Goal: Information Seeking & Learning: Find specific fact

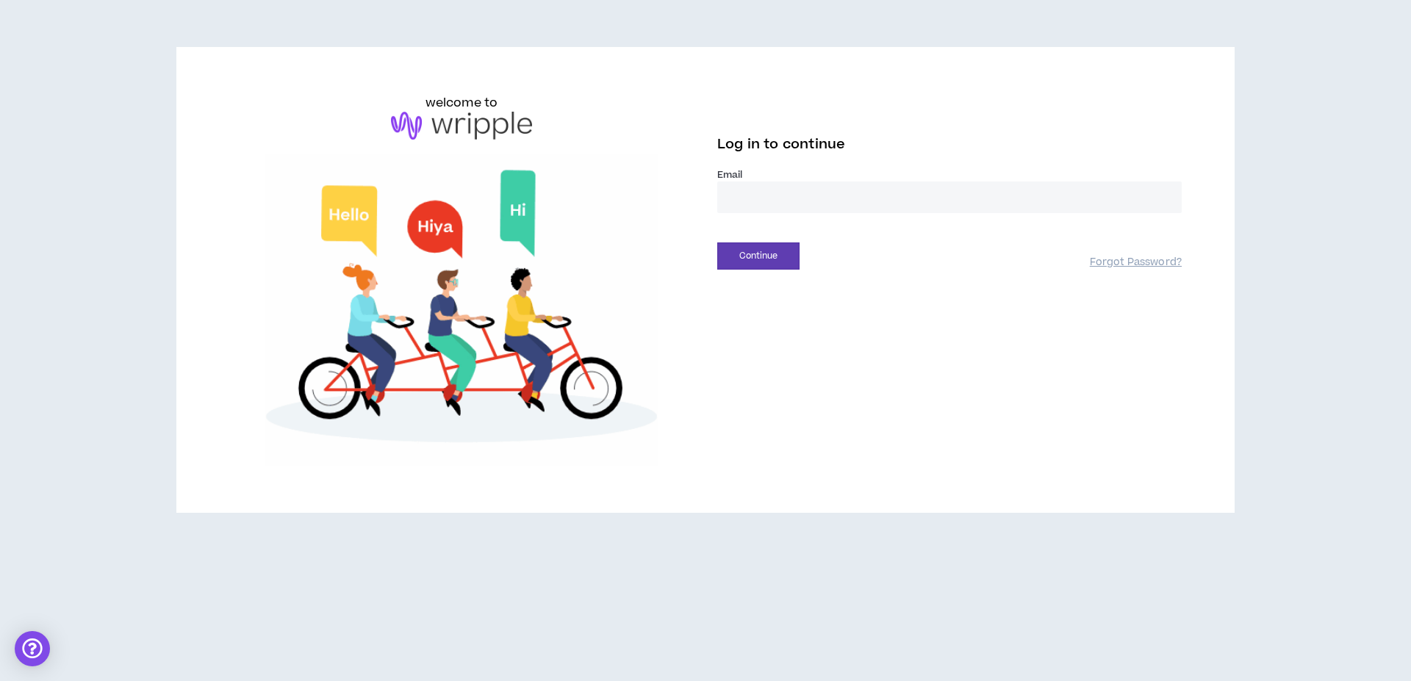
click at [797, 204] on input "email" at bounding box center [949, 197] width 464 height 32
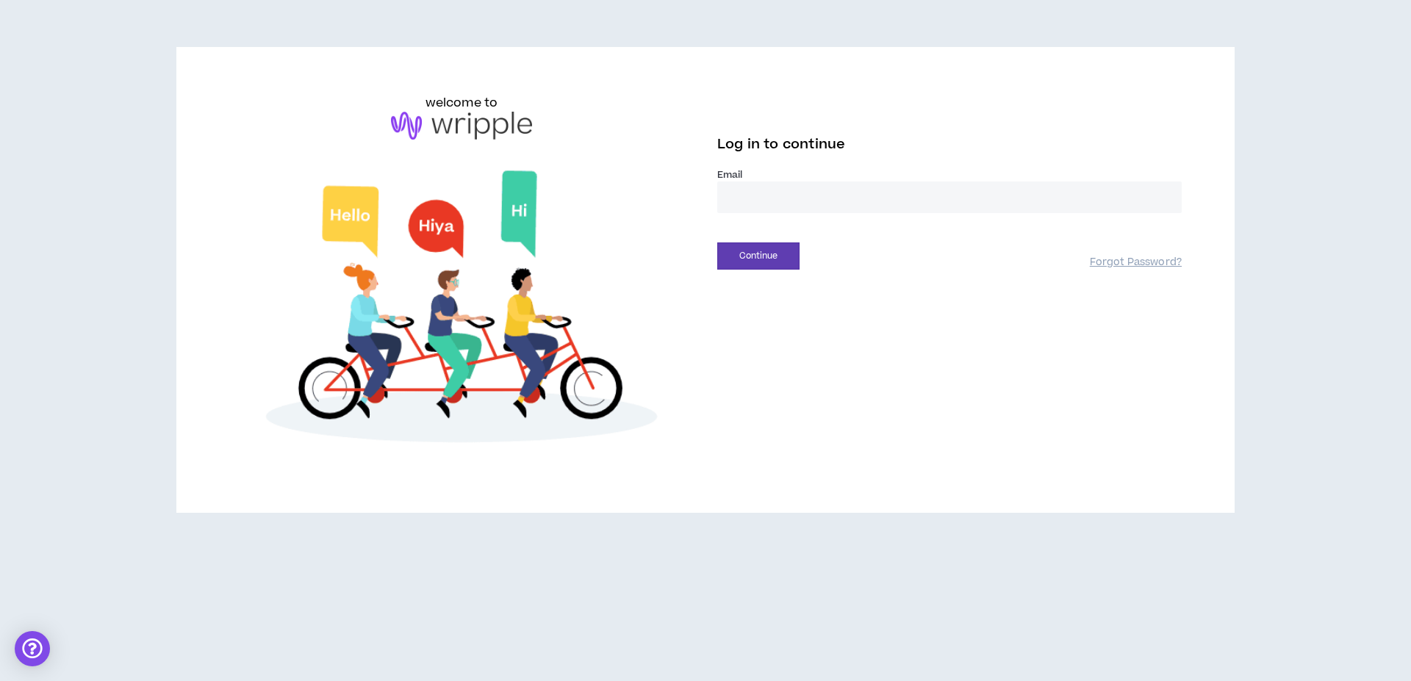
type input "**********"
click at [774, 251] on button "Continue" at bounding box center [758, 255] width 82 height 27
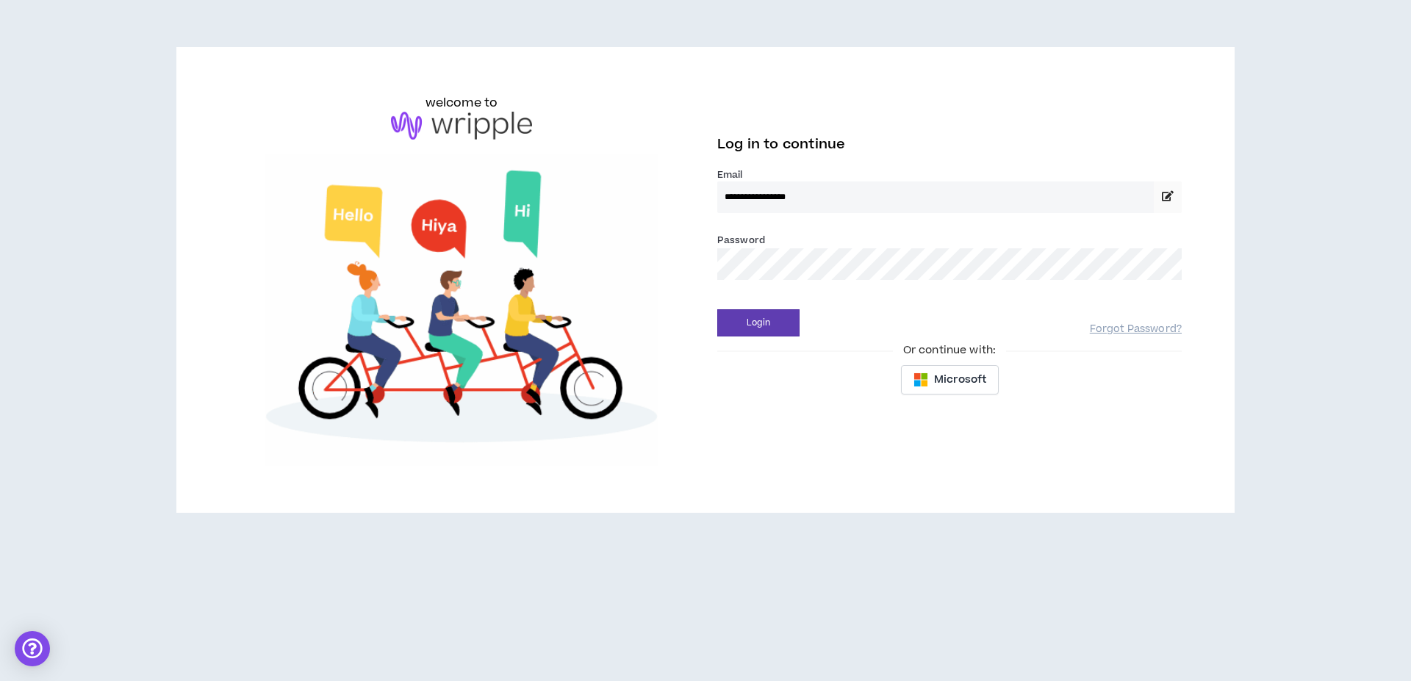
click at [717, 309] on button "Login" at bounding box center [758, 322] width 82 height 27
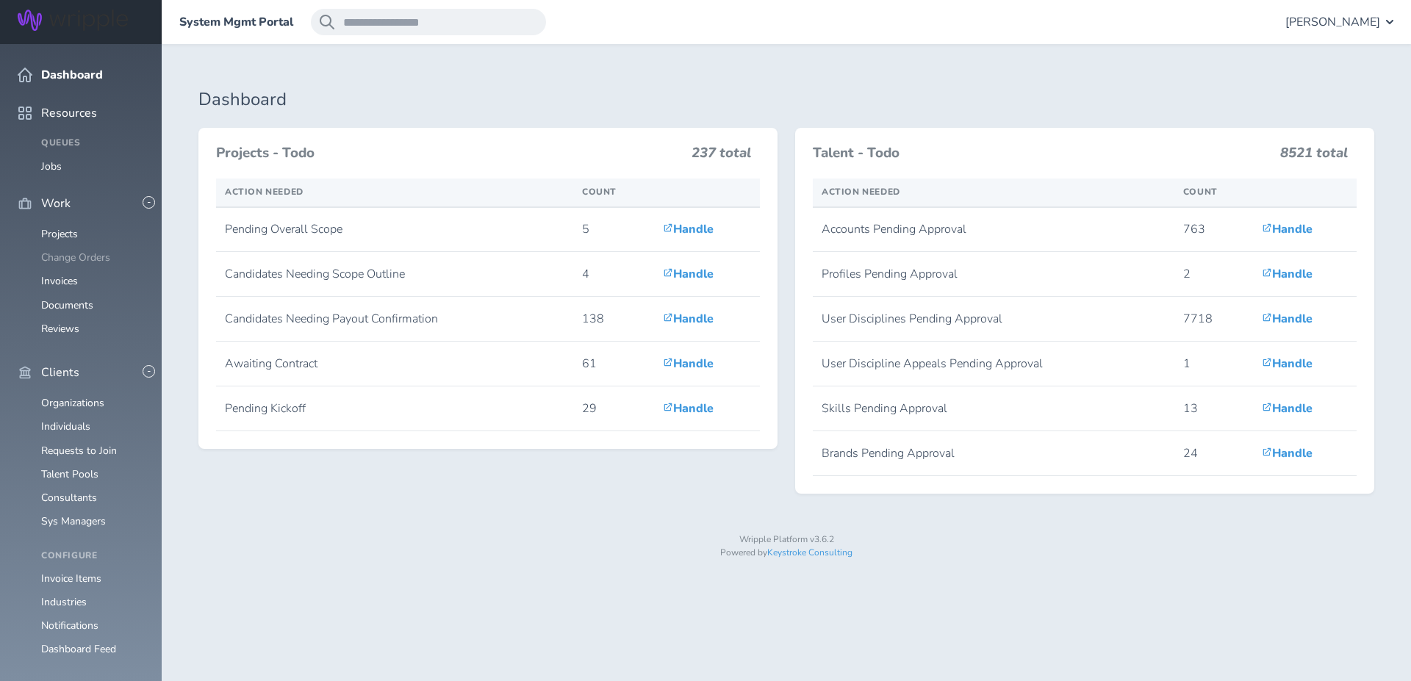
scroll to position [232, 0]
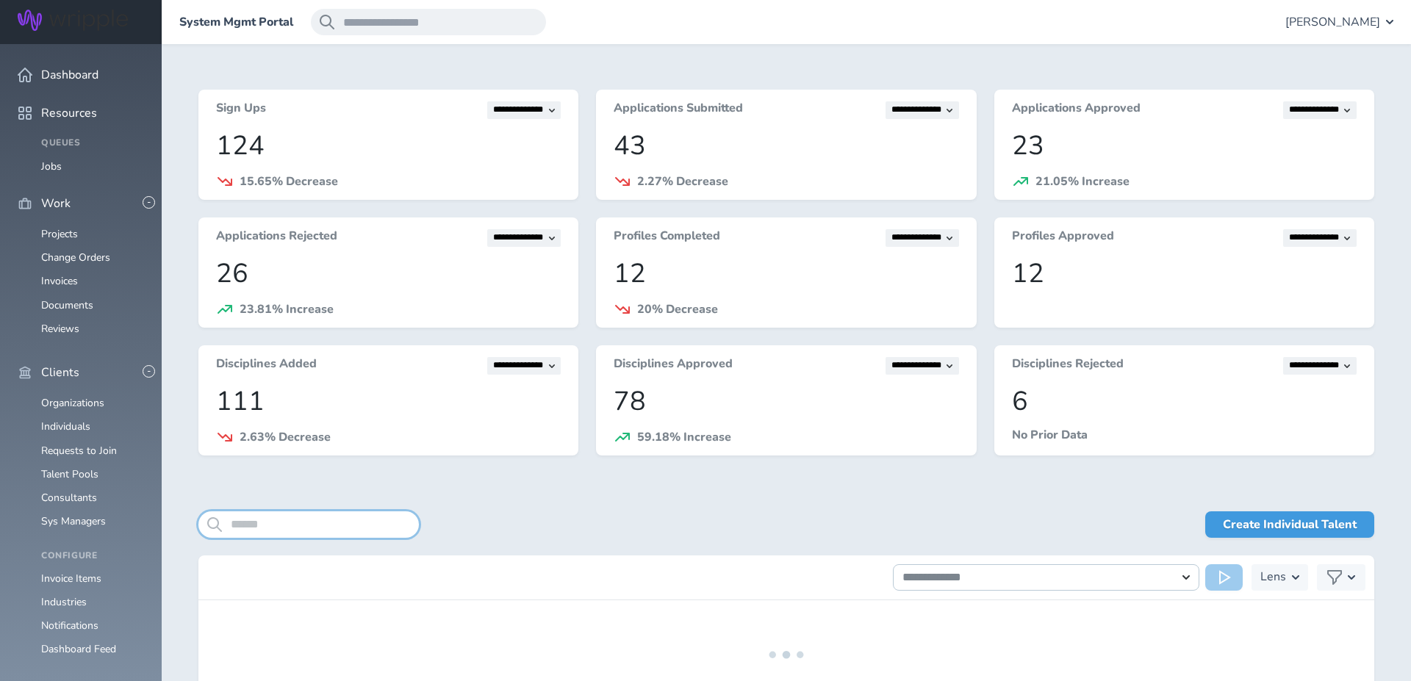
click at [313, 522] on input "search" at bounding box center [308, 524] width 220 height 26
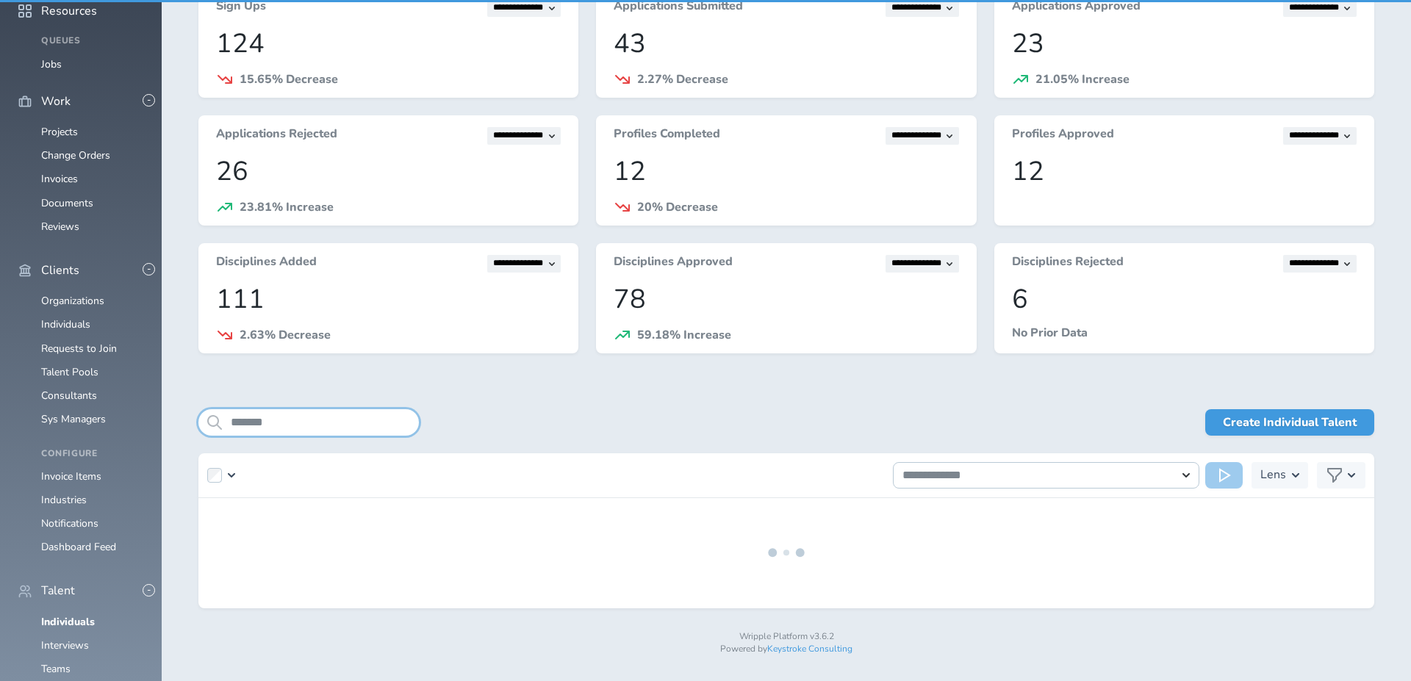
scroll to position [142, 0]
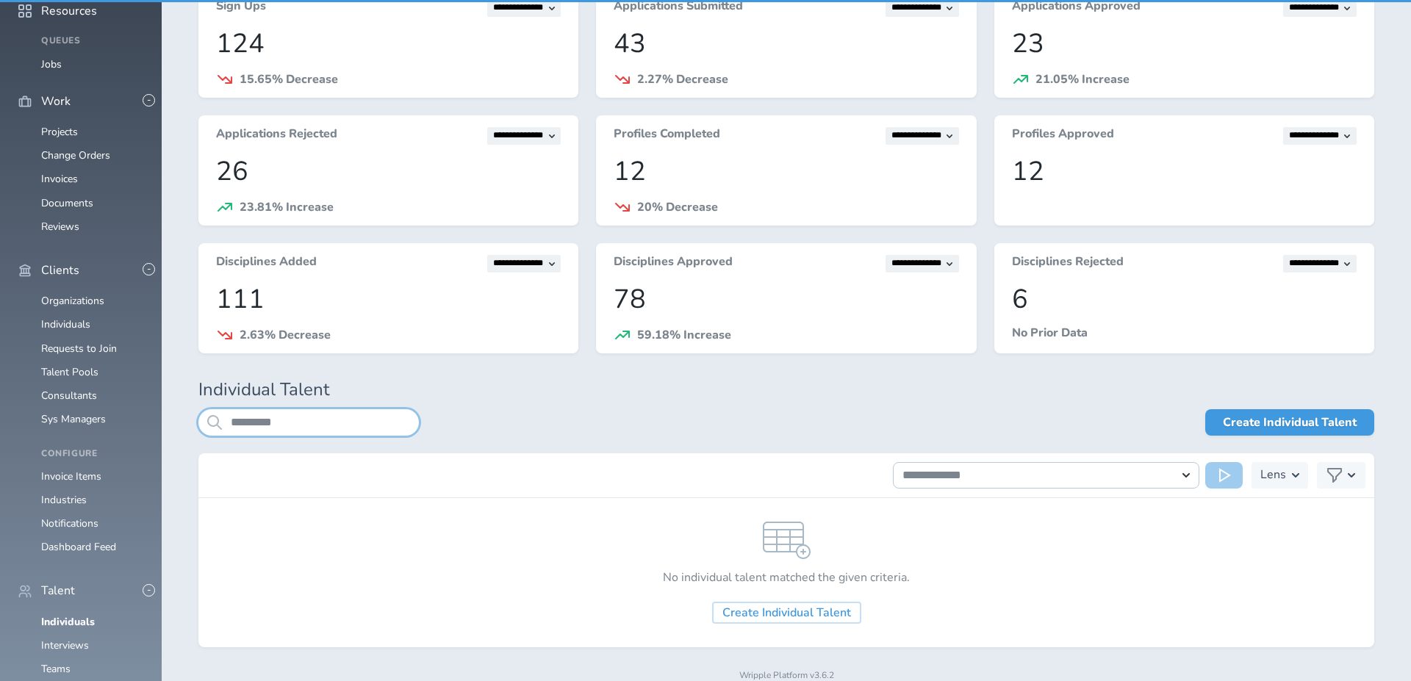
scroll to position [142, 0]
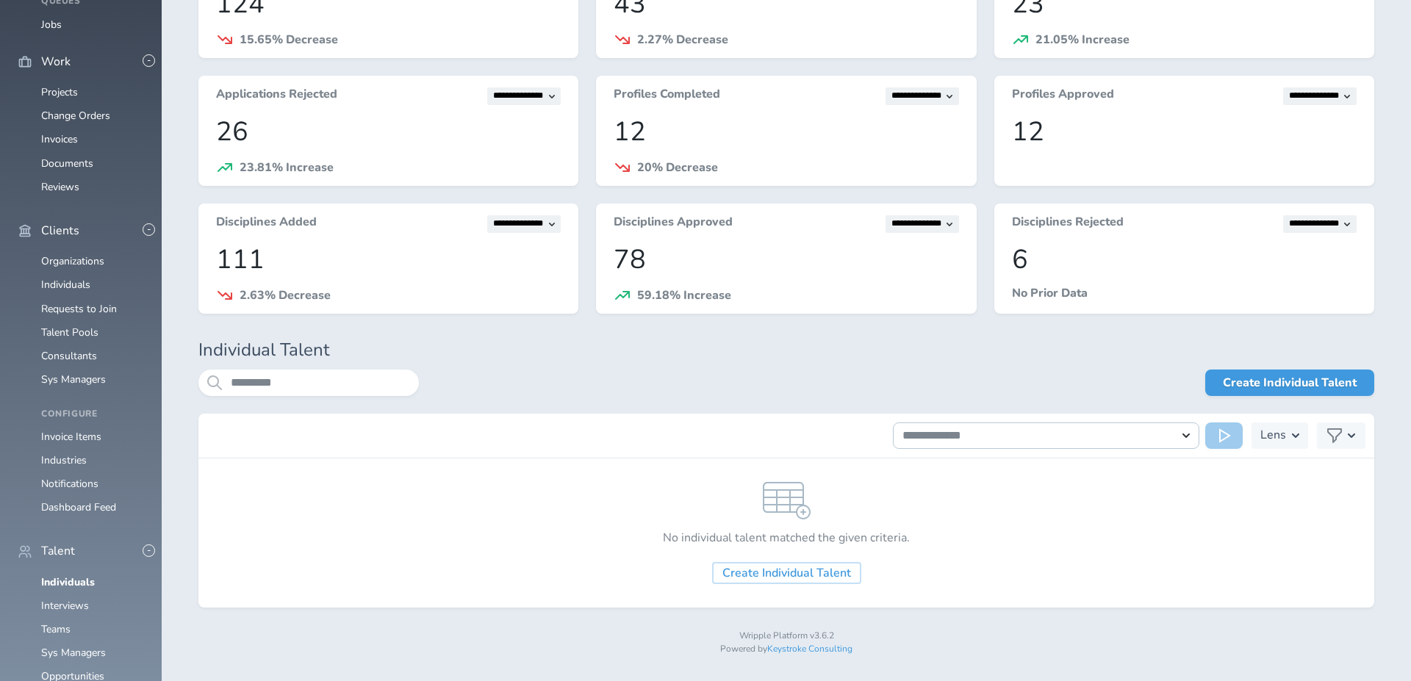
click at [308, 399] on div "********* Create Individual Talent" at bounding box center [786, 392] width 1176 height 44
click at [309, 386] on input "*********" at bounding box center [308, 383] width 220 height 26
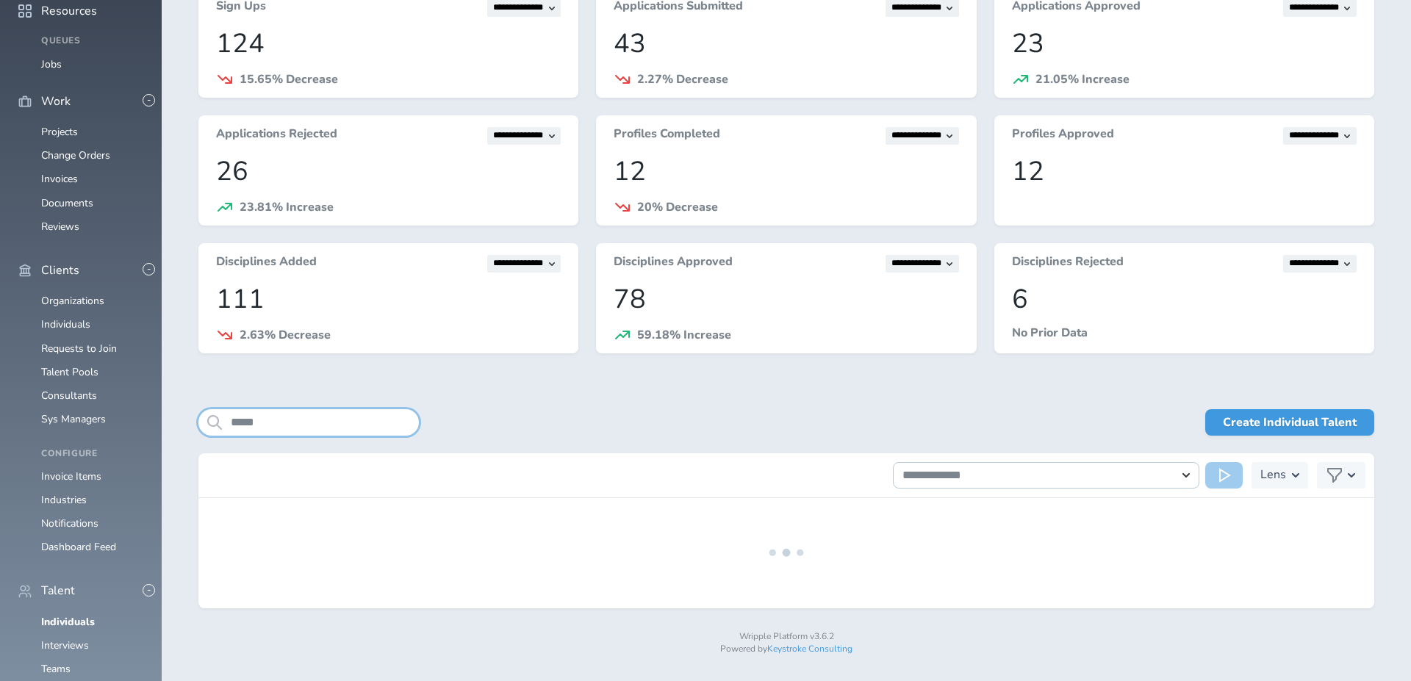
scroll to position [127, 0]
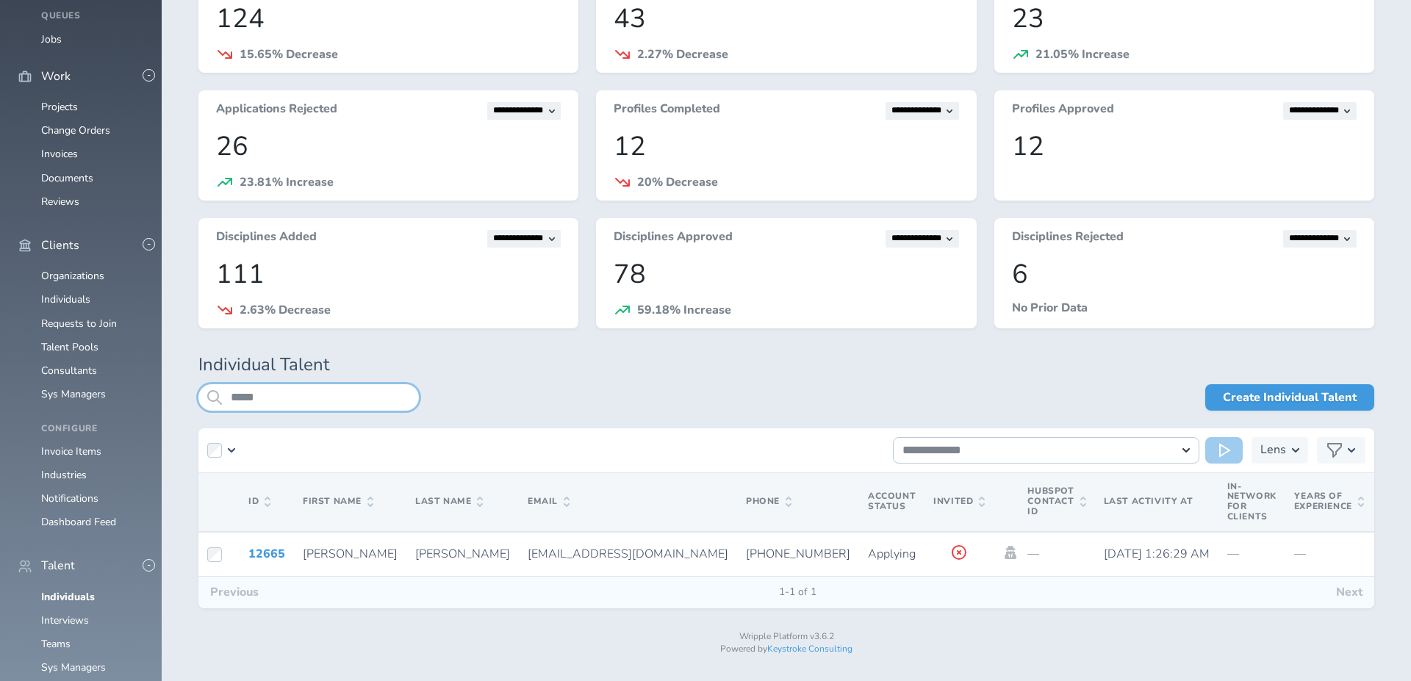
click at [392, 389] on input "*****" at bounding box center [308, 397] width 220 height 26
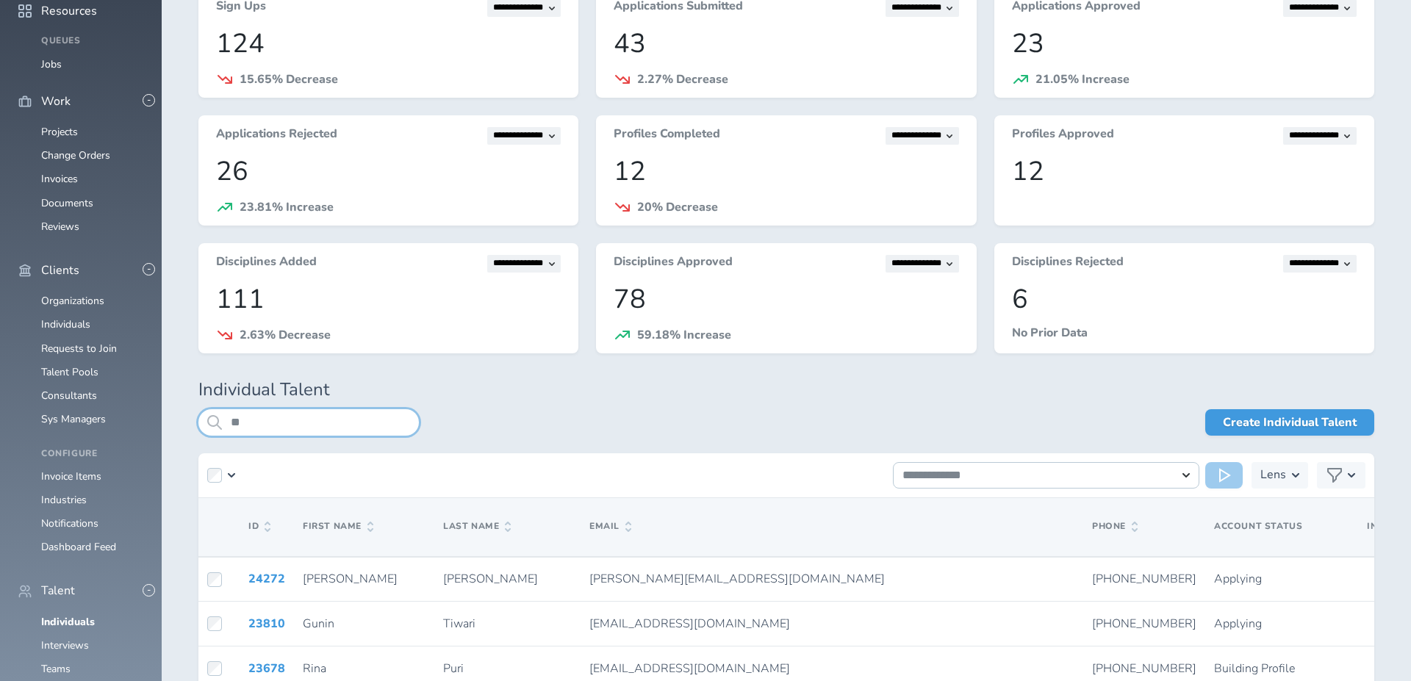
scroll to position [142, 0]
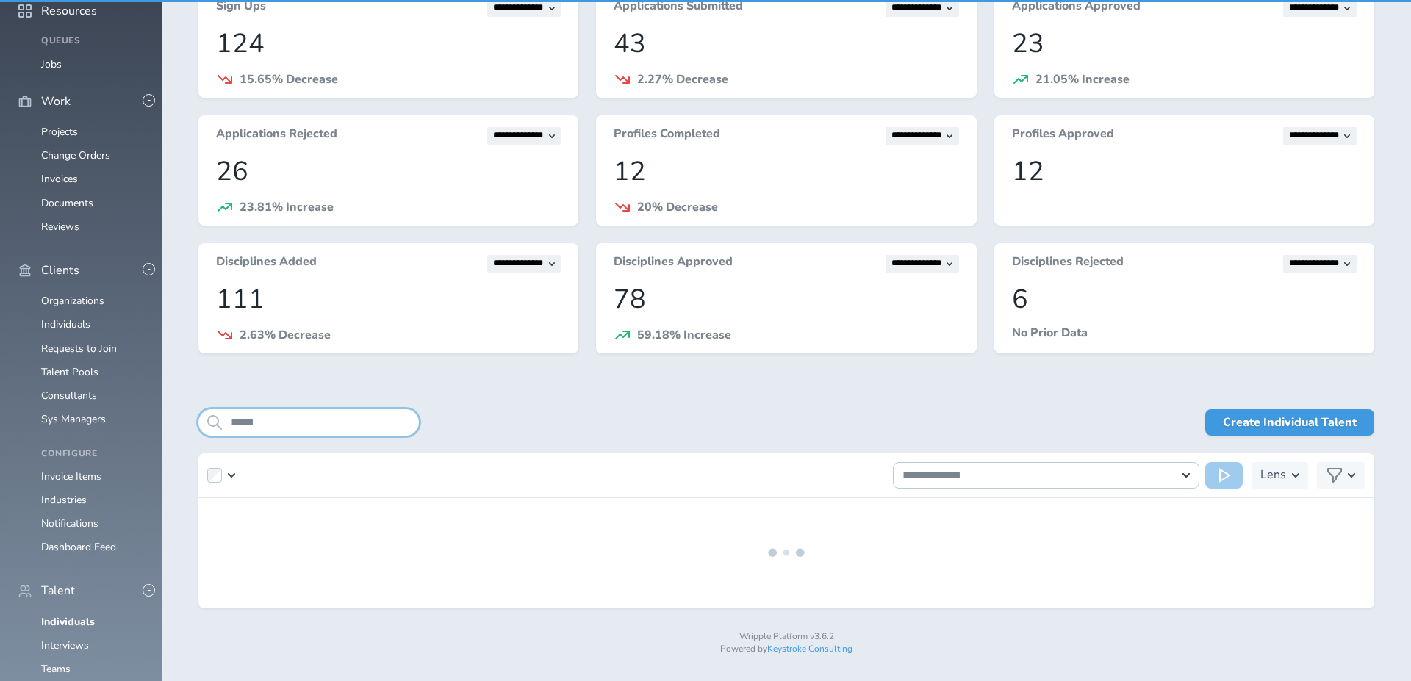
scroll to position [127, 0]
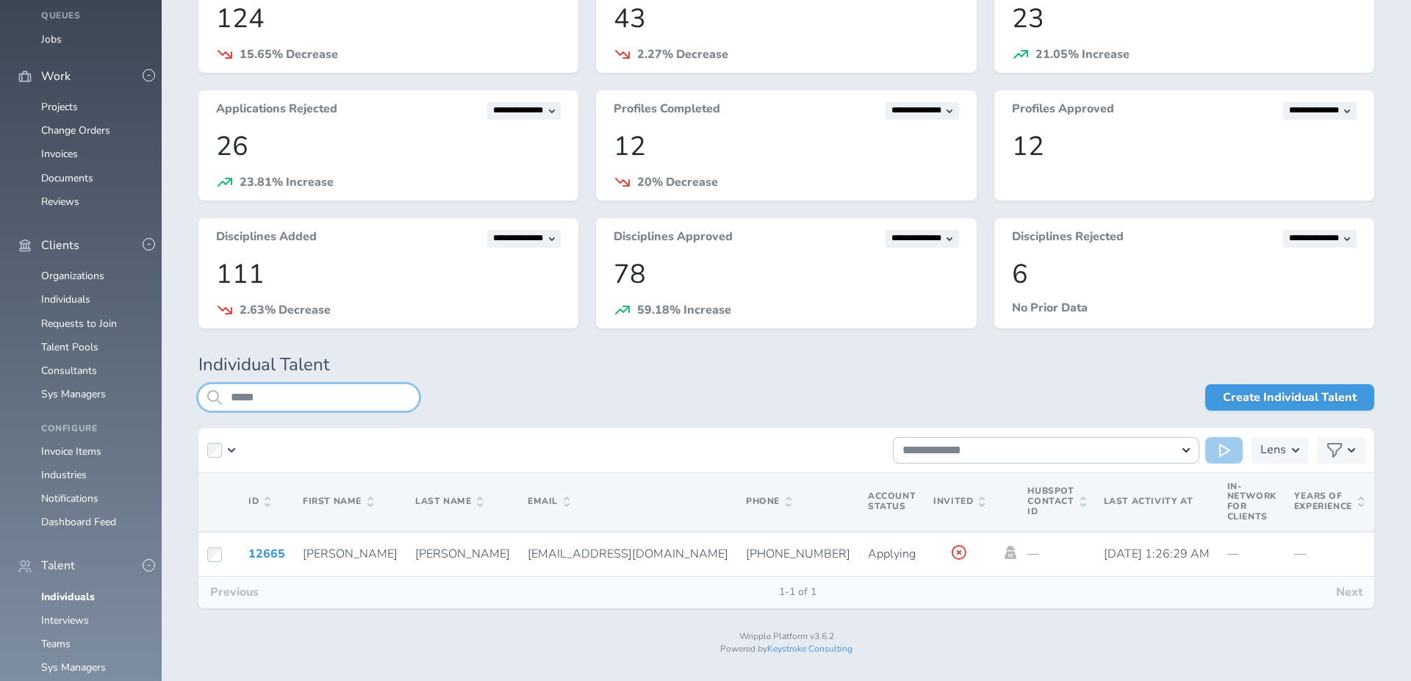
click at [382, 406] on input "*****" at bounding box center [308, 397] width 220 height 26
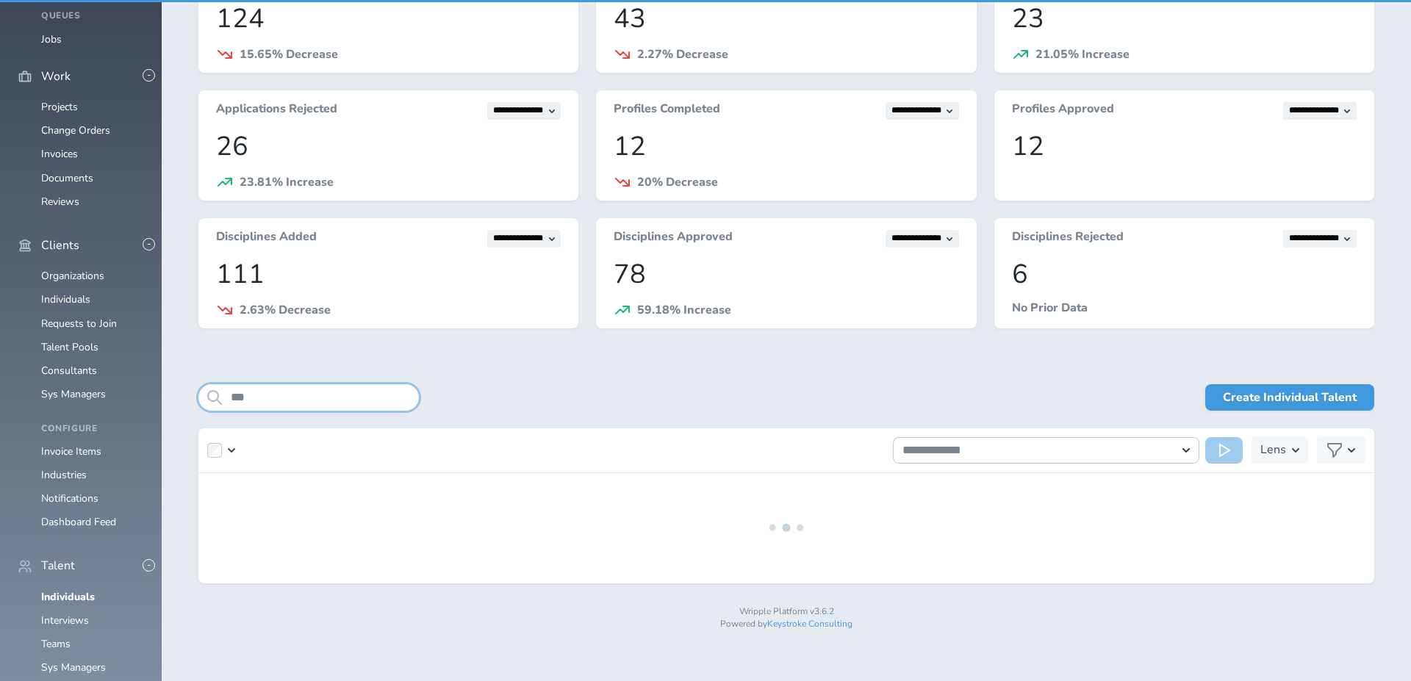
scroll to position [102, 0]
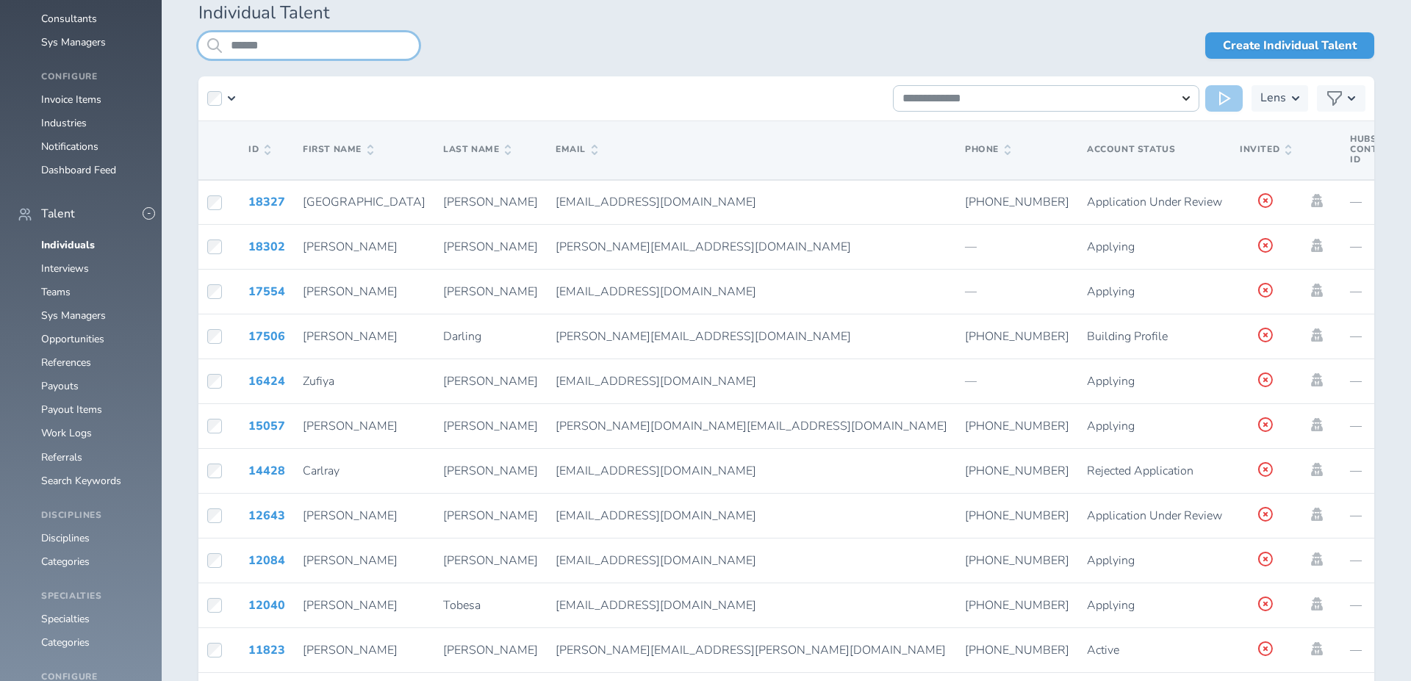
scroll to position [482, 0]
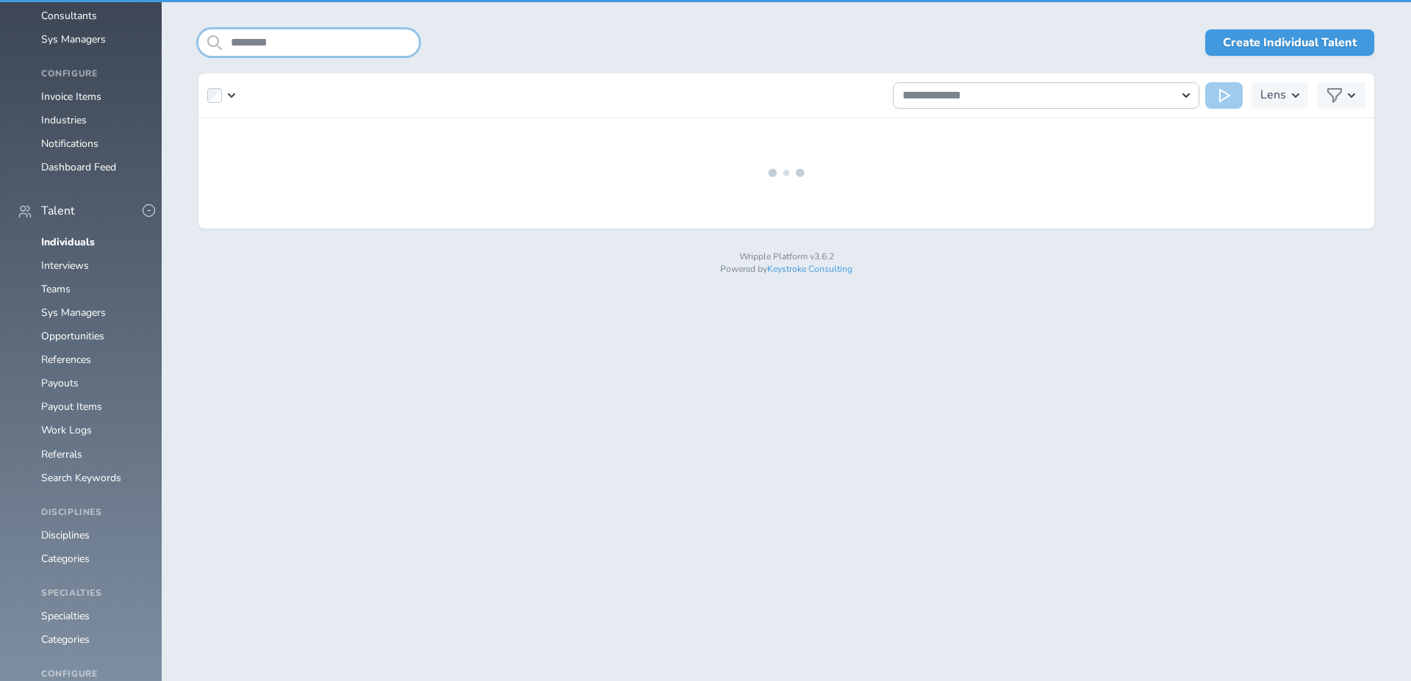
scroll to position [102, 0]
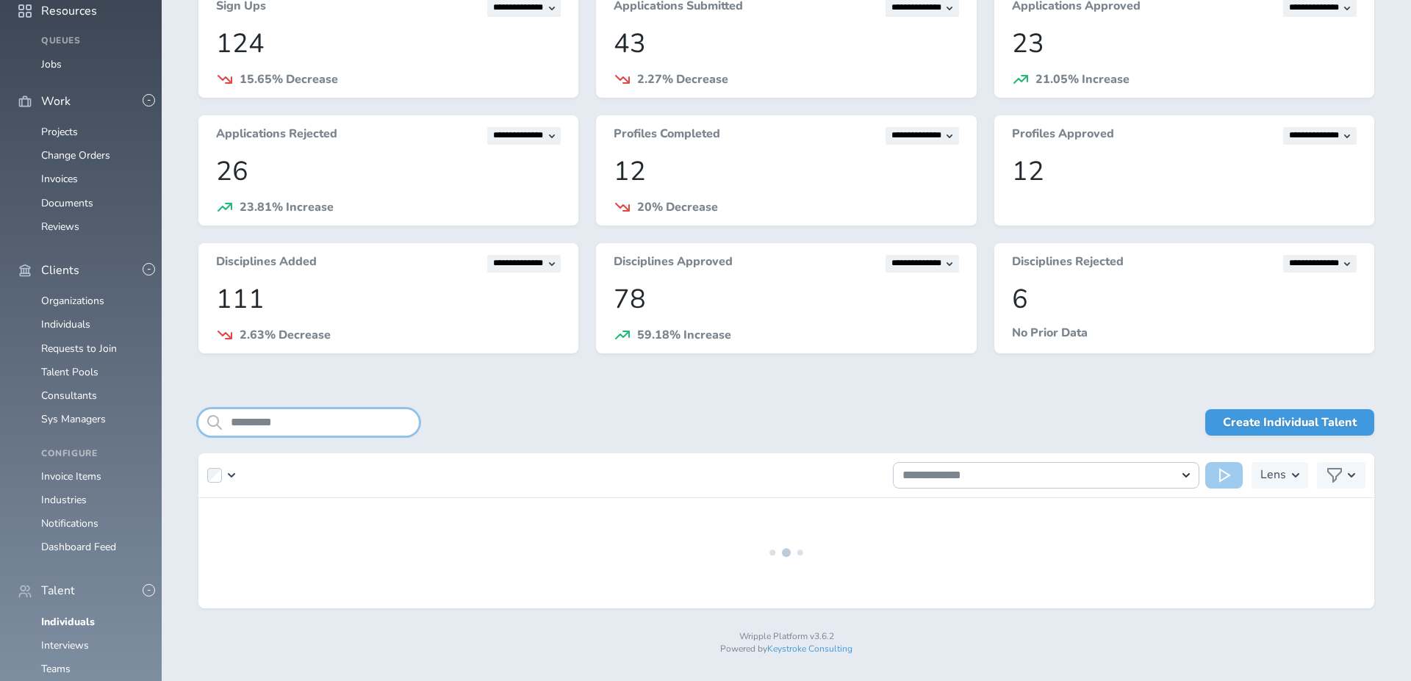
scroll to position [127, 0]
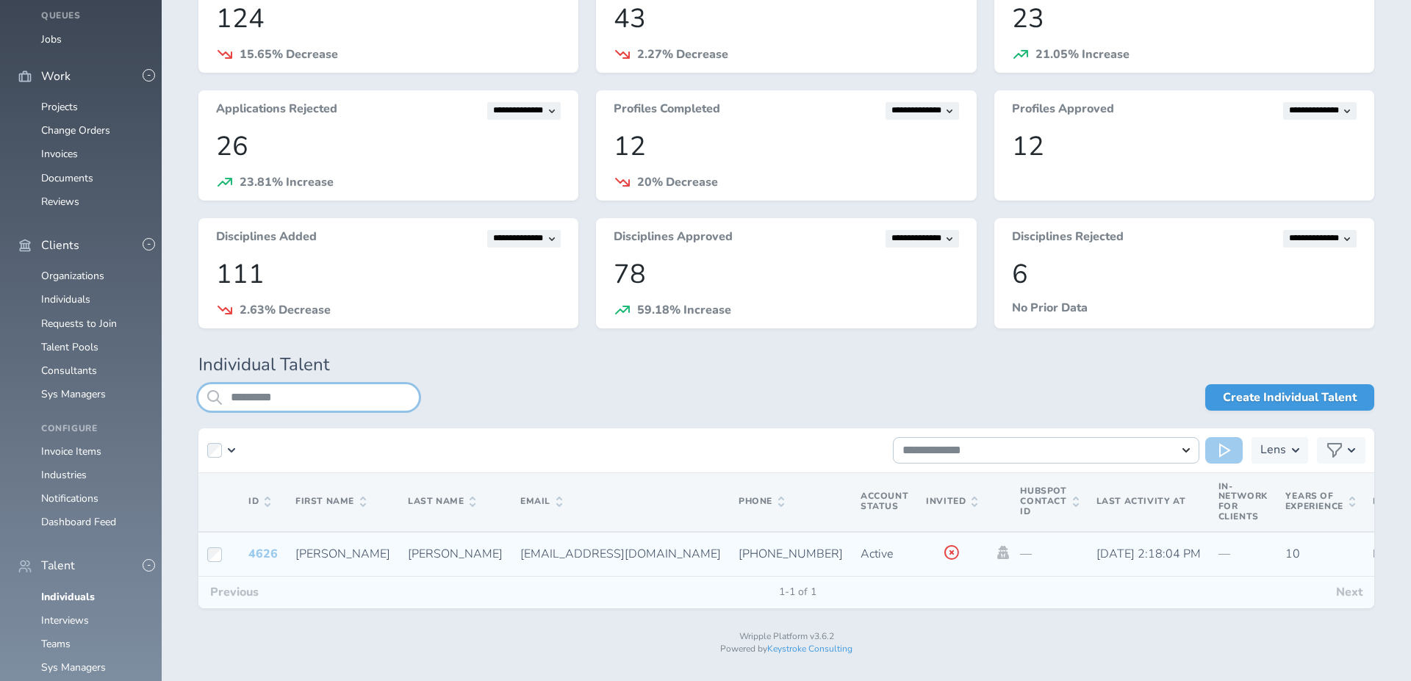
type input "*********"
click at [261, 552] on link "4626" at bounding box center [262, 554] width 29 height 16
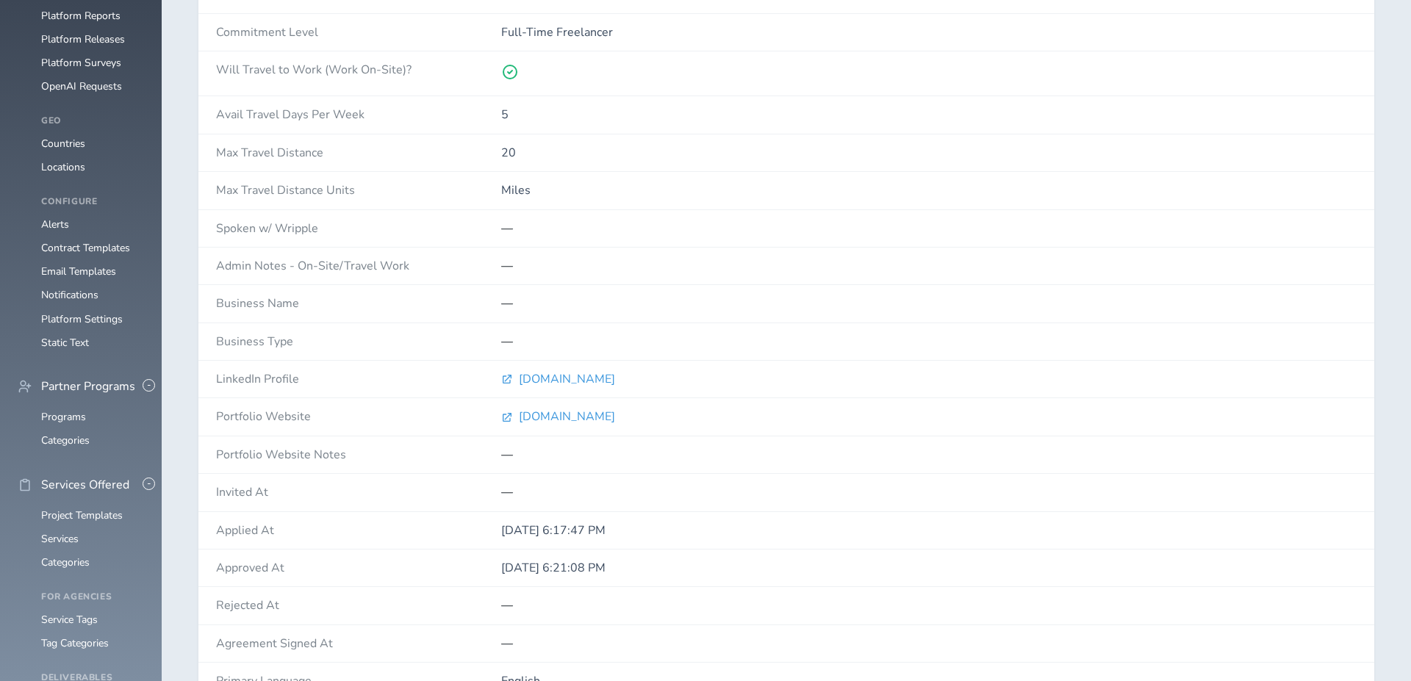
scroll to position [1622, 0]
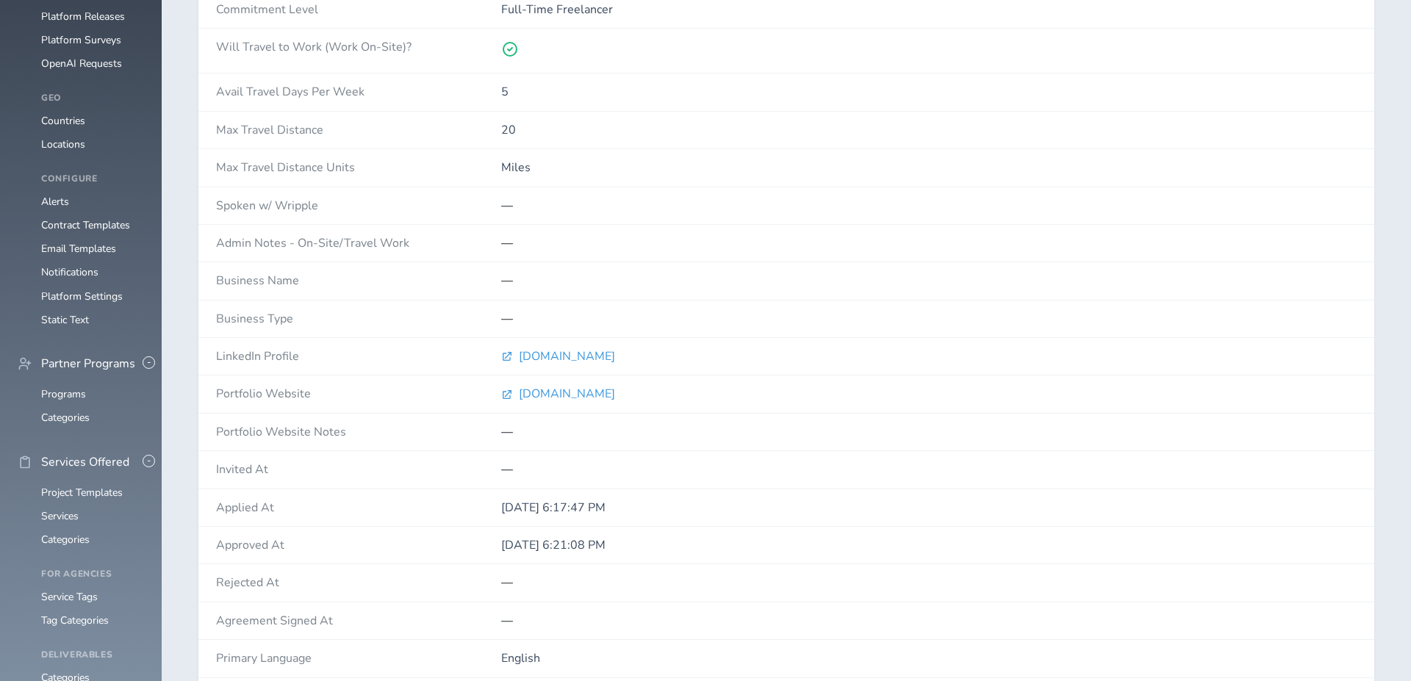
click at [555, 338] on div "linkedin.com" at bounding box center [928, 356] width 855 height 37
click at [555, 350] on span "linkedin.com" at bounding box center [567, 356] width 96 height 13
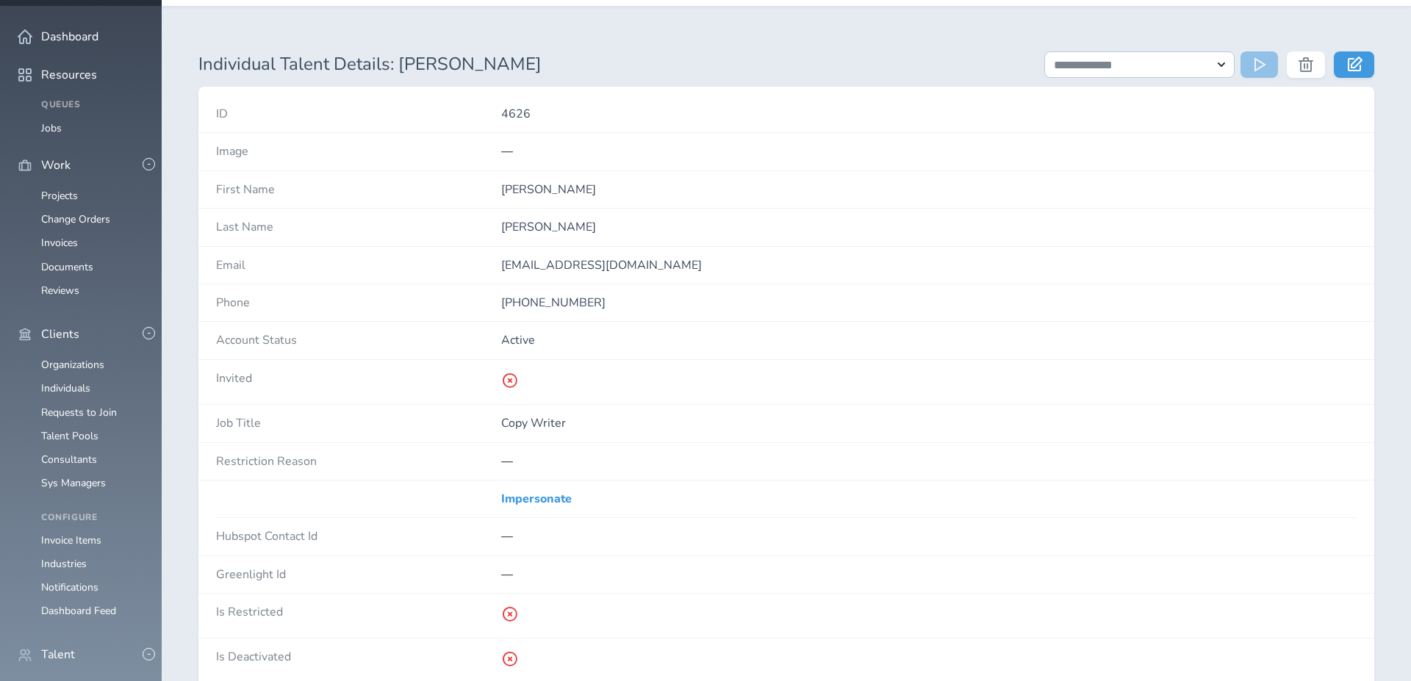
scroll to position [0, 0]
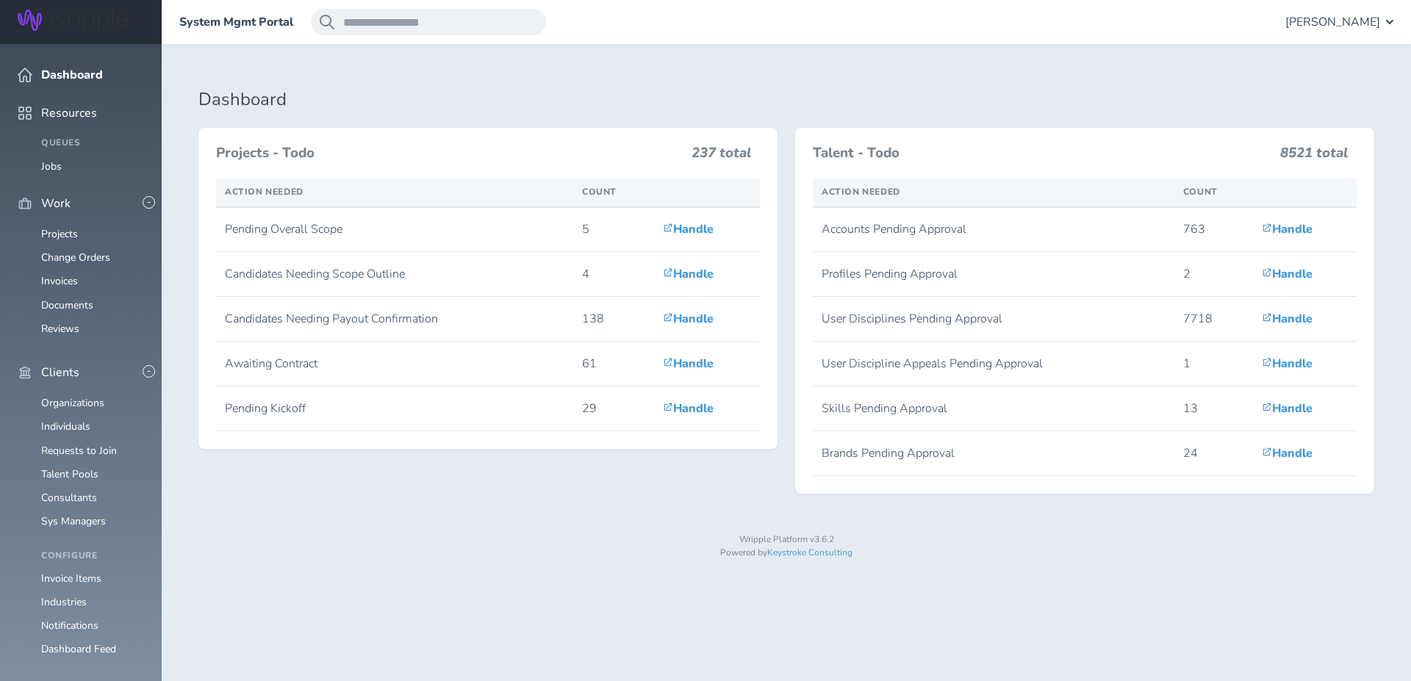
scroll to position [336, 0]
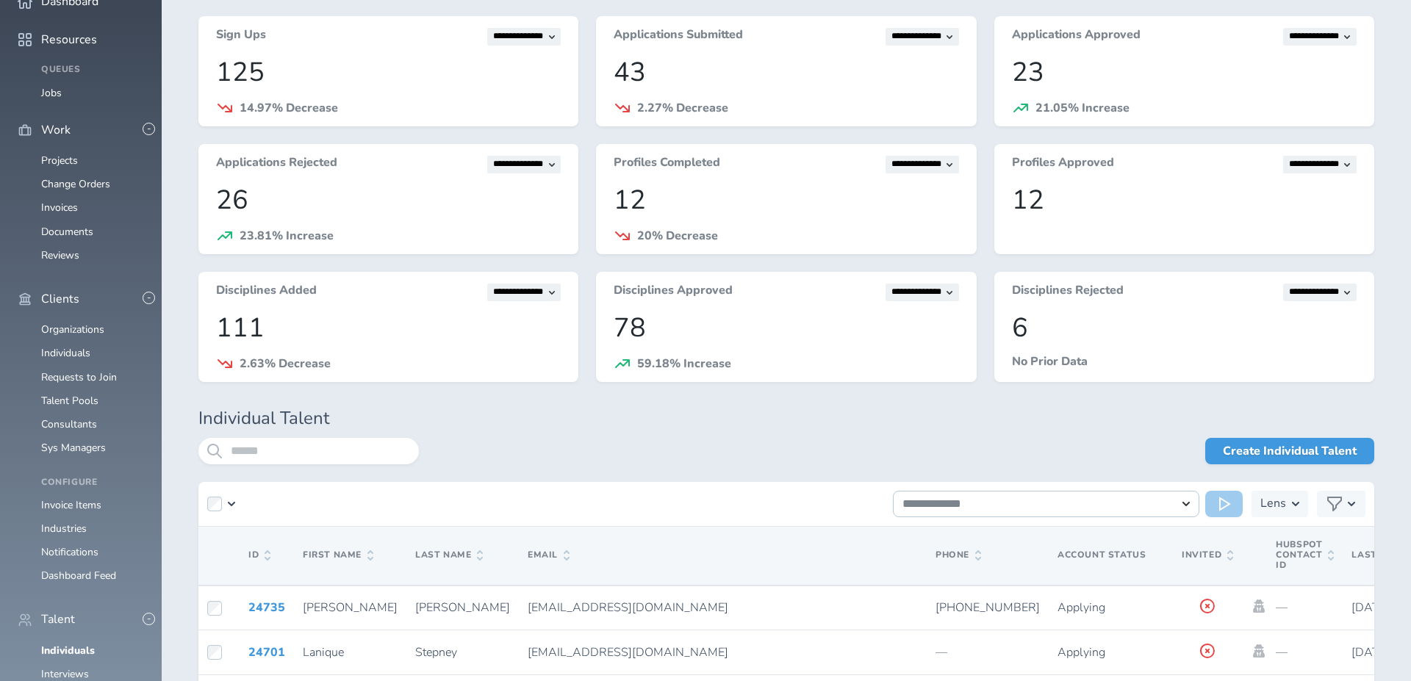
scroll to position [95, 0]
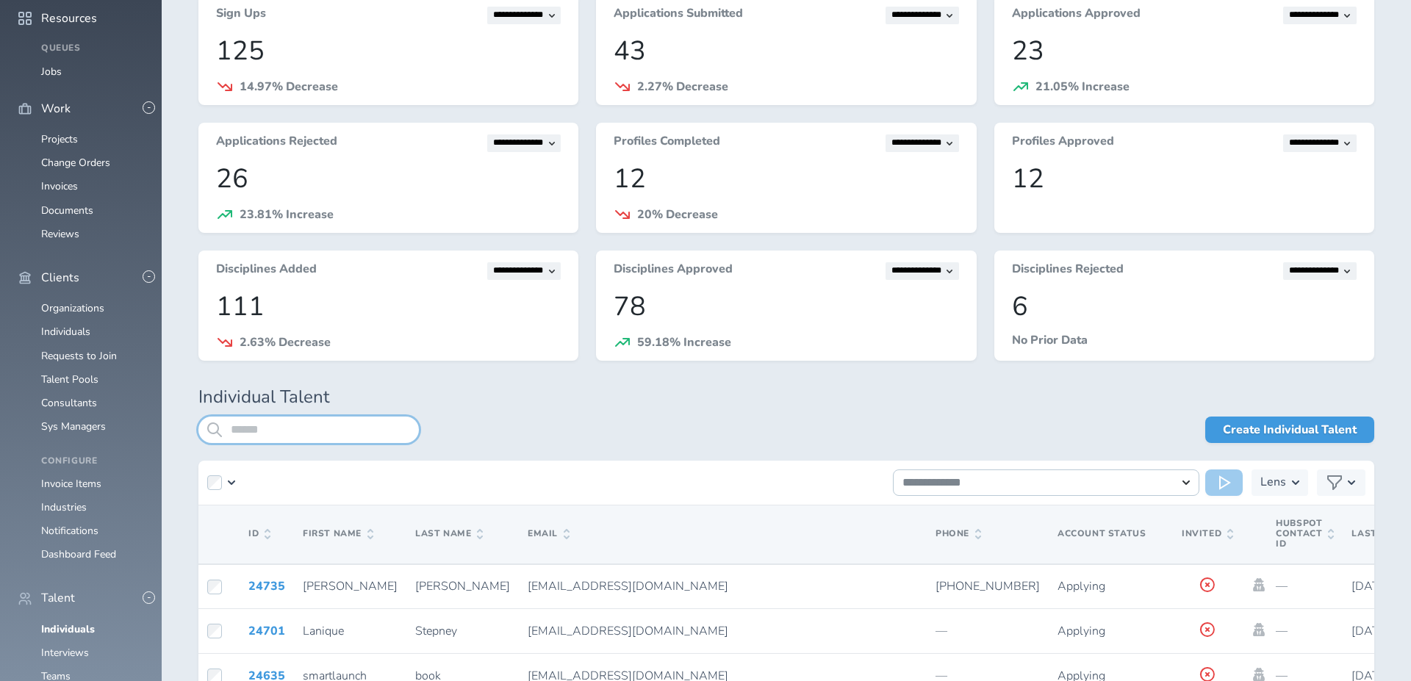
click at [237, 424] on input "search" at bounding box center [308, 430] width 220 height 26
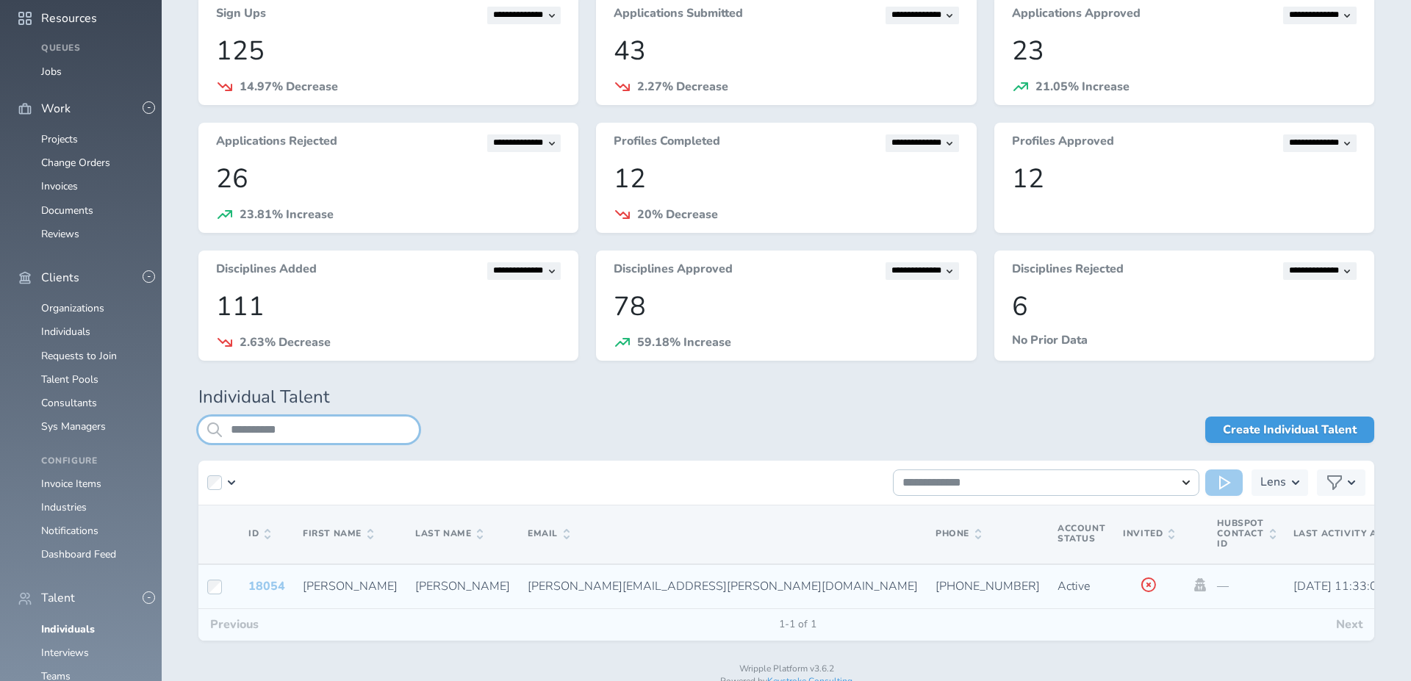
type input "**********"
click at [271, 578] on link "18054" at bounding box center [266, 586] width 37 height 16
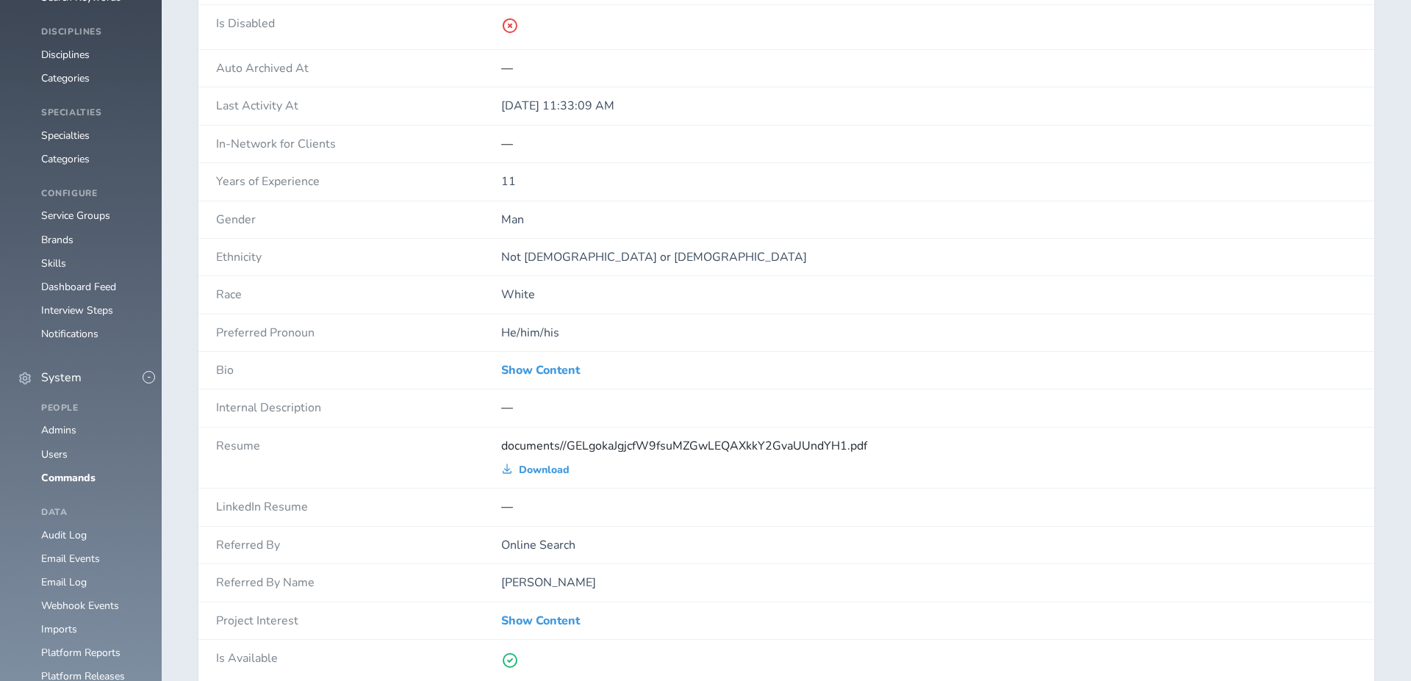
scroll to position [996, 0]
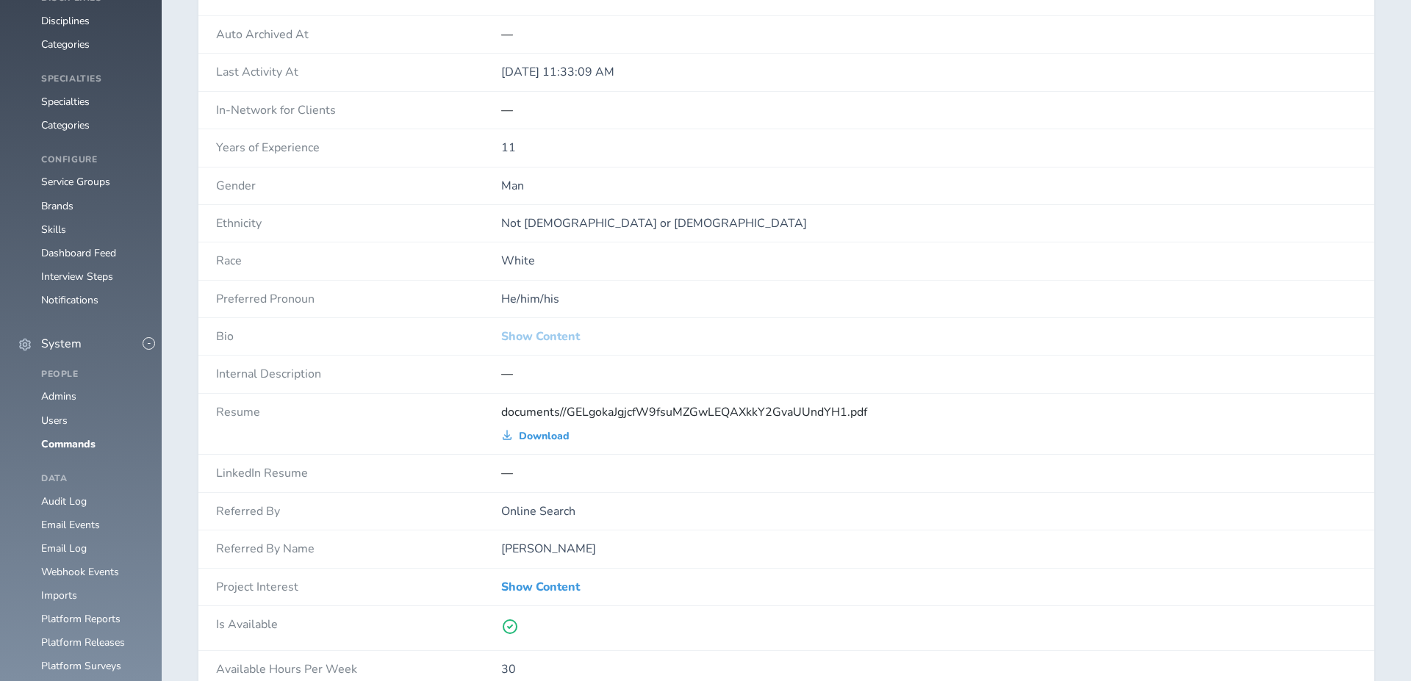
click at [547, 331] on link "Show Content" at bounding box center [540, 336] width 79 height 13
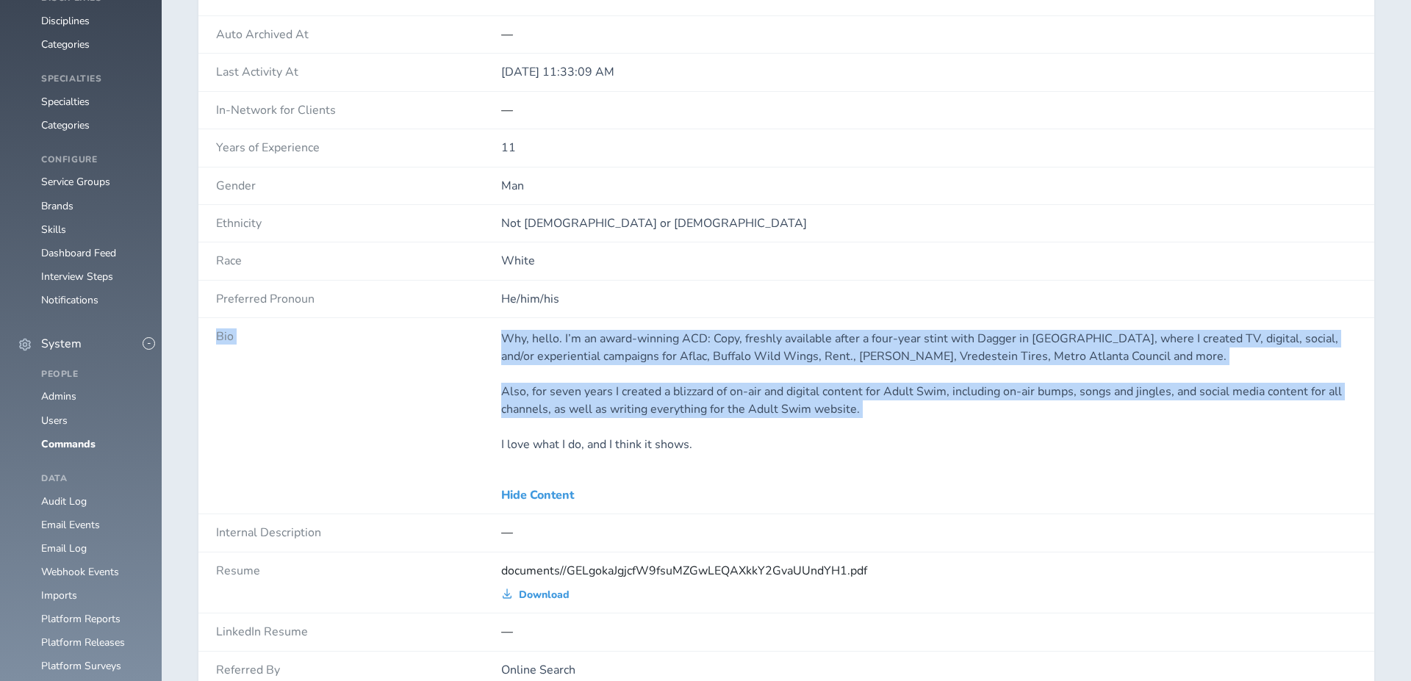
drag, startPoint x: 713, startPoint y: 429, endPoint x: 447, endPoint y: 320, distance: 288.3
click at [447, 320] on div "Bio Why, hello. I’m an award-winning ACD: Copy, freshly available after a four-…" at bounding box center [786, 416] width 1176 height 196
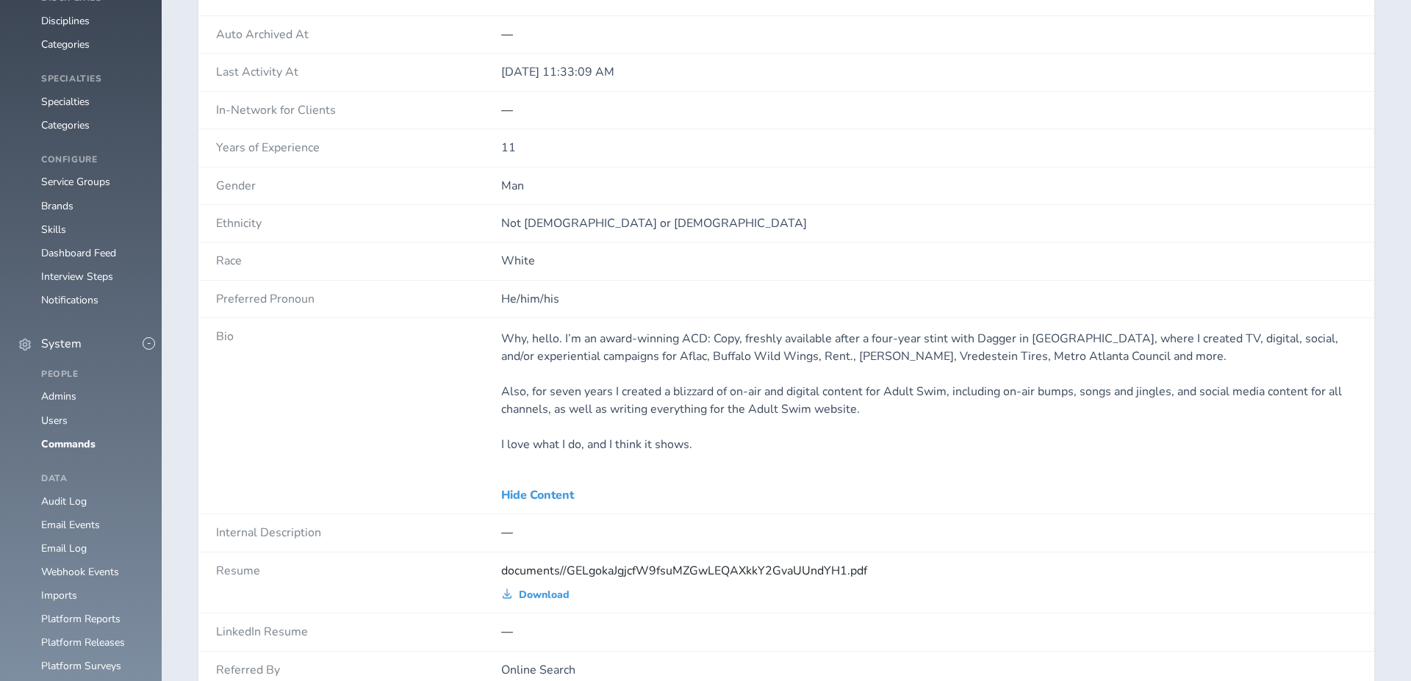
click at [497, 336] on h4 "Bio" at bounding box center [358, 336] width 285 height 13
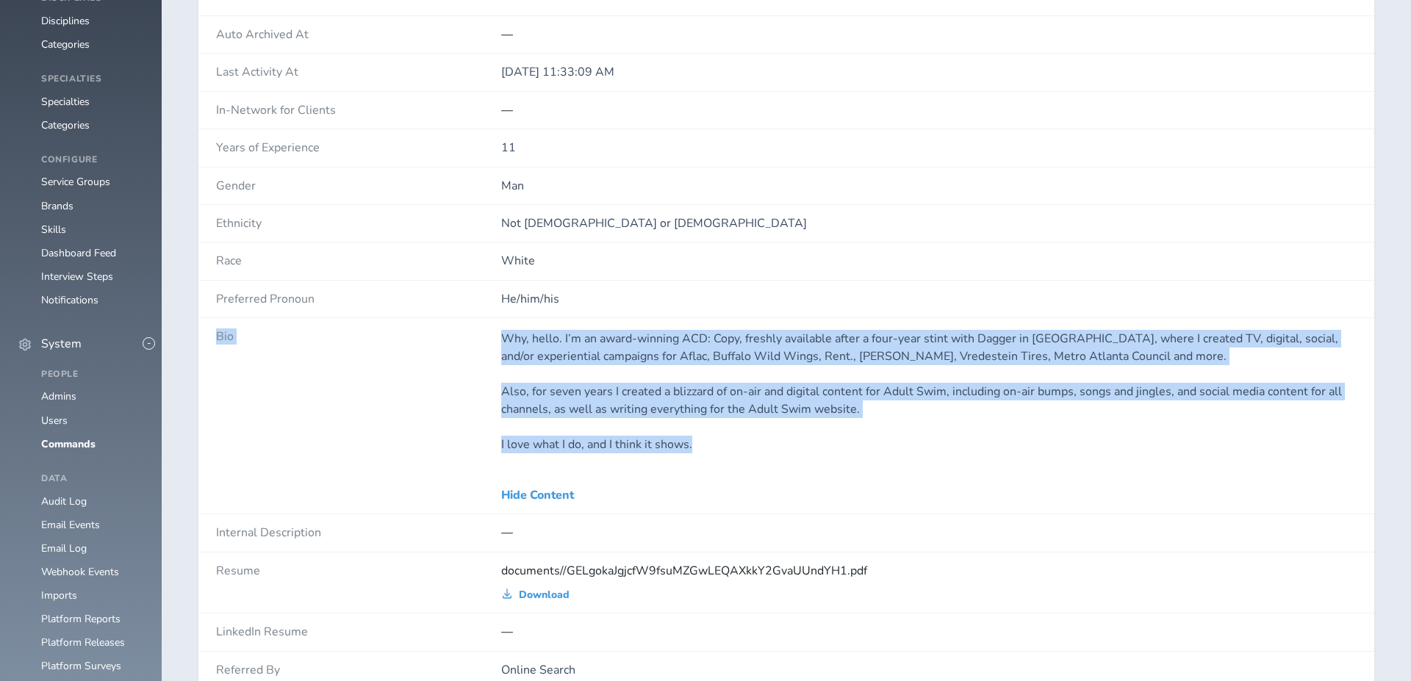
drag, startPoint x: 481, startPoint y: 323, endPoint x: 749, endPoint y: 430, distance: 288.6
click at [749, 430] on div "Bio Why, hello. I’m an award-winning ACD: Copy, freshly available after a four-…" at bounding box center [786, 416] width 1176 height 196
copy div "Bio Why, hello. I’m an award-winning ACD: Copy, freshly available after a four-…"
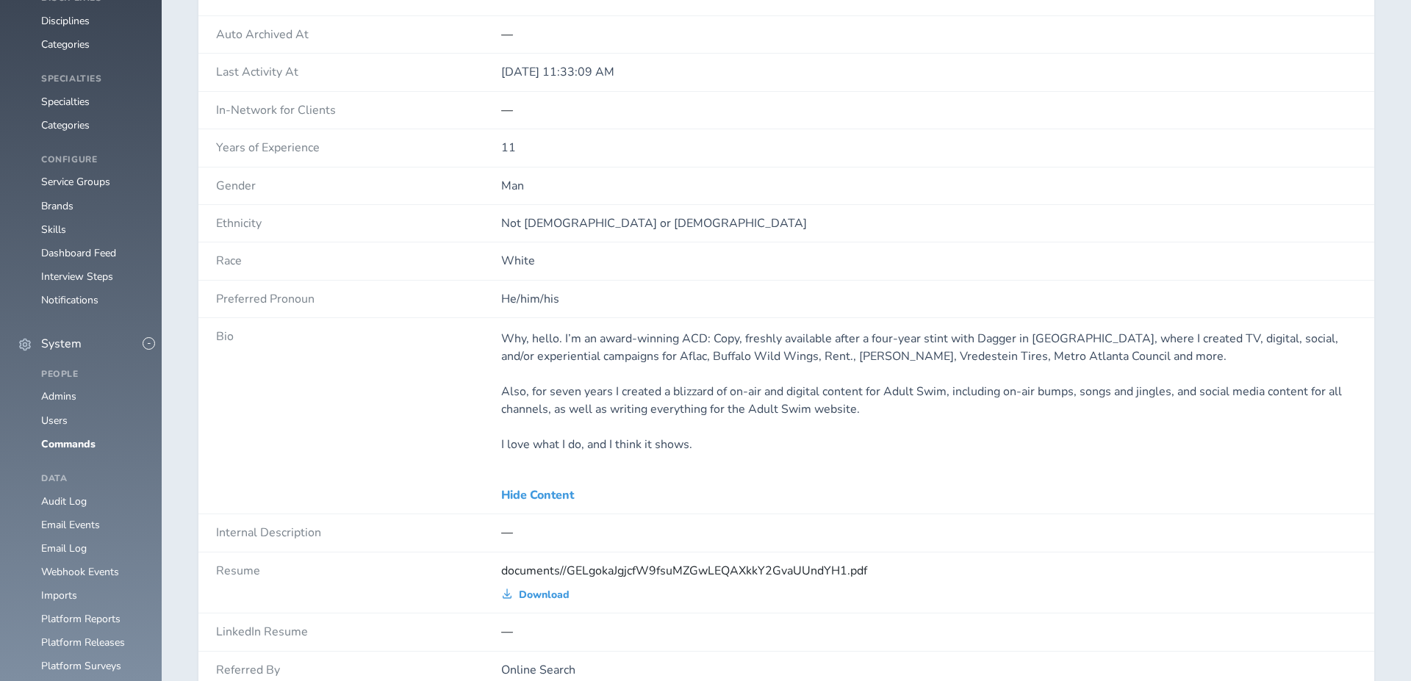
click at [755, 436] on p "I love what I do, and I think it shows." at bounding box center [928, 445] width 855 height 18
drag, startPoint x: 749, startPoint y: 474, endPoint x: 489, endPoint y: 317, distance: 303.9
click at [489, 318] on div "Bio Why, hello. I’m an award-winning ACD: Copy, freshly available after a four-…" at bounding box center [786, 416] width 1176 height 196
drag, startPoint x: 520, startPoint y: 366, endPoint x: 506, endPoint y: 351, distance: 20.8
click at [520, 366] on div "Why, hello. I’m an award-winning ACD: Copy, freshly available after a four-year…" at bounding box center [928, 391] width 855 height 123
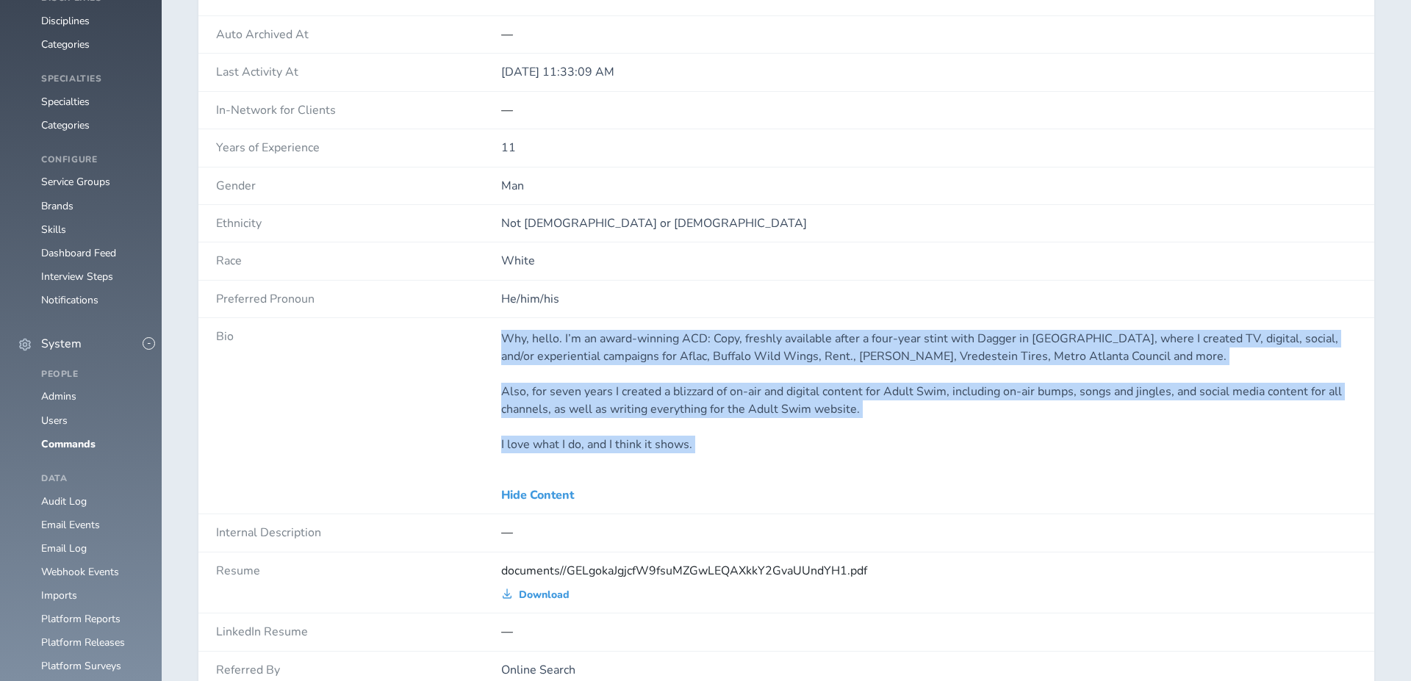
drag, startPoint x: 492, startPoint y: 333, endPoint x: 717, endPoint y: 450, distance: 253.4
click at [717, 450] on div "Bio Why, hello. I’m an award-winning ACD: Copy, freshly available after a four-…" at bounding box center [786, 416] width 1176 height 196
copy div "Why, hello. I’m an award-winning ACD: Copy, freshly available after a four-year…"
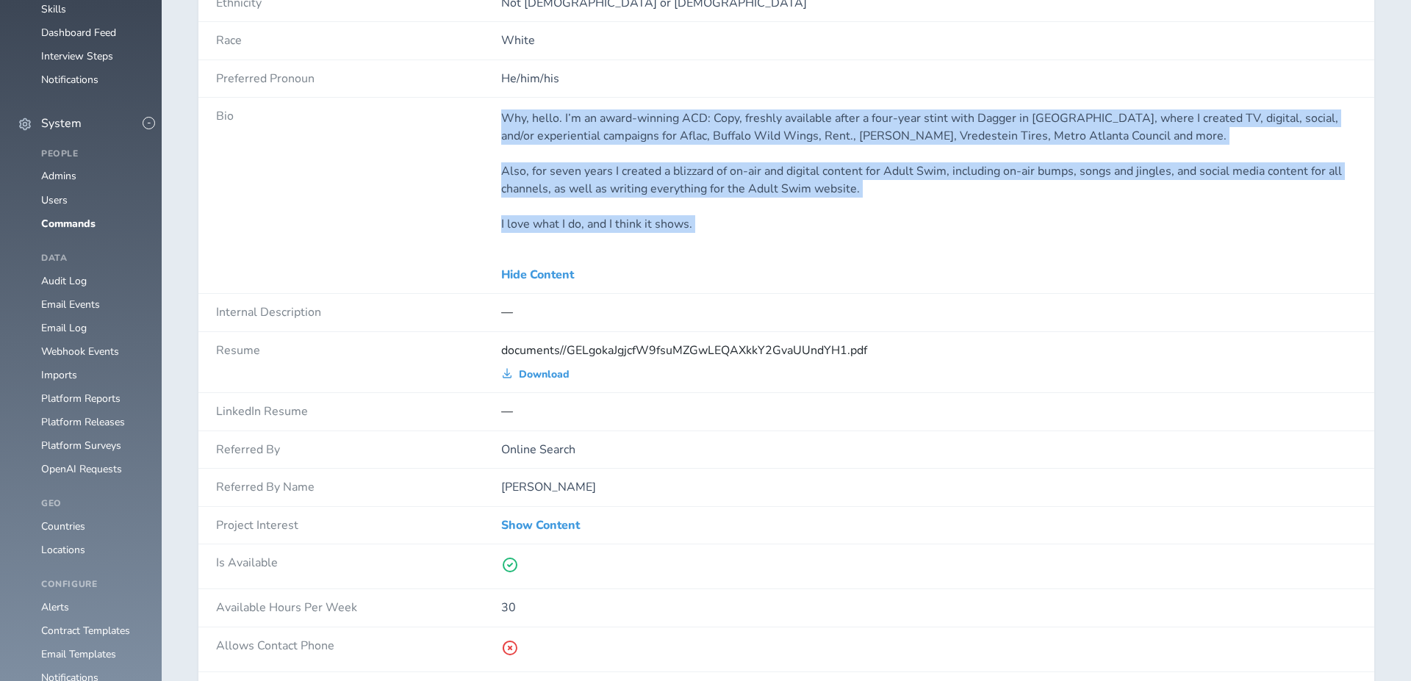
scroll to position [1439, 0]
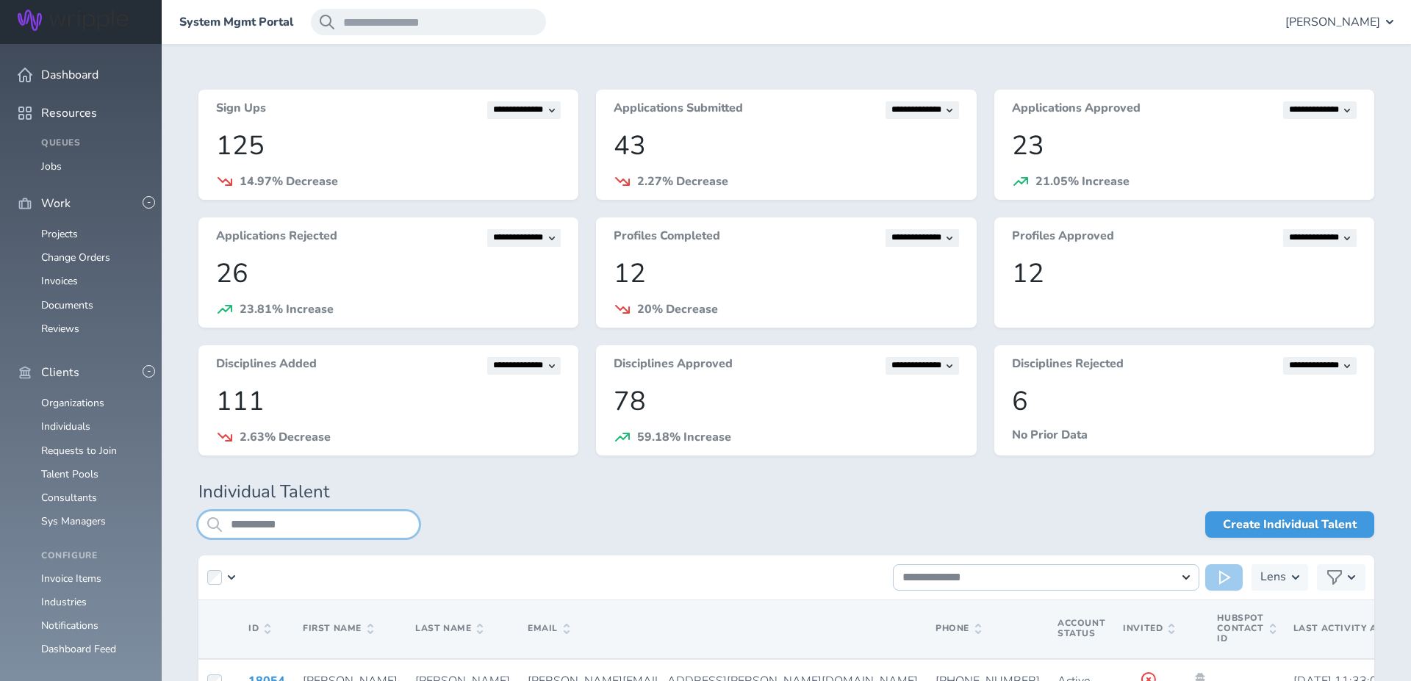
click at [352, 526] on input "**********" at bounding box center [308, 524] width 220 height 26
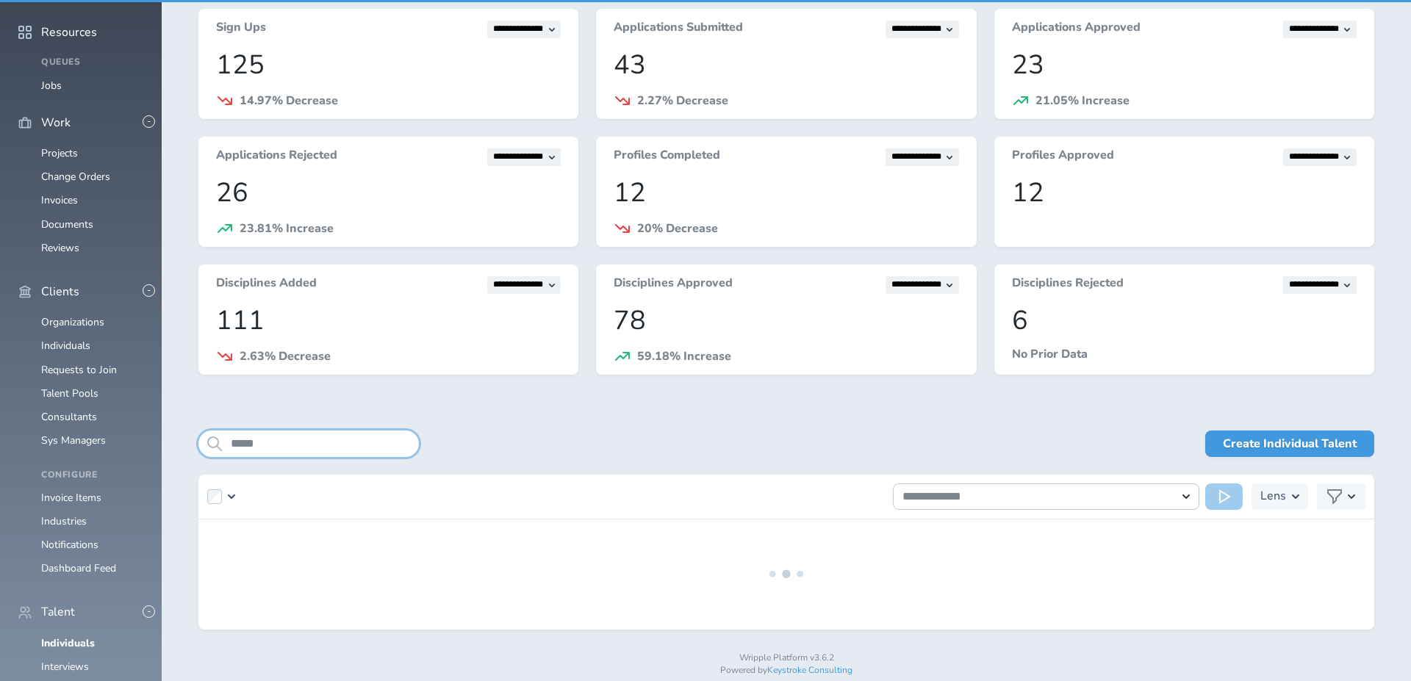
scroll to position [83, 0]
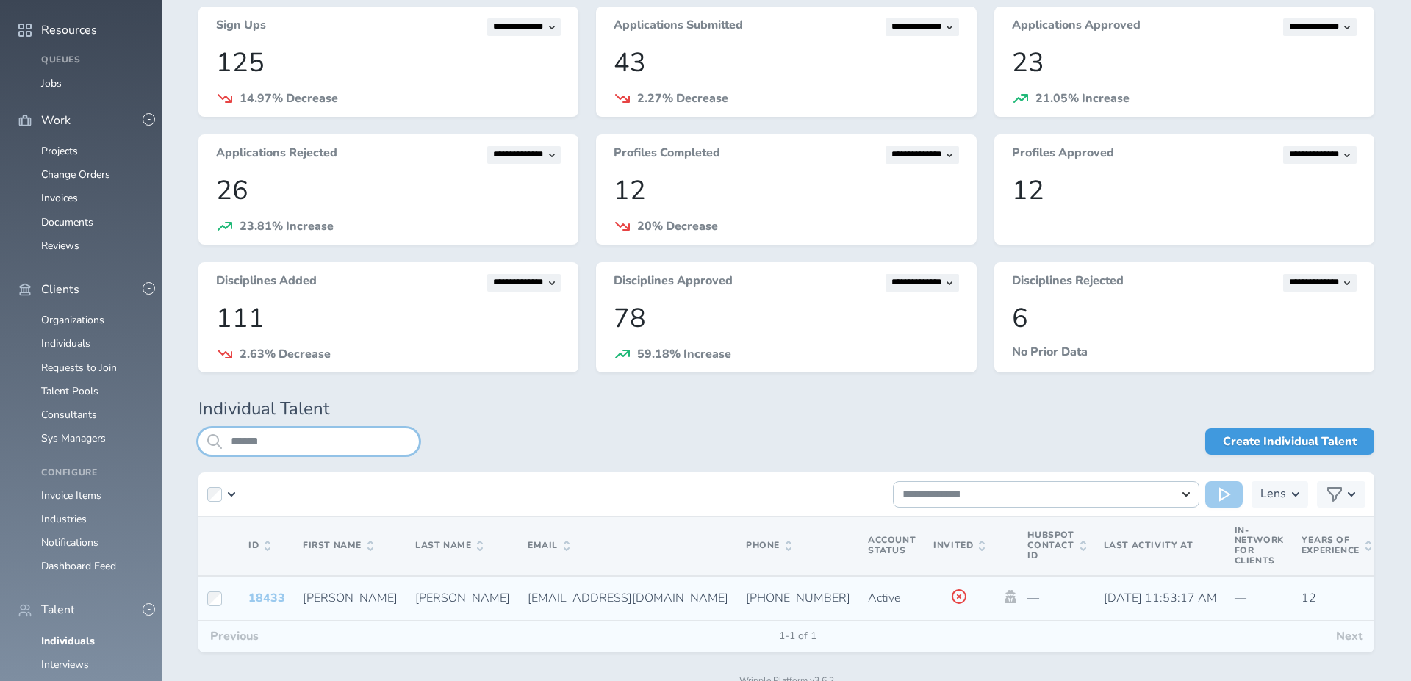
type input "******"
click at [263, 597] on link "18433" at bounding box center [266, 598] width 37 height 16
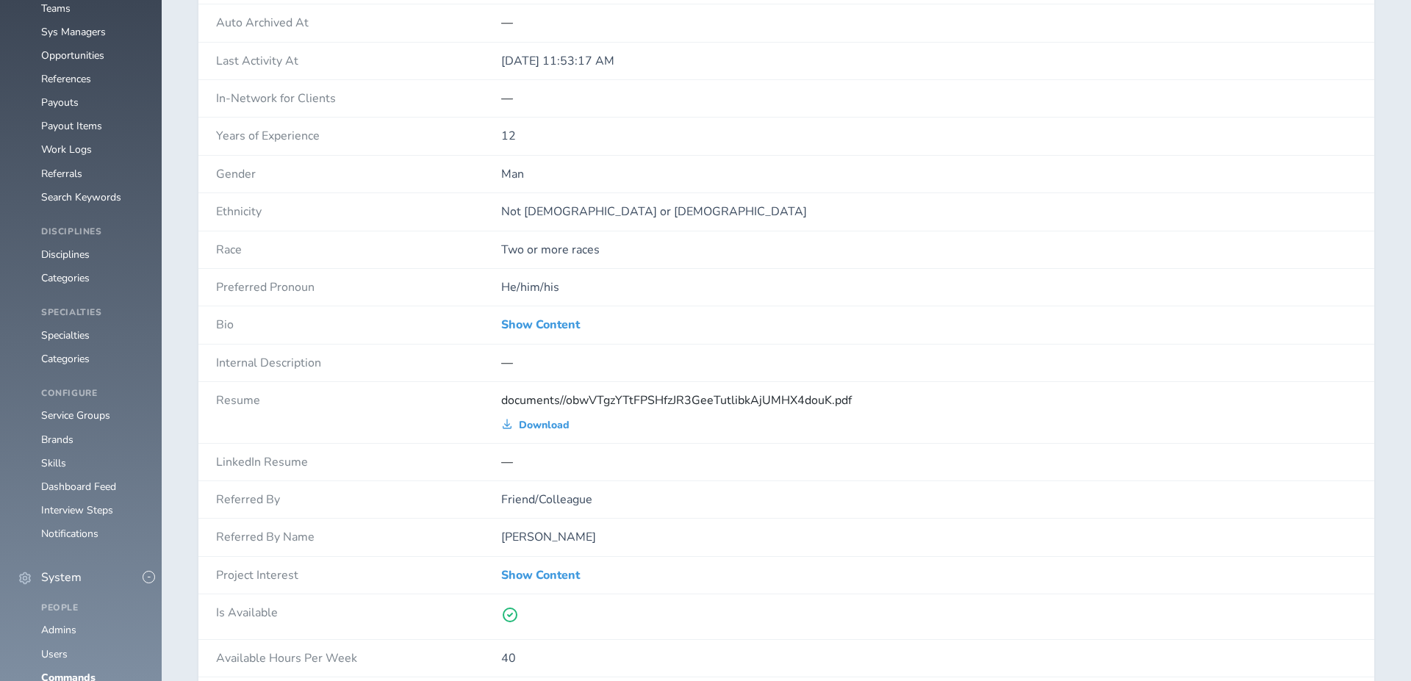
scroll to position [791, 0]
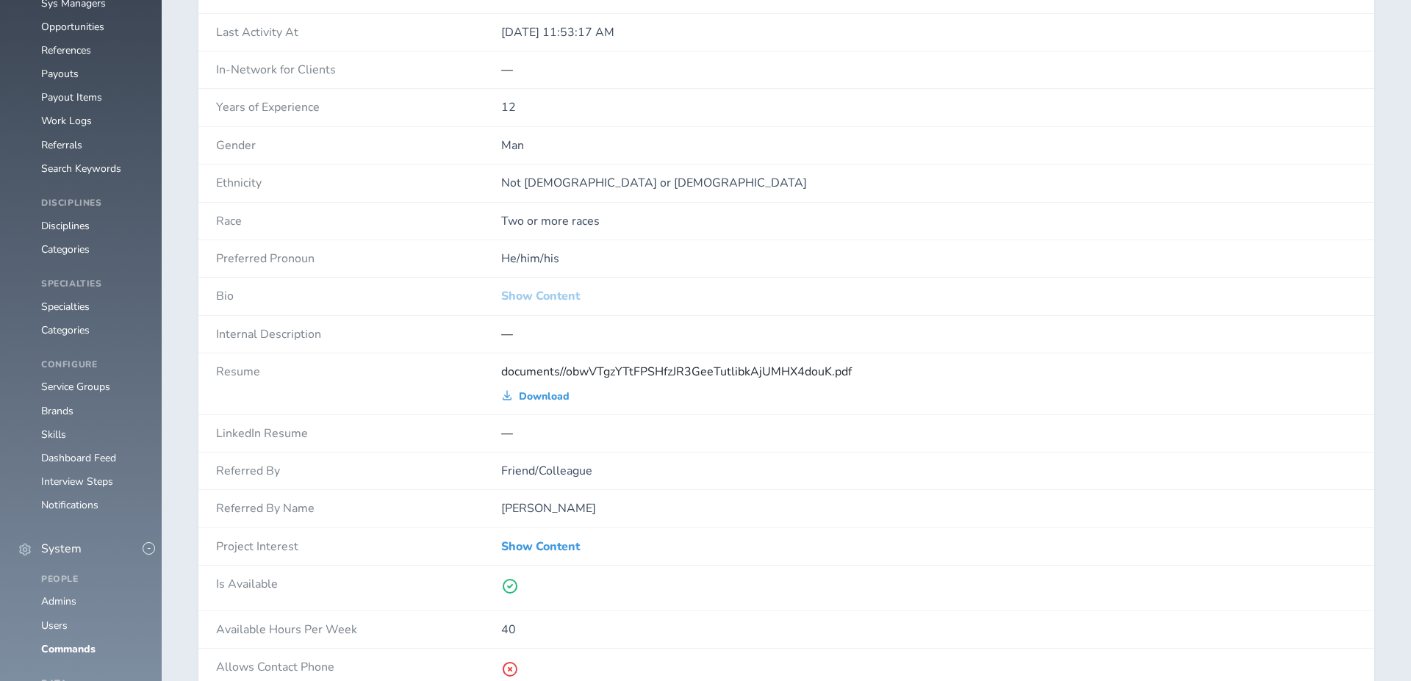
click at [558, 289] on link "Show Content" at bounding box center [540, 295] width 79 height 13
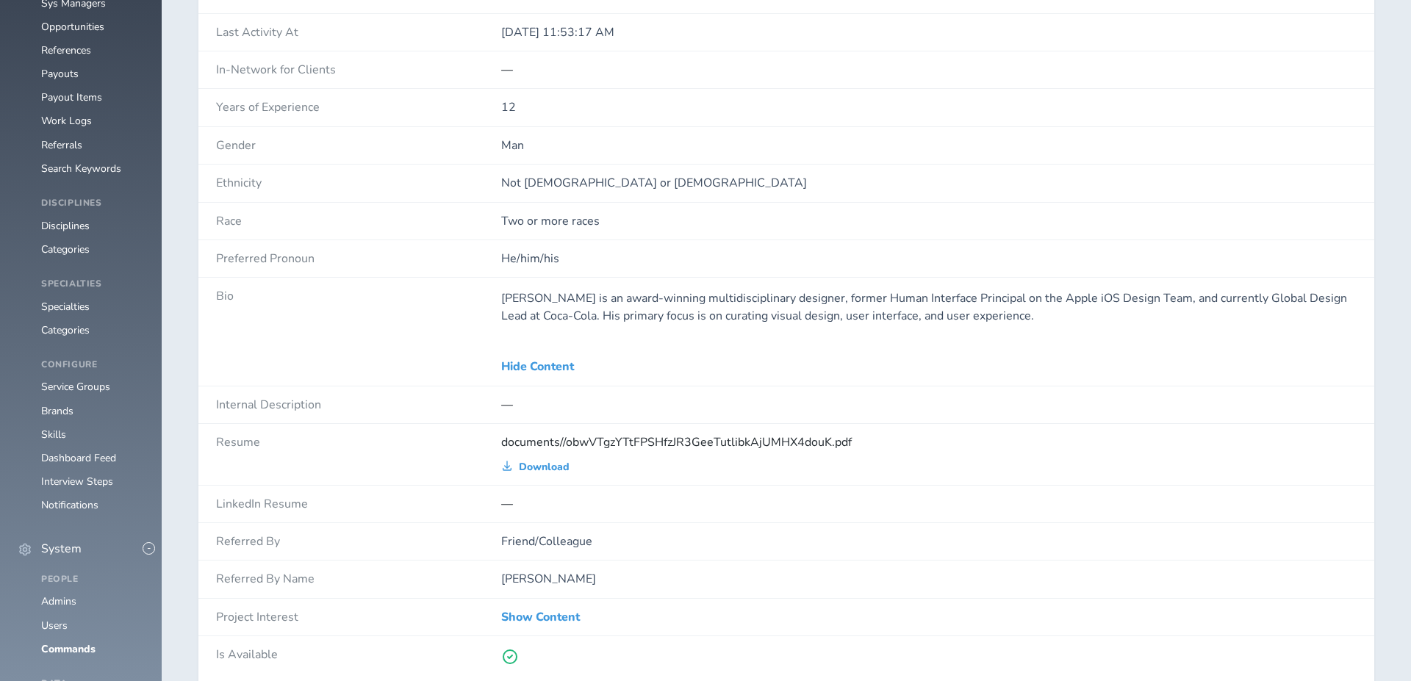
click at [596, 291] on p "Shedrick W. Turner is an award-winning multidisciplinary designer, former Human…" at bounding box center [928, 306] width 855 height 35
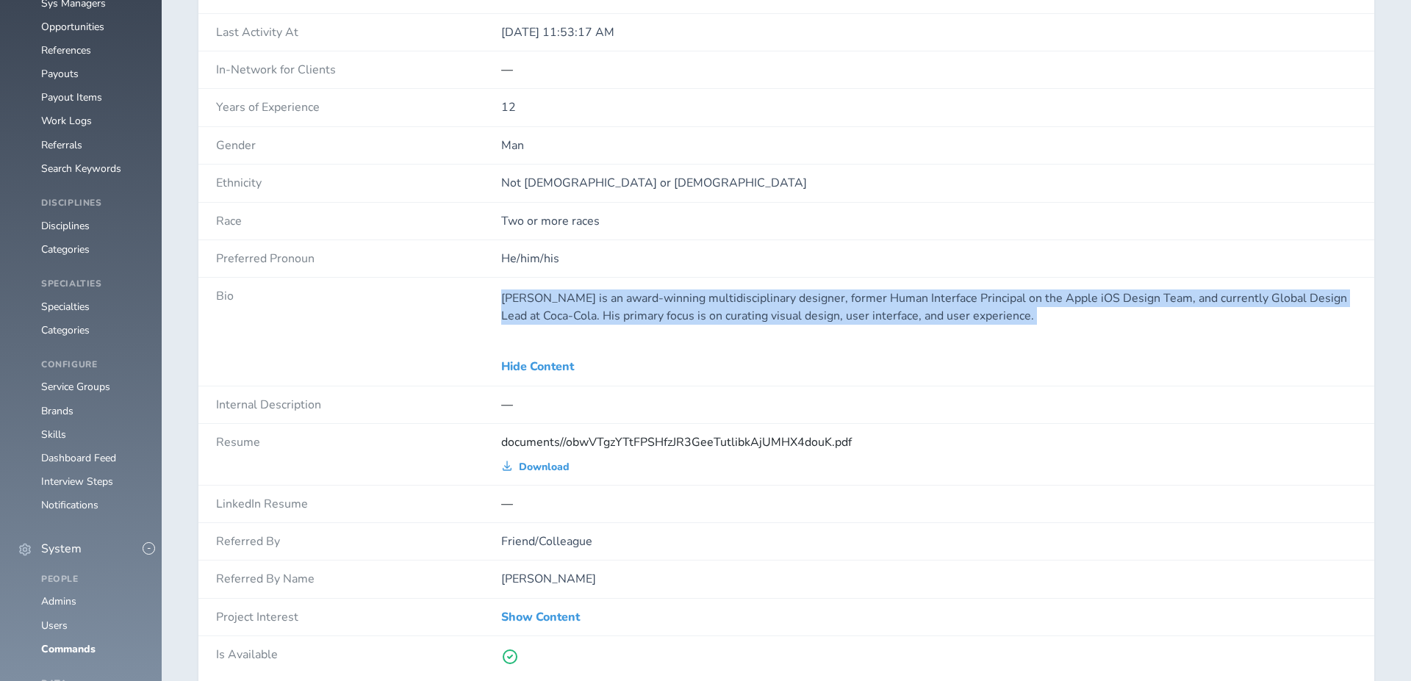
click at [596, 291] on p "Shedrick W. Turner is an award-winning multidisciplinary designer, former Human…" at bounding box center [928, 306] width 855 height 35
copy div "Shedrick W. Turner is an award-winning multidisciplinary designer, former Human…"
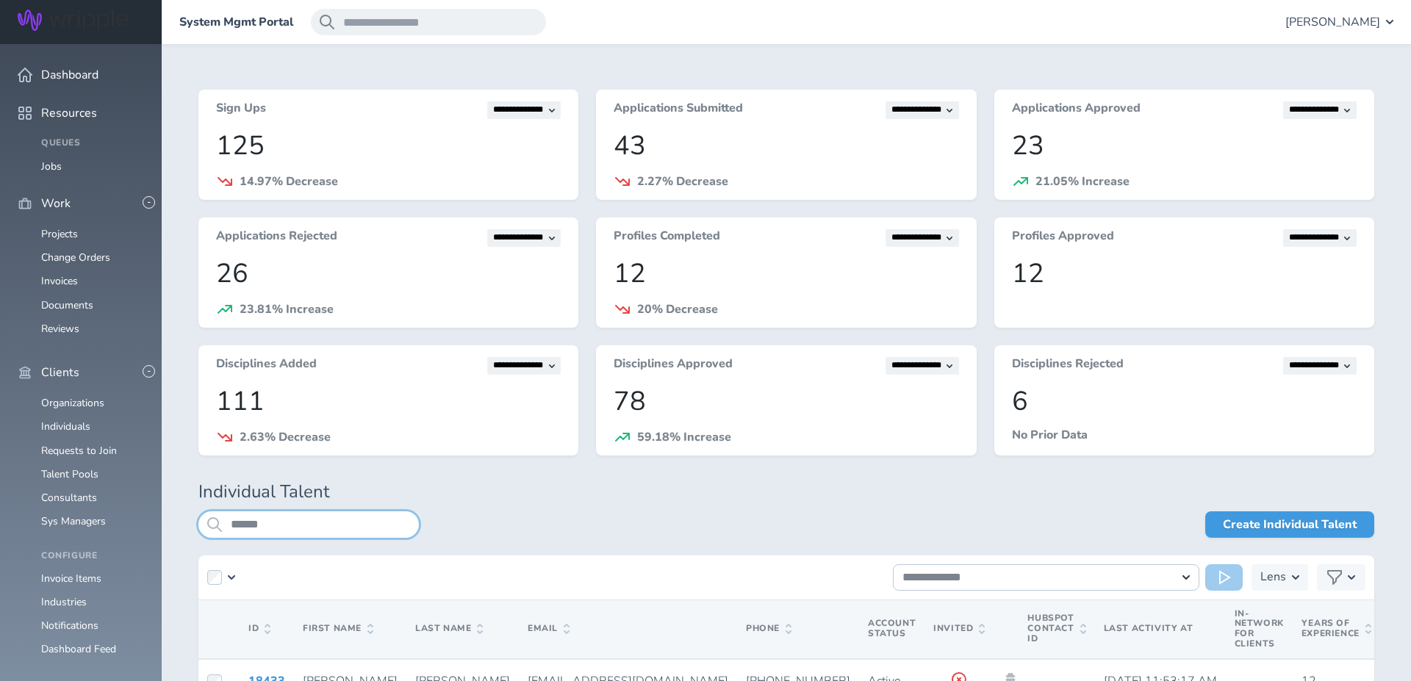
click at [249, 521] on input "******" at bounding box center [308, 524] width 220 height 26
type input "*********"
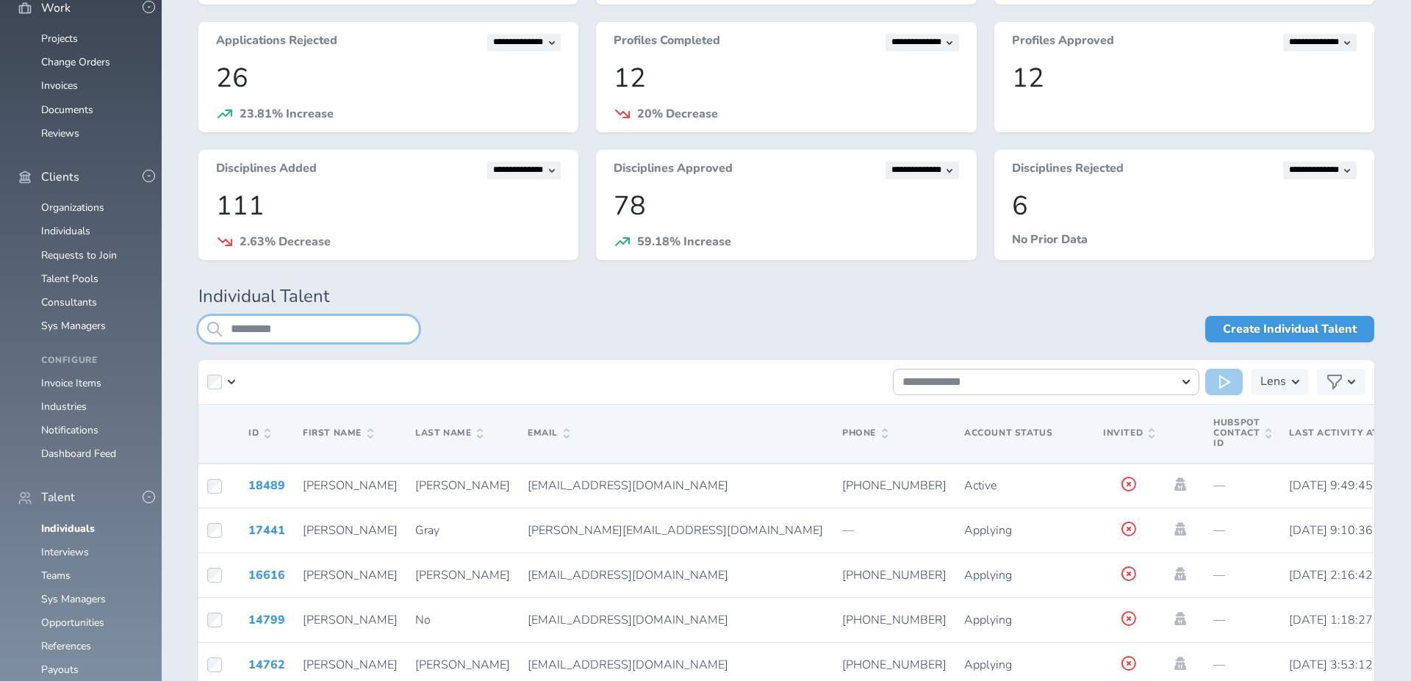
scroll to position [241, 0]
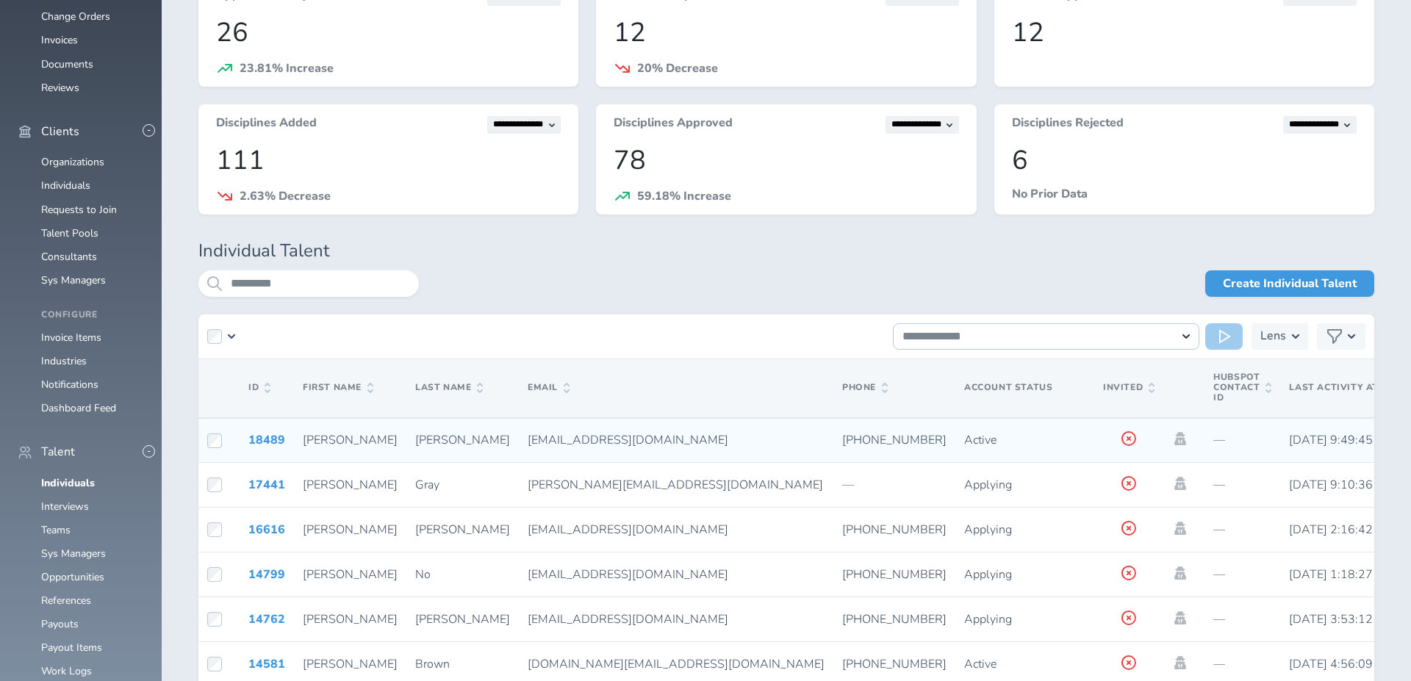
click at [262, 431] on td "18489" at bounding box center [267, 440] width 54 height 45
click at [264, 441] on link "18489" at bounding box center [266, 440] width 37 height 16
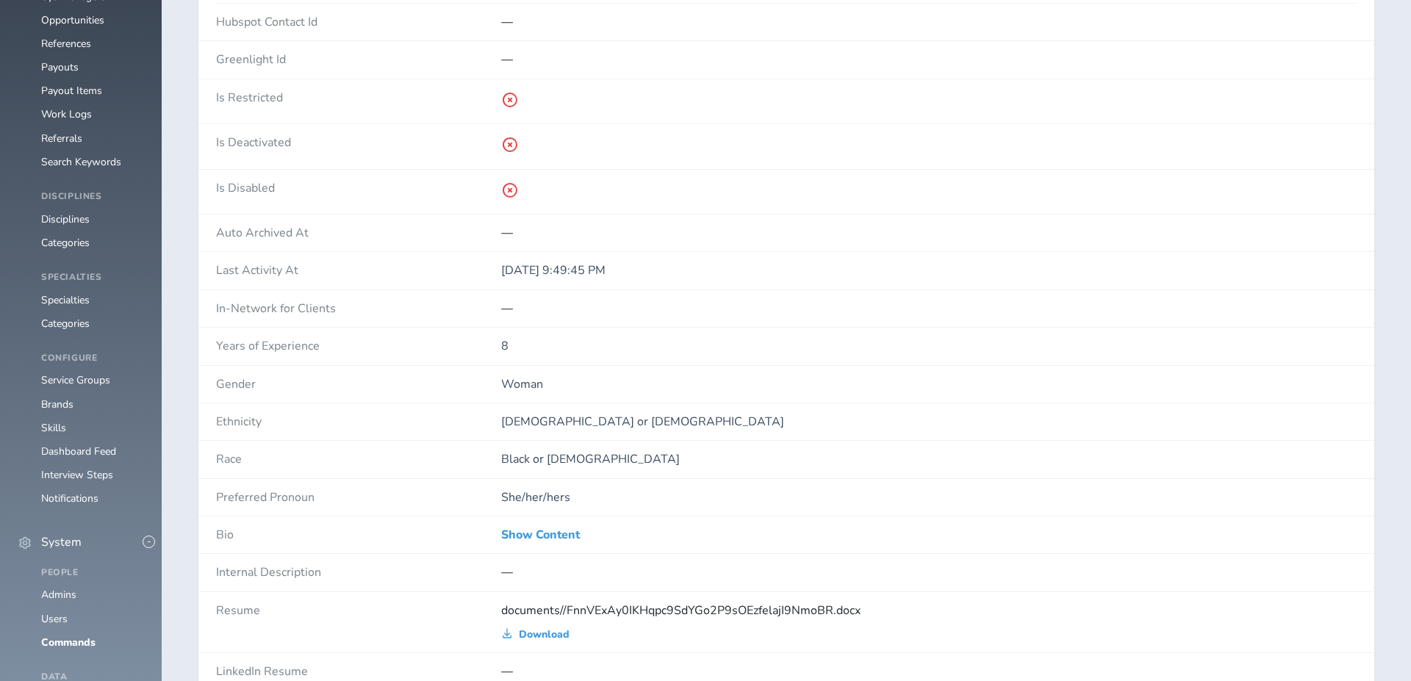
scroll to position [838, 0]
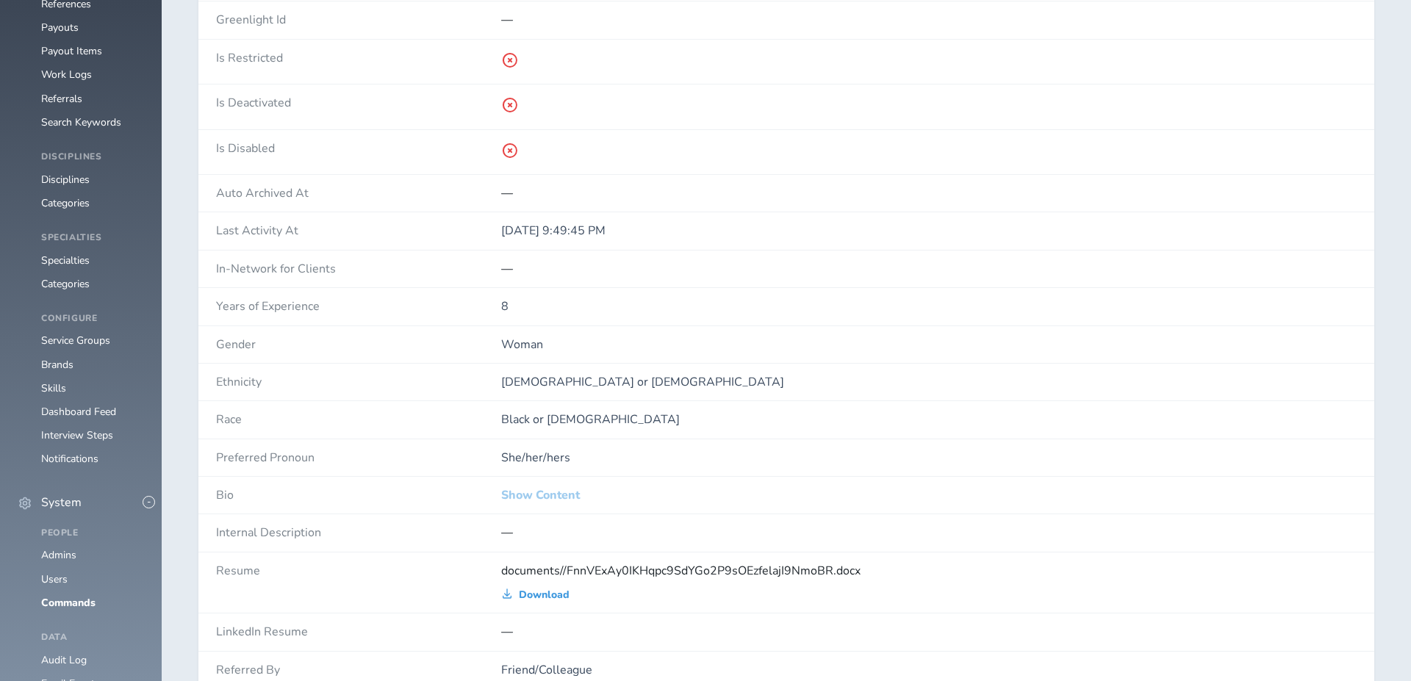
click at [539, 489] on link "Show Content" at bounding box center [540, 495] width 79 height 13
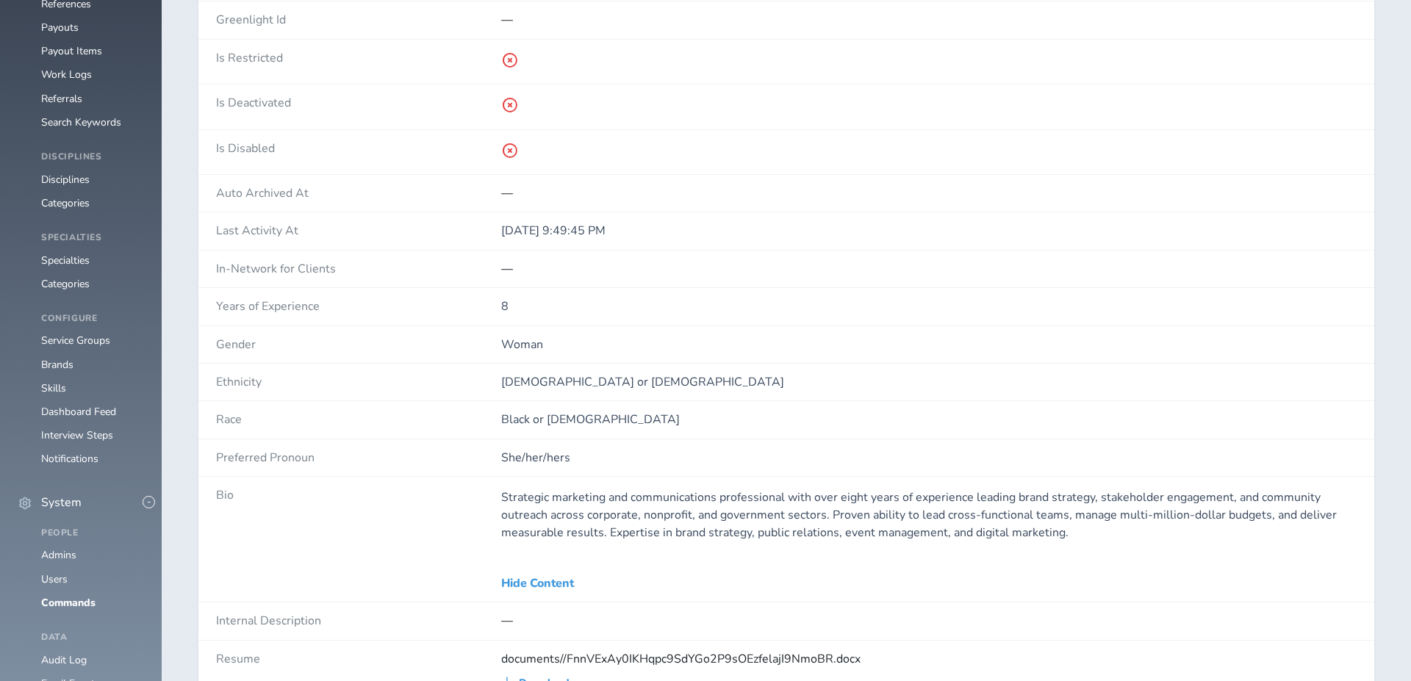
click at [533, 506] on p "Strategic marketing and communications professional with over eight years of ex…" at bounding box center [928, 515] width 855 height 53
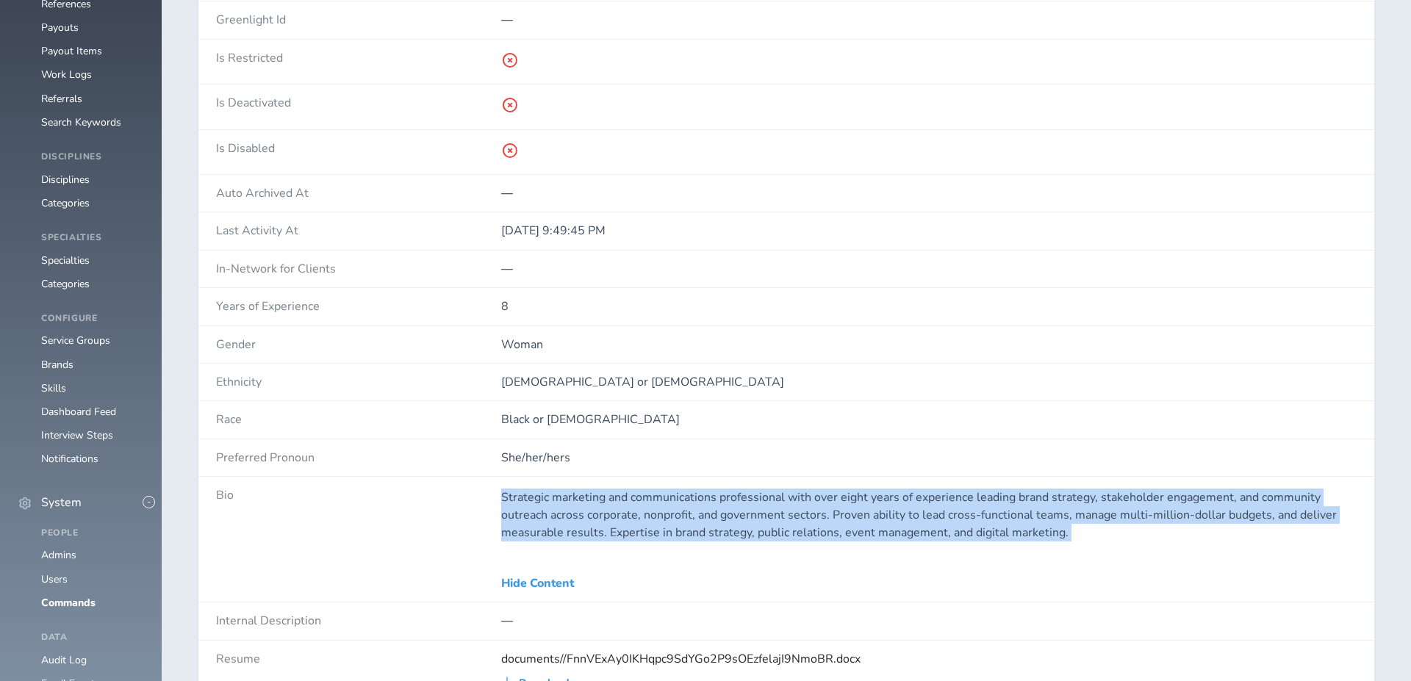
click at [533, 506] on p "Strategic marketing and communications professional with over eight years of ex…" at bounding box center [928, 515] width 855 height 53
copy div "Strategic marketing and communications professional with over eight years of ex…"
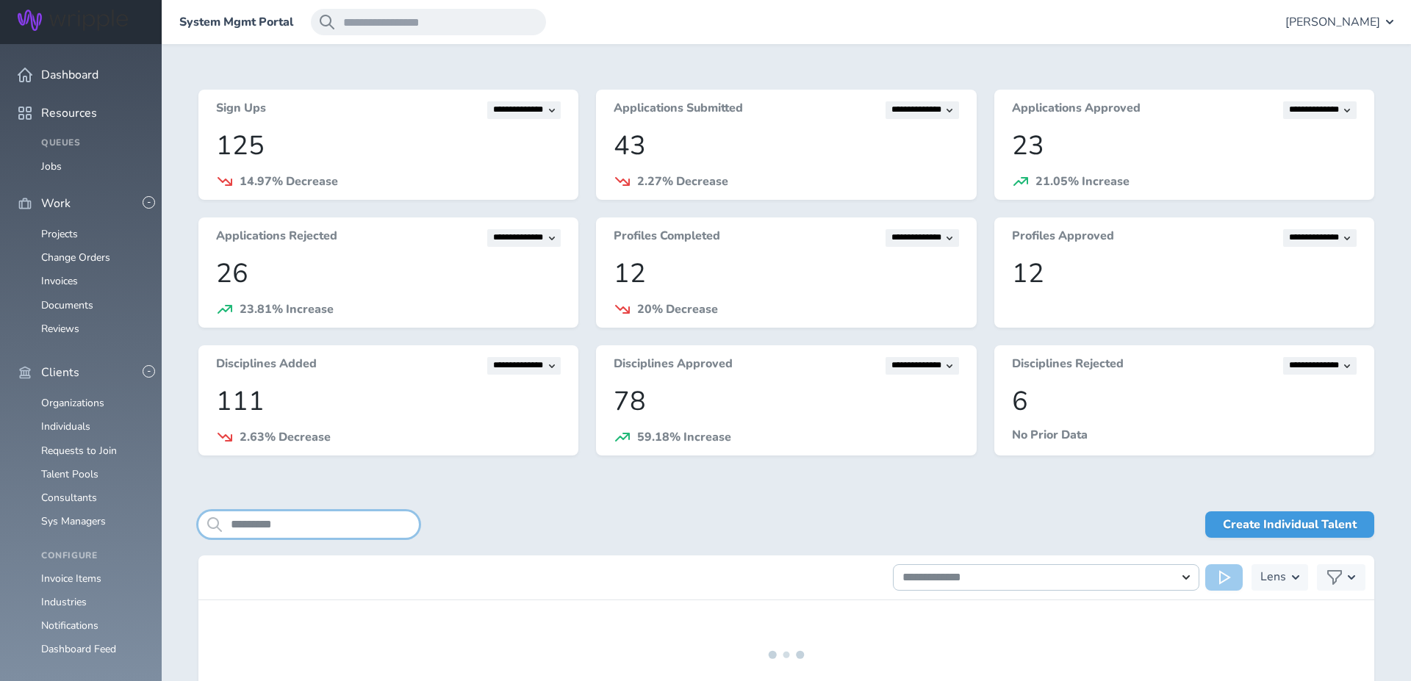
click at [318, 527] on input "*********" at bounding box center [308, 524] width 220 height 26
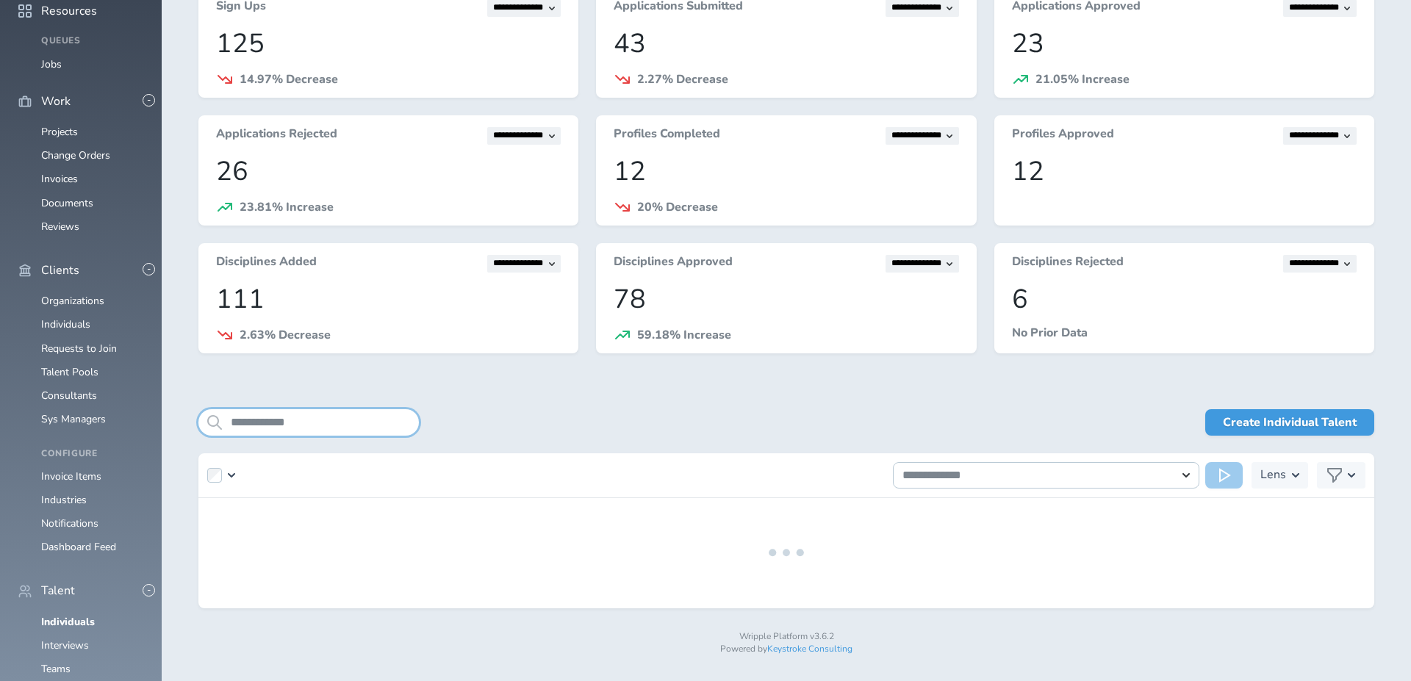
scroll to position [127, 0]
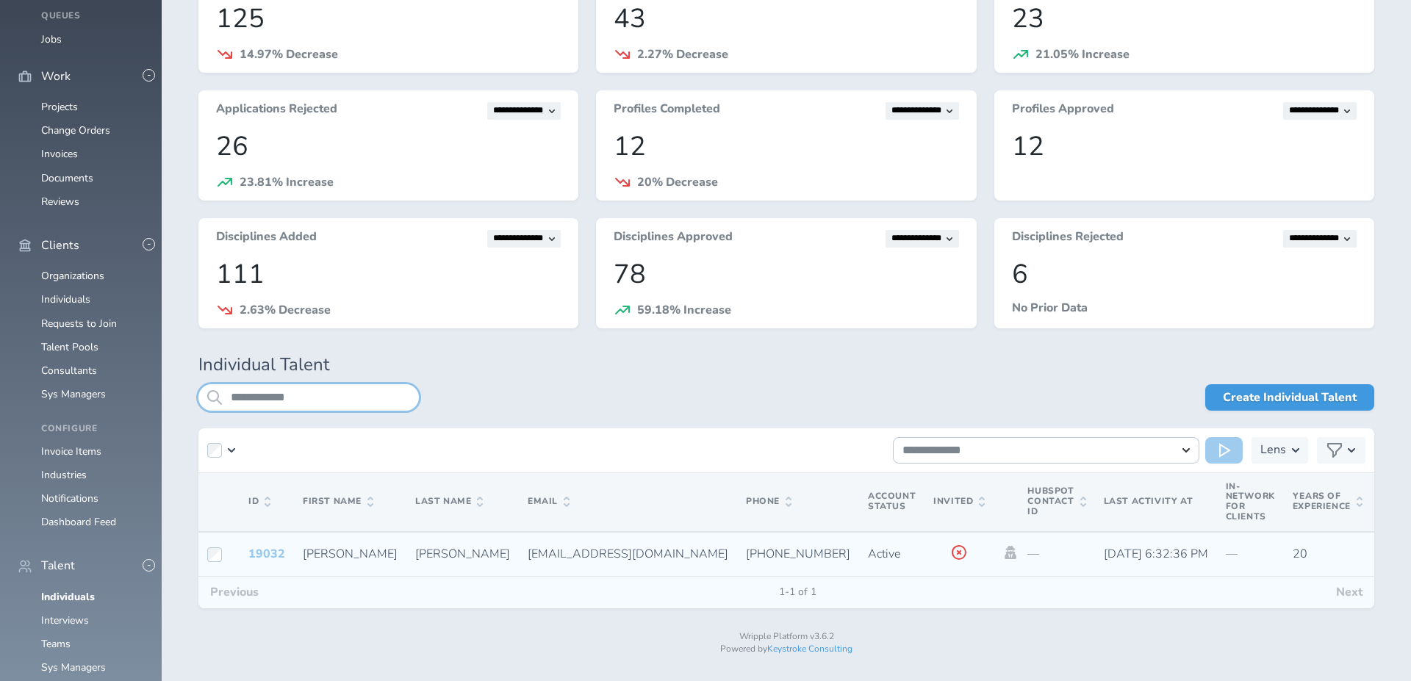
type input "**********"
click at [261, 550] on link "19032" at bounding box center [266, 554] width 37 height 16
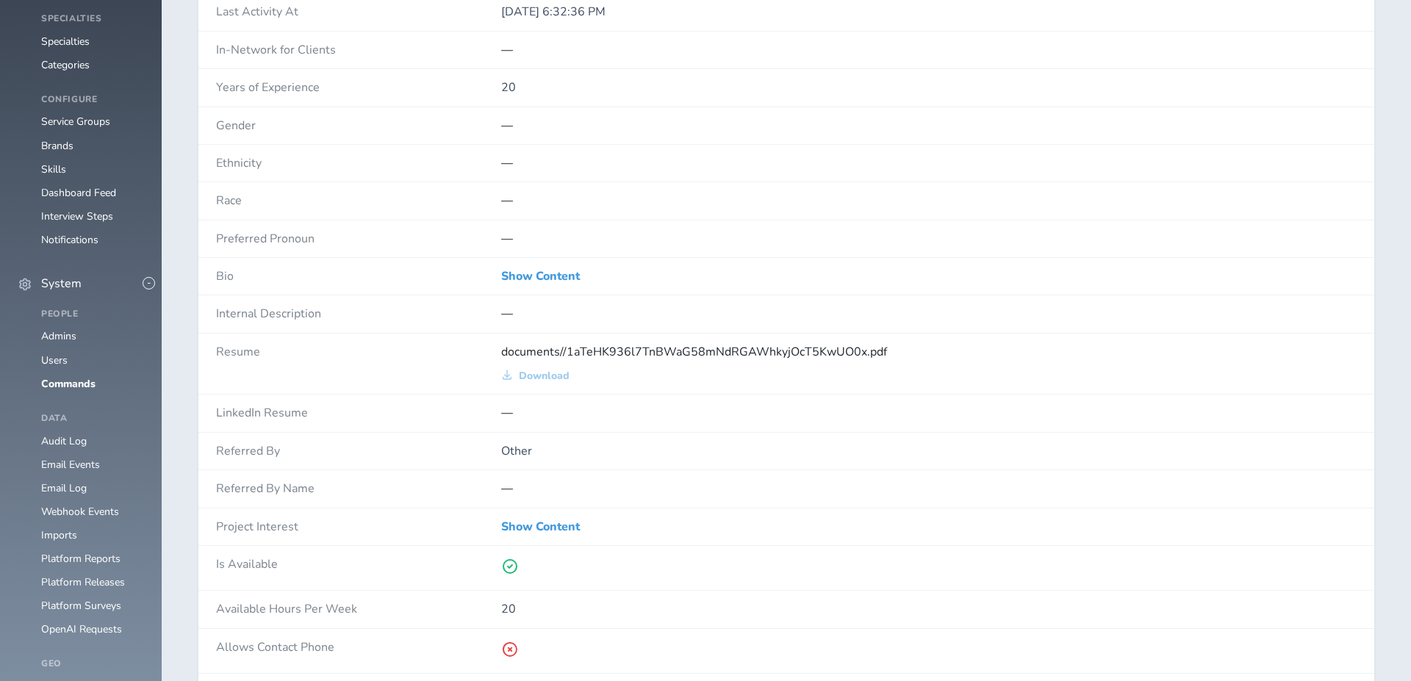
scroll to position [1197, 0]
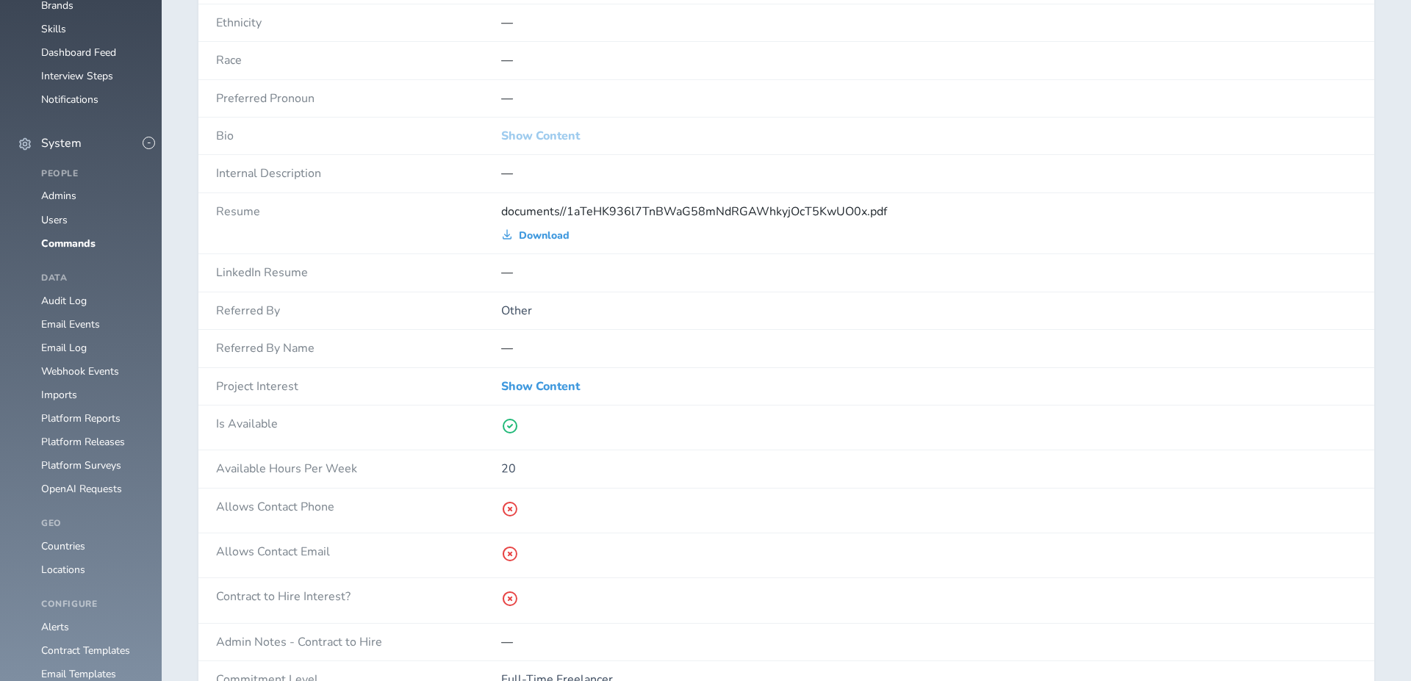
click at [549, 132] on link "Show Content" at bounding box center [540, 135] width 79 height 13
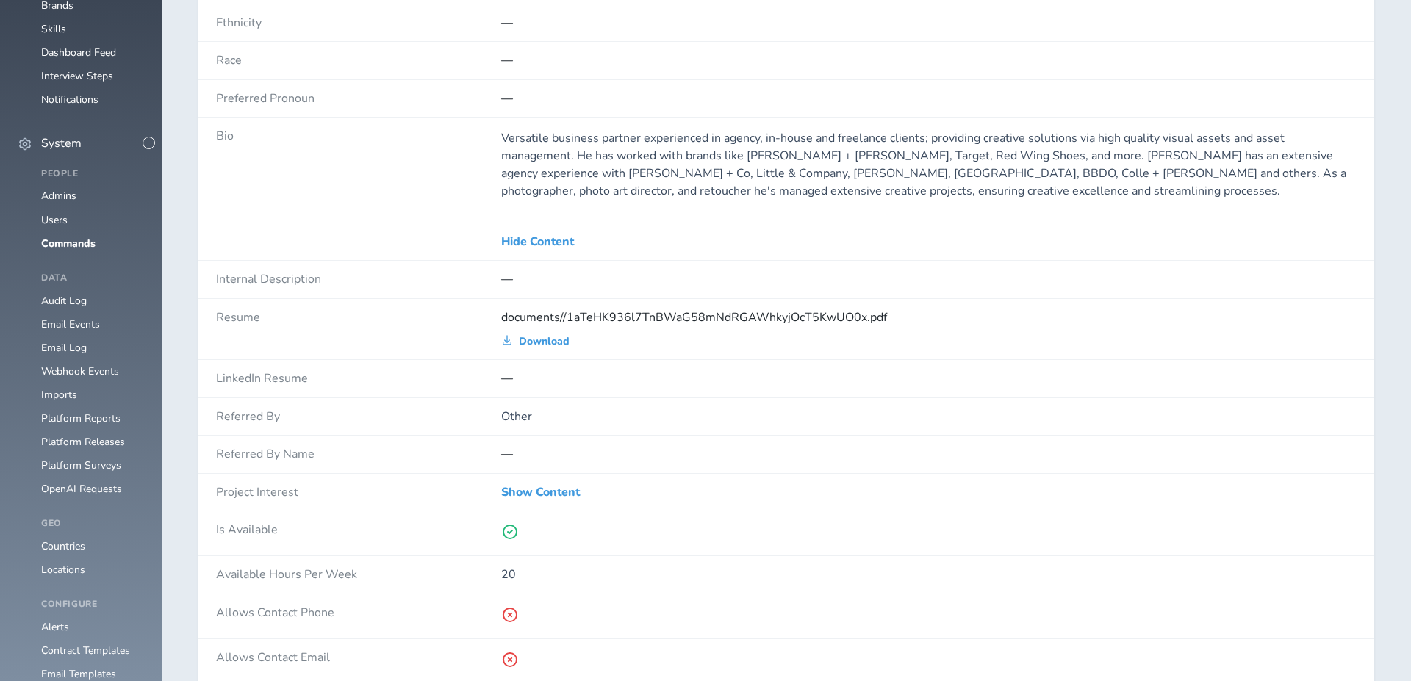
click at [570, 176] on p "Versatile business partner experienced in agency, in-house and freelance client…" at bounding box center [928, 164] width 855 height 71
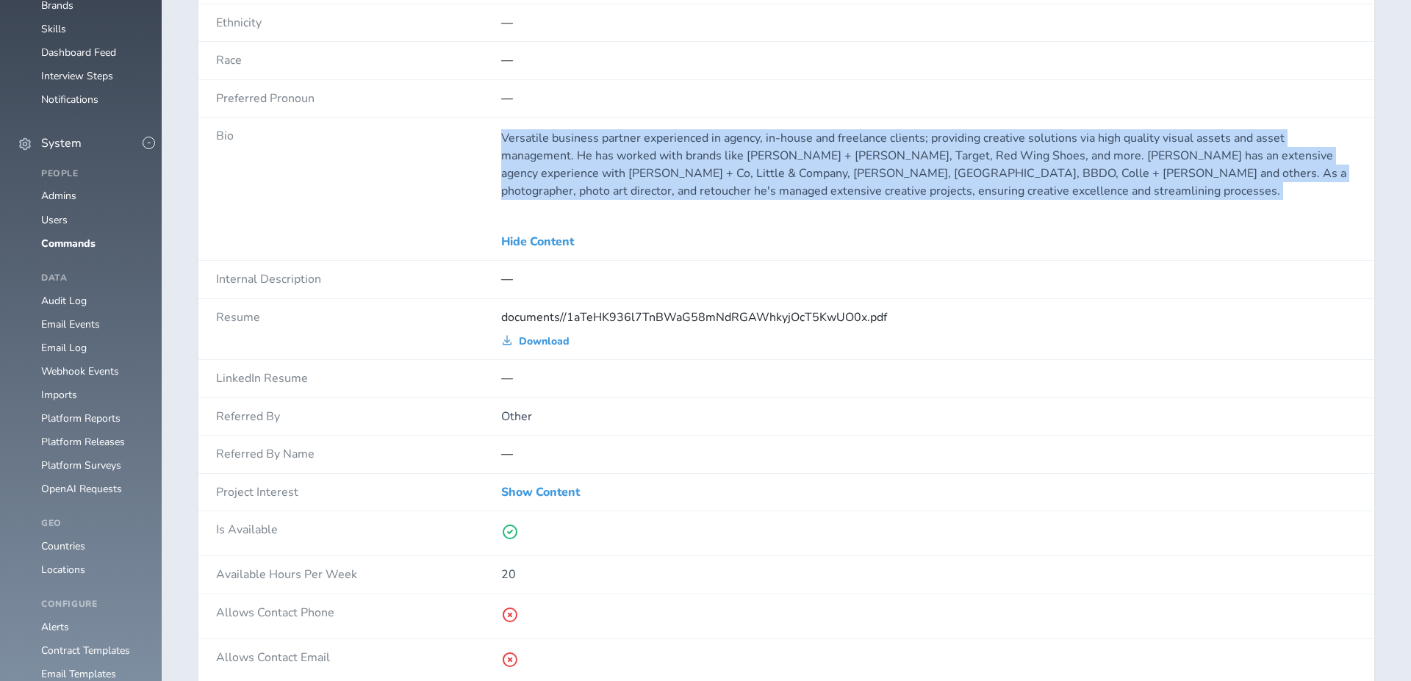
click at [570, 176] on p "Versatile business partner experienced in agency, in-house and freelance client…" at bounding box center [928, 164] width 855 height 71
copy div "Versatile business partner experienced in agency, in-house and freelance client…"
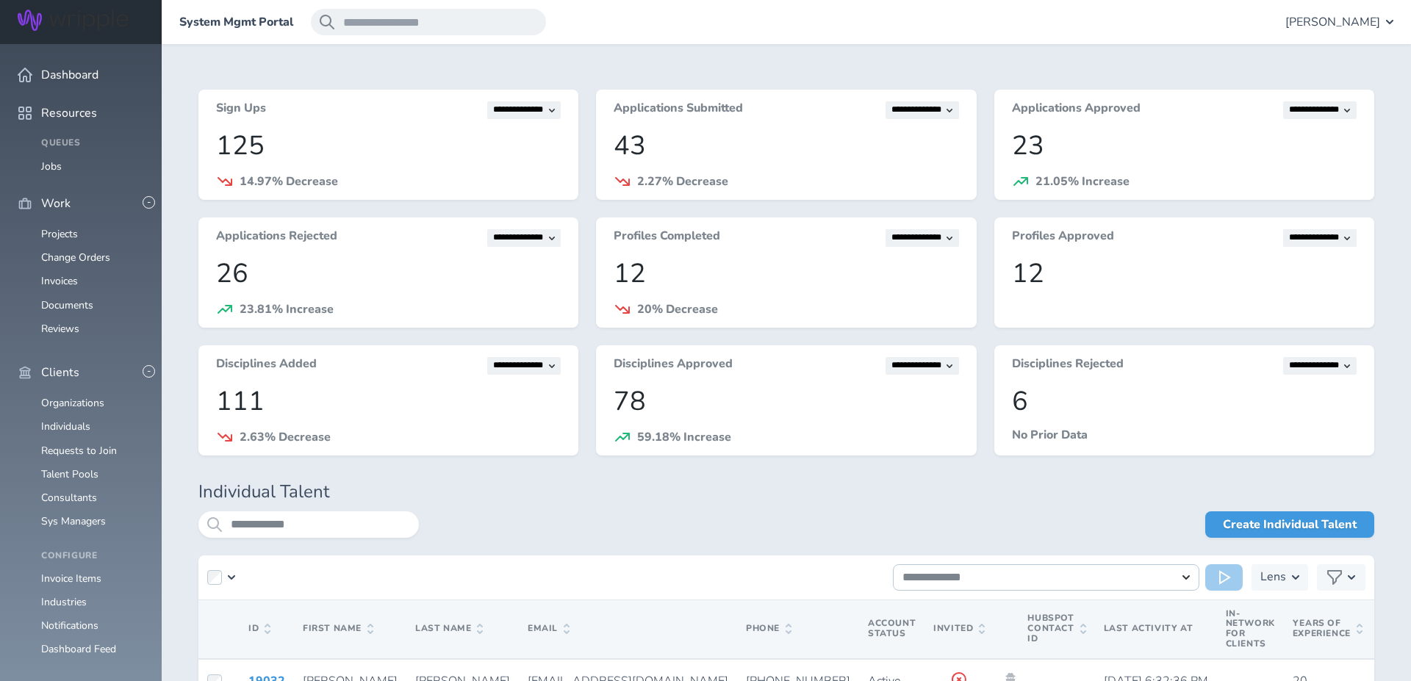
scroll to position [127, 0]
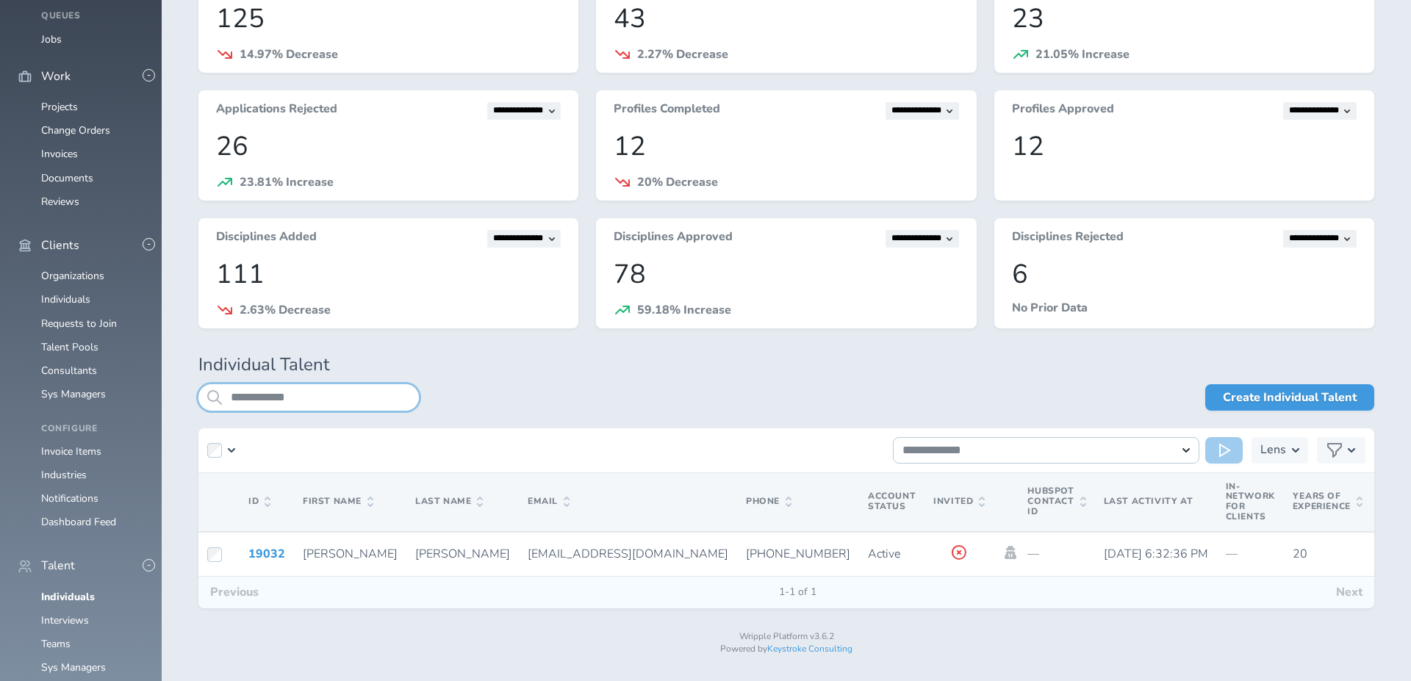
click at [339, 400] on input "**********" at bounding box center [308, 397] width 220 height 26
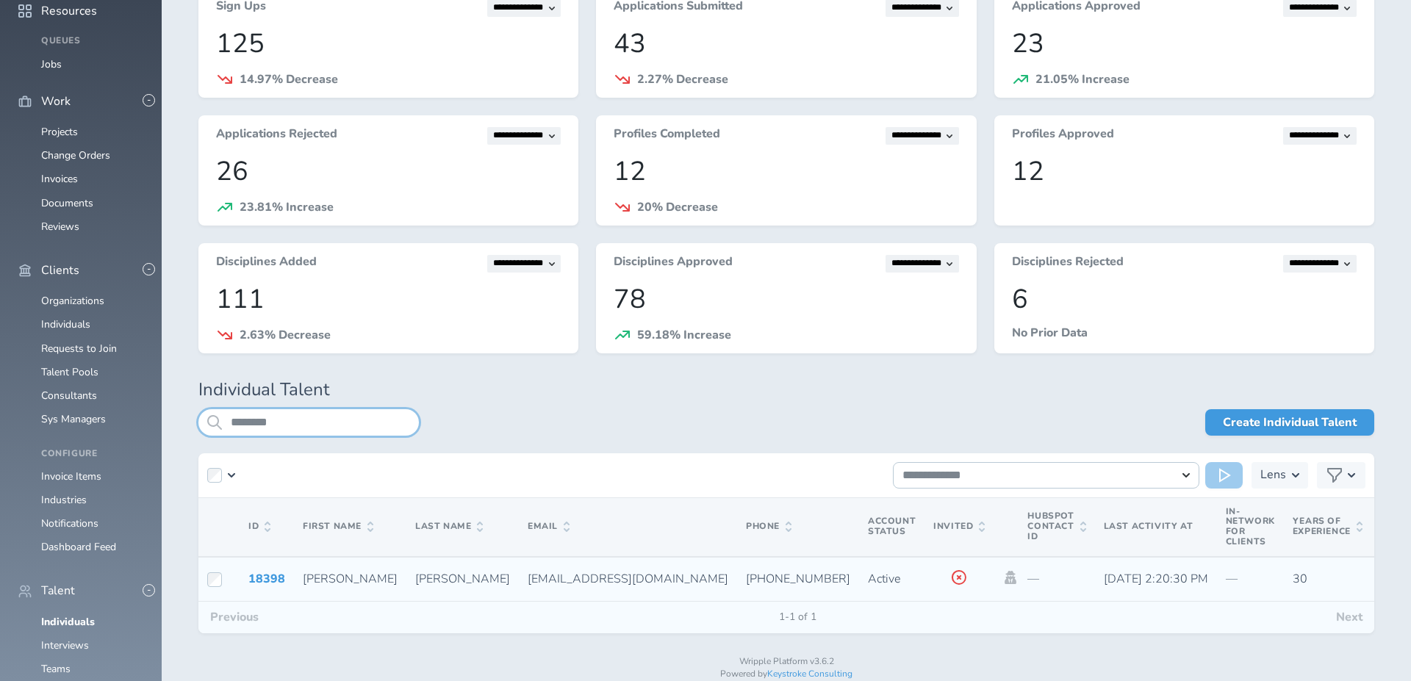
scroll to position [127, 0]
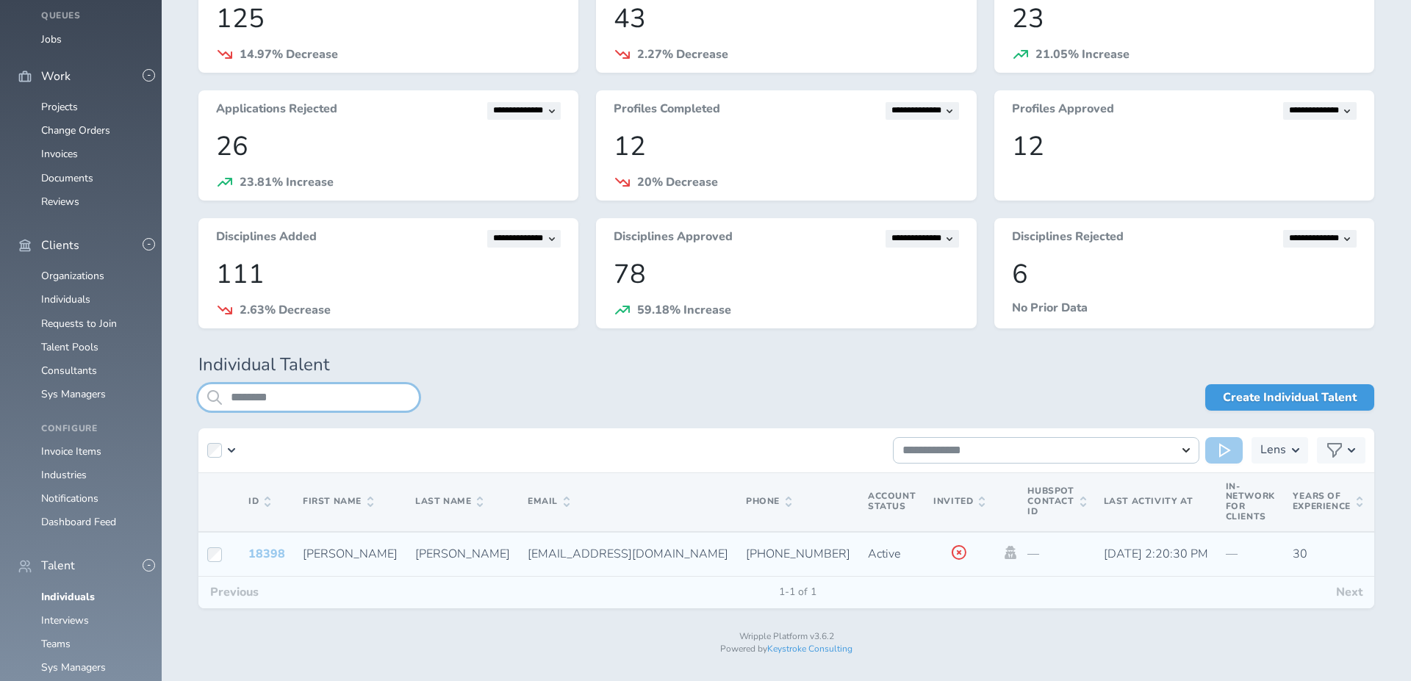
type input "********"
click at [264, 555] on link "18398" at bounding box center [266, 554] width 37 height 16
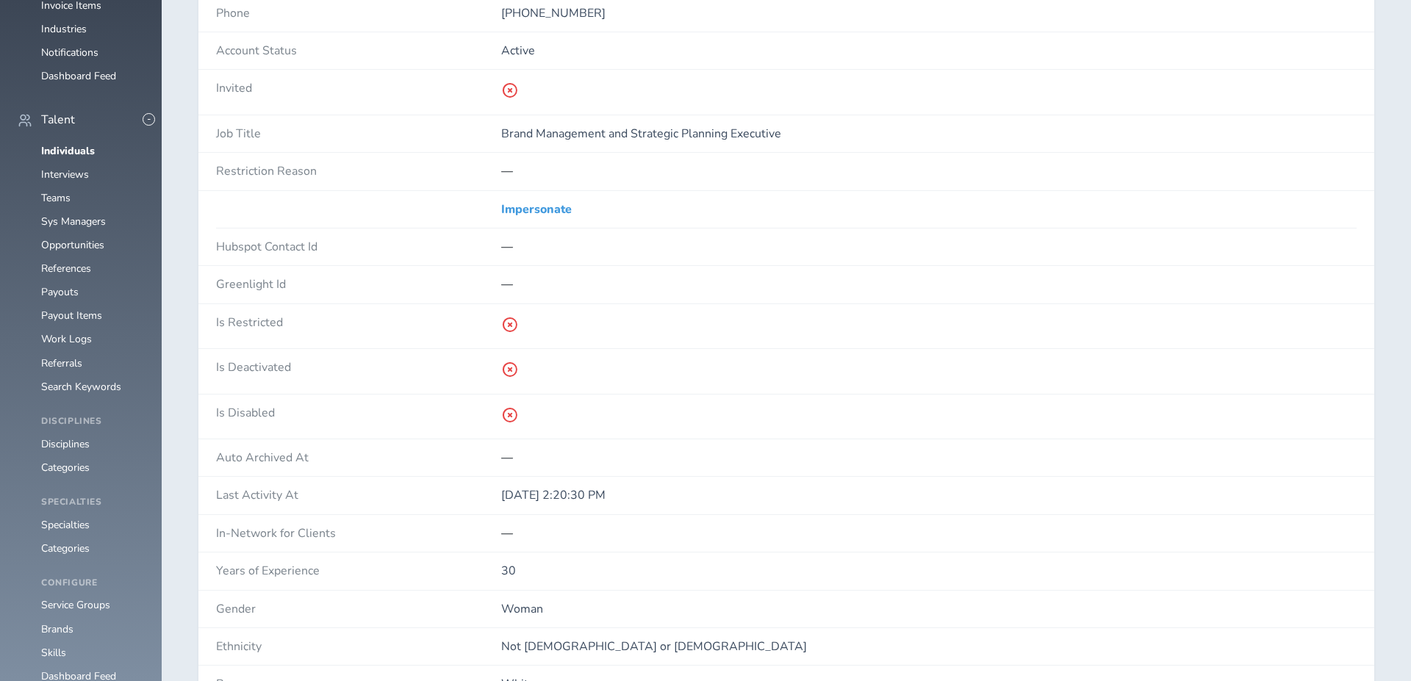
scroll to position [819, 0]
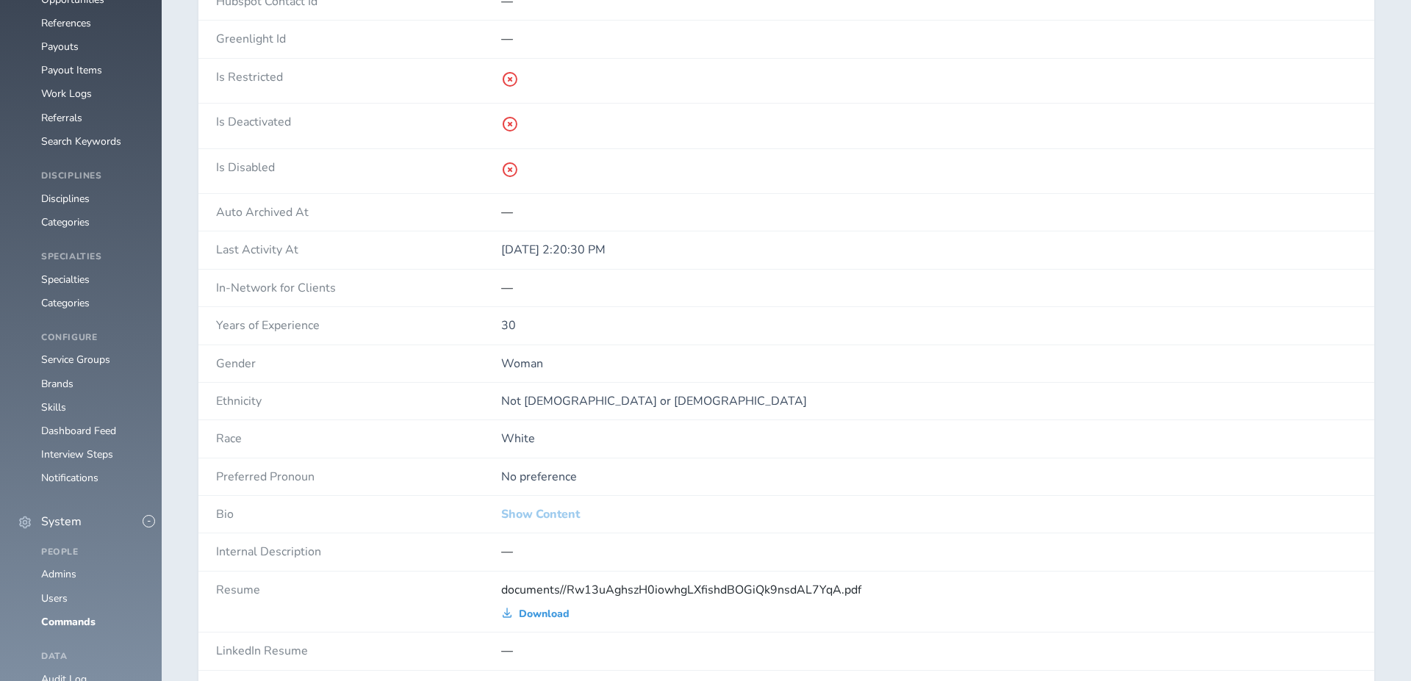
click at [549, 509] on link "Show Content" at bounding box center [540, 514] width 79 height 13
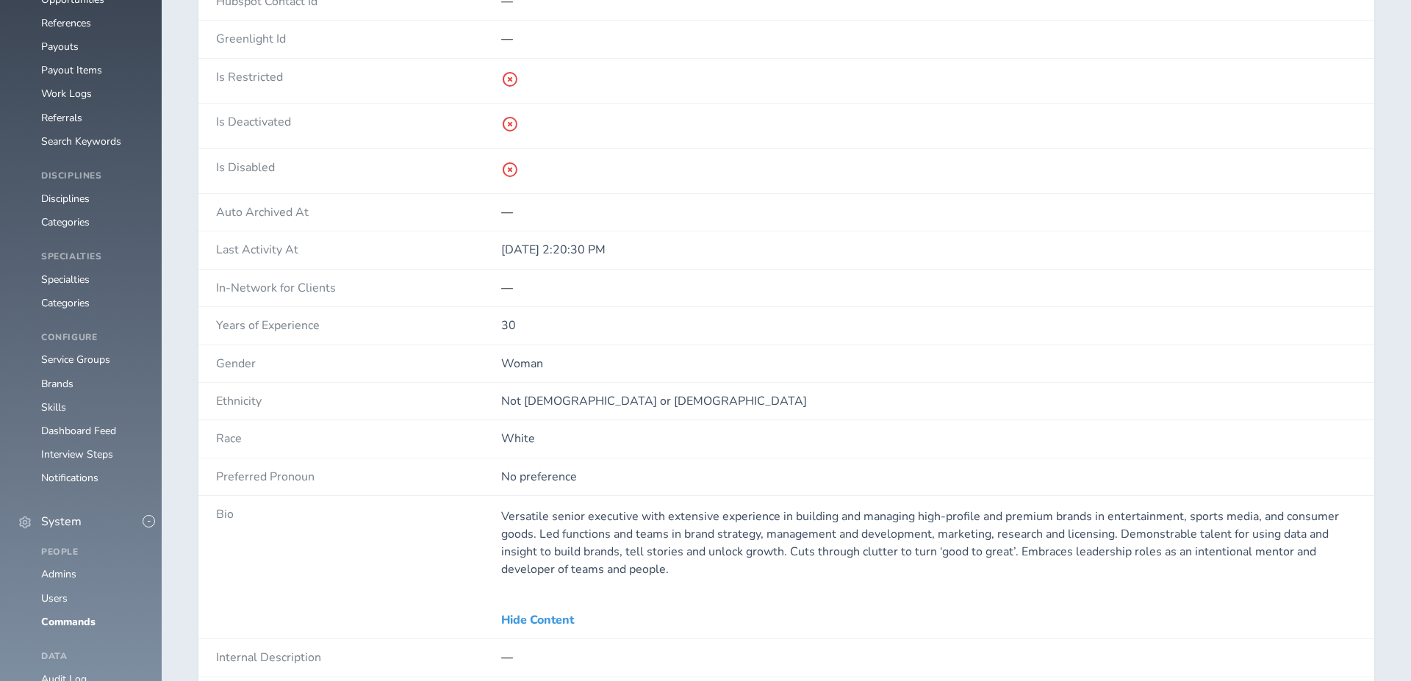
click at [552, 508] on p "Versatile senior executive with extensive experience in building and managing h…" at bounding box center [928, 543] width 855 height 71
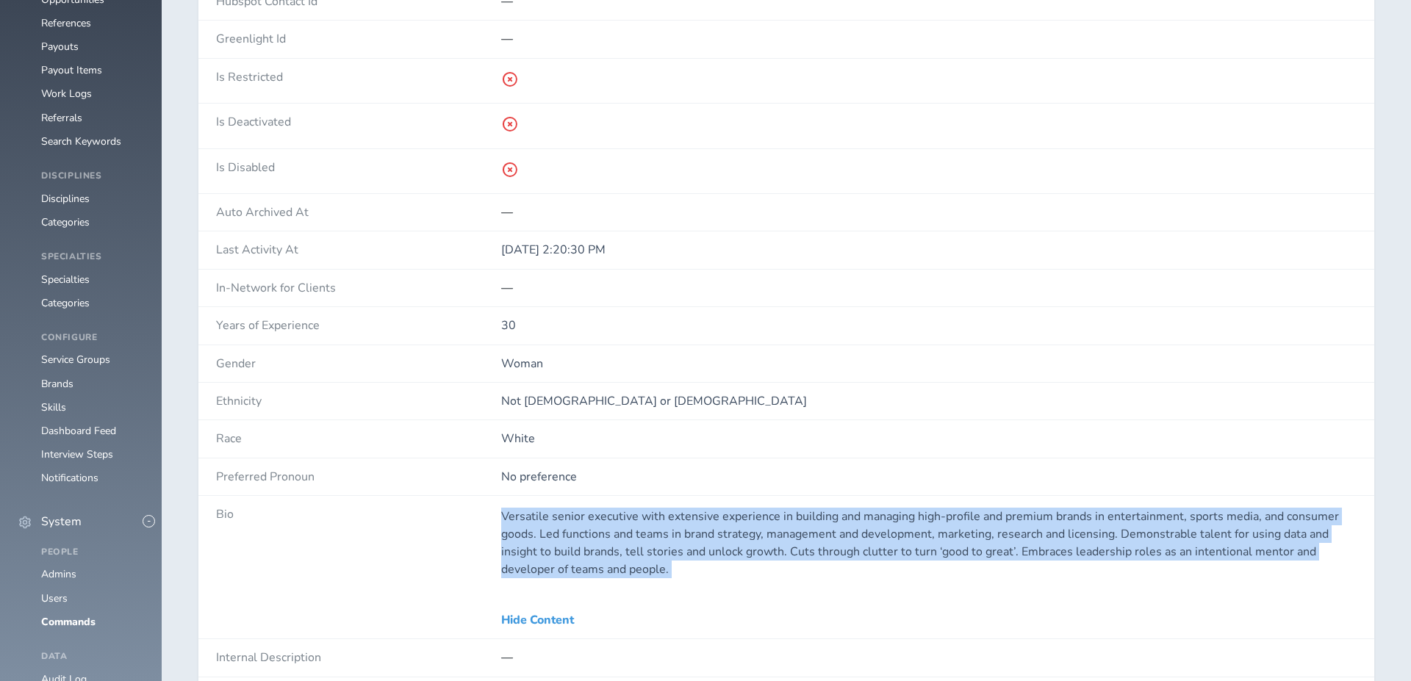
click at [552, 508] on p "Versatile senior executive with extensive experience in building and managing h…" at bounding box center [928, 543] width 855 height 71
copy div "Versatile senior executive with extensive experience in building and managing h…"
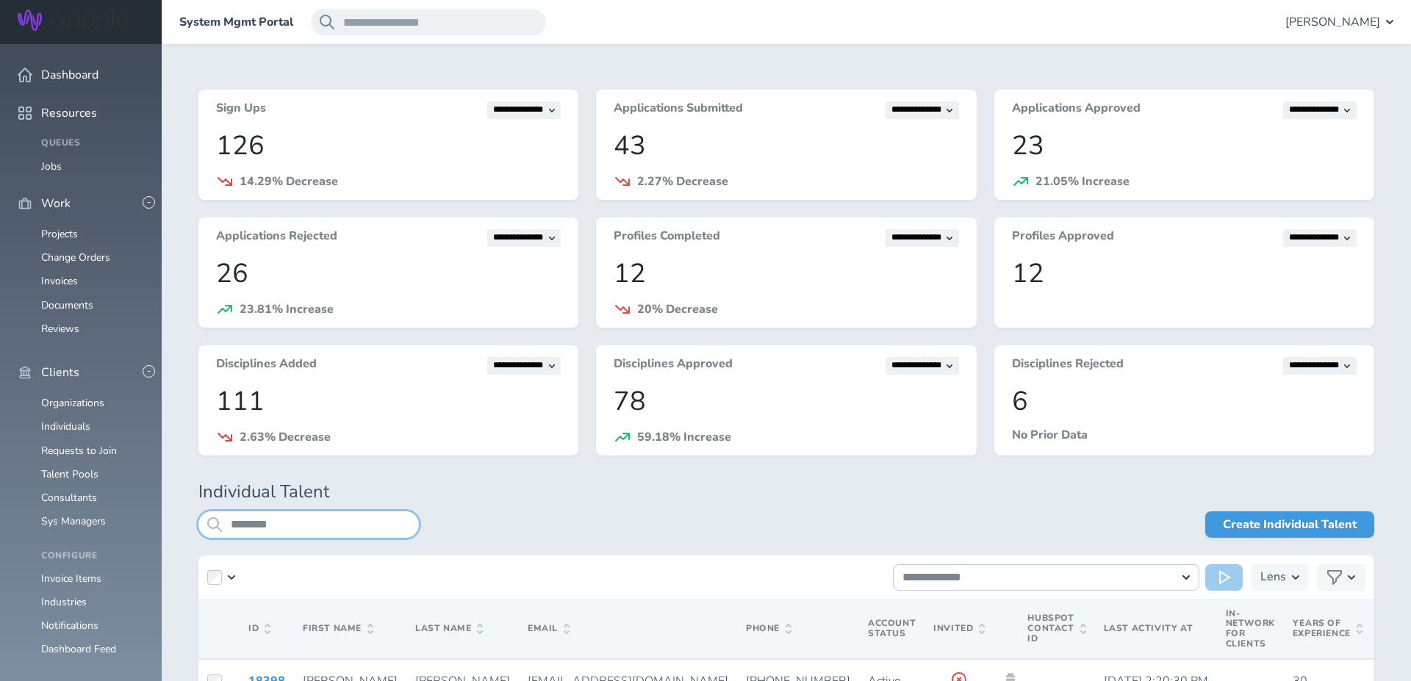
click at [348, 533] on input "********" at bounding box center [308, 524] width 220 height 26
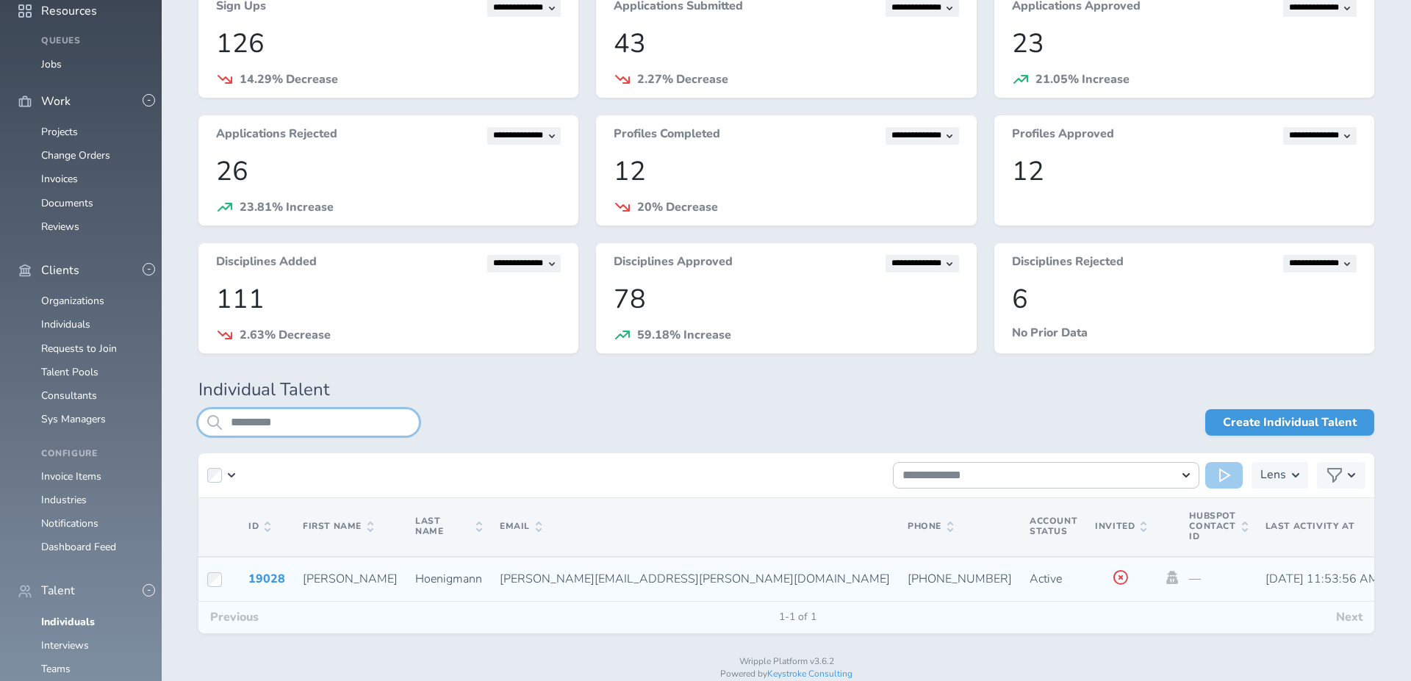
scroll to position [104, 0]
type input "*********"
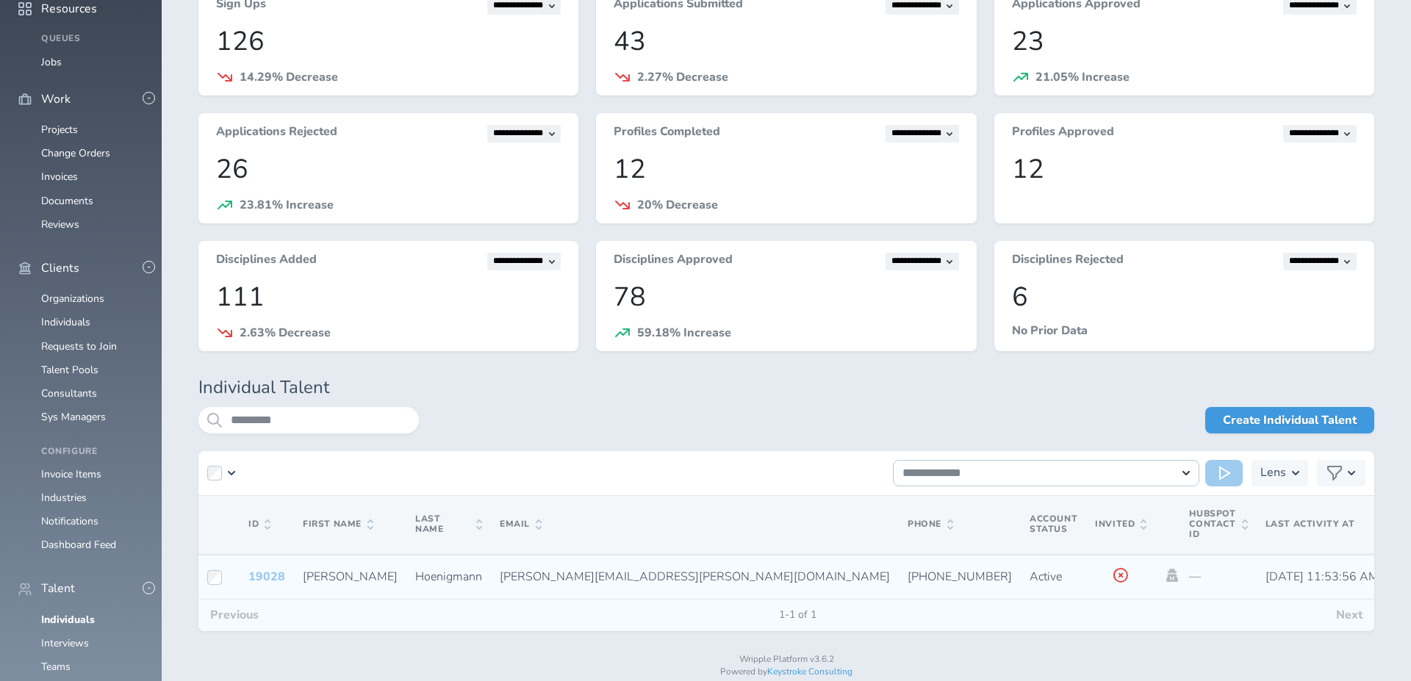
click at [251, 574] on link "19028" at bounding box center [266, 577] width 37 height 16
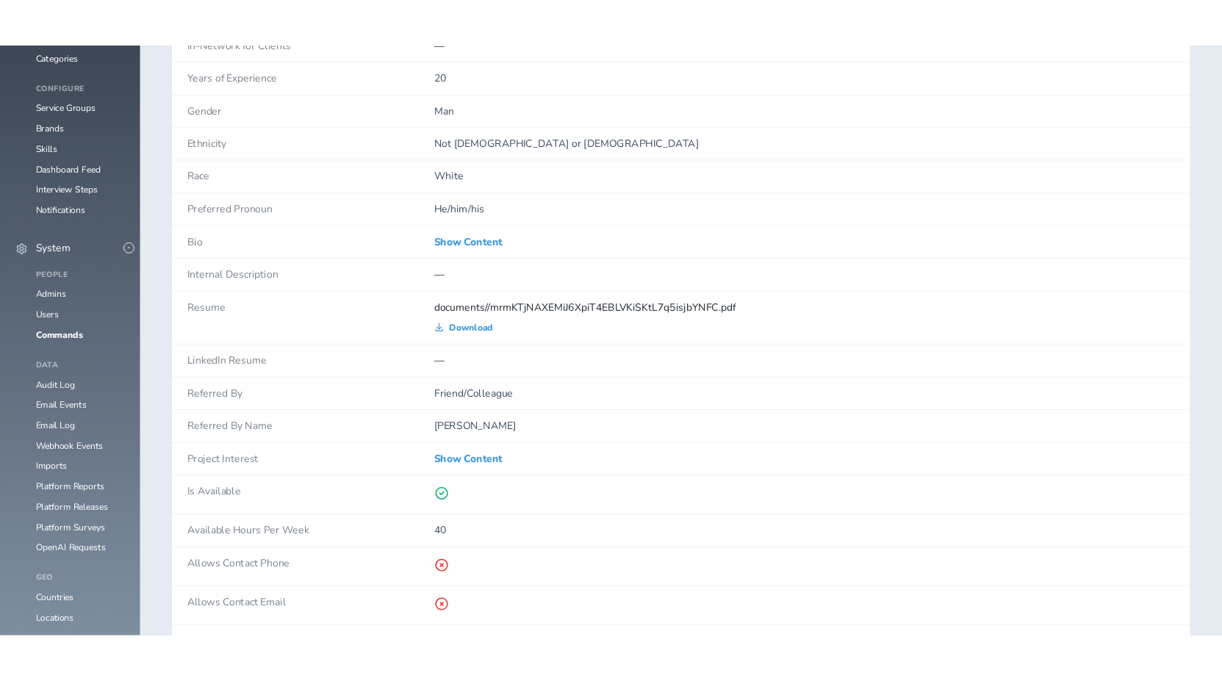
scroll to position [1094, 0]
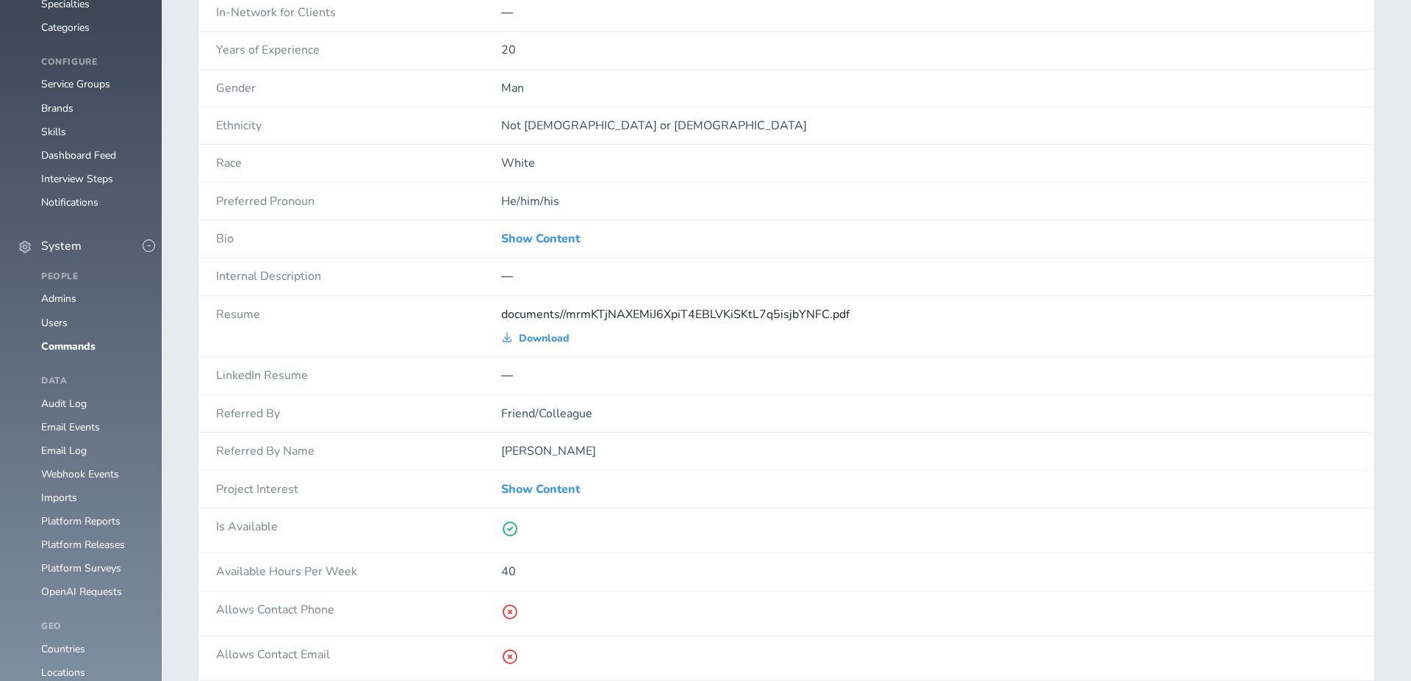
click at [544, 222] on div "Show Content" at bounding box center [928, 238] width 855 height 37
click at [544, 237] on link "Show Content" at bounding box center [540, 238] width 79 height 13
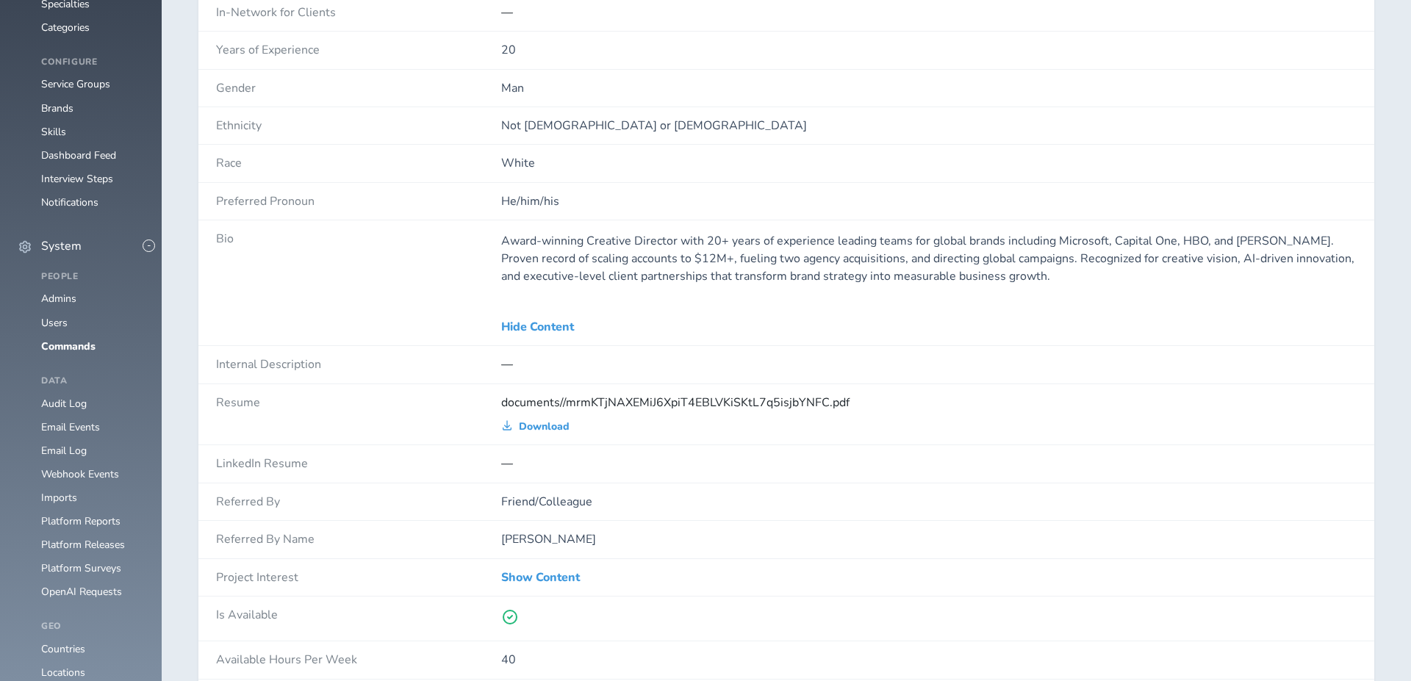
click at [544, 283] on div "Award-winning Creative Director with 20+ years of experience leading teams for …" at bounding box center [928, 282] width 855 height 101
click at [560, 252] on p "Award-winning Creative Director with 20+ years of experience leading teams for …" at bounding box center [928, 258] width 855 height 53
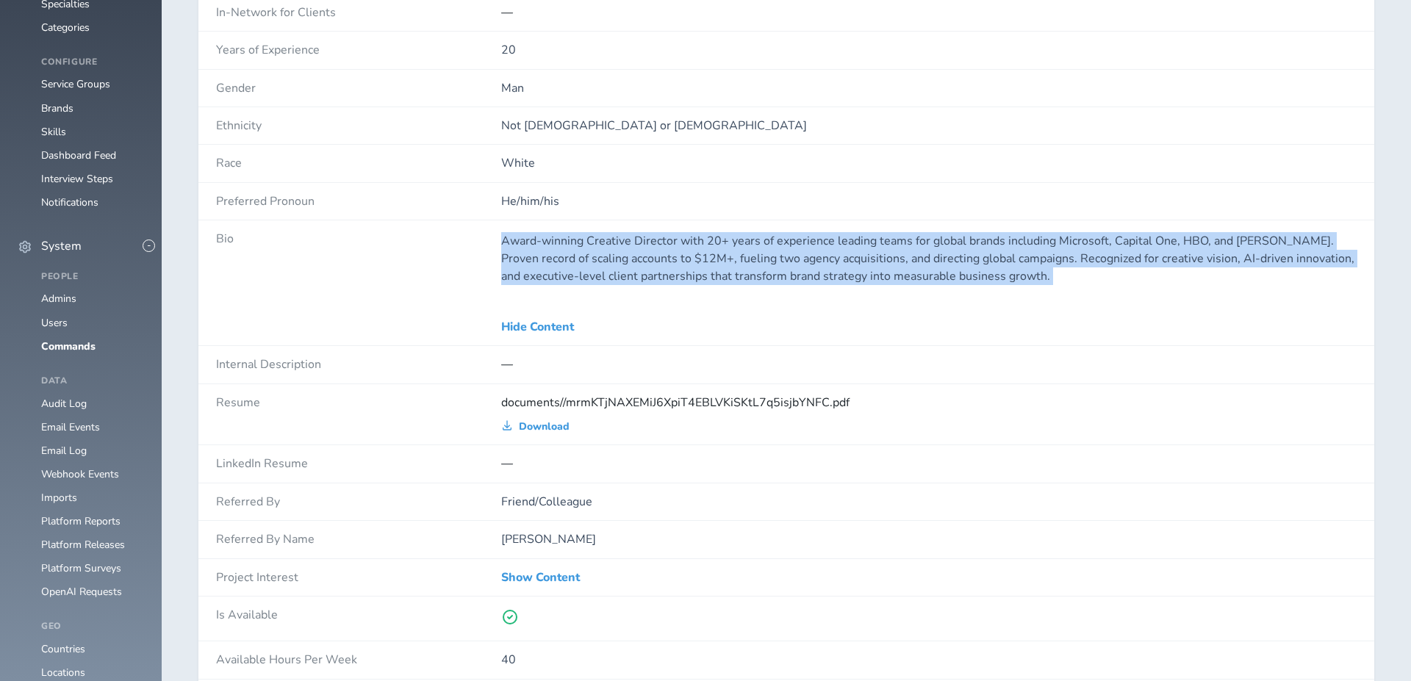
click at [560, 252] on p "Award-winning Creative Director with 20+ years of experience leading teams for …" at bounding box center [928, 258] width 855 height 53
copy div "Award-winning Creative Director with 20+ years of experience leading teams for …"
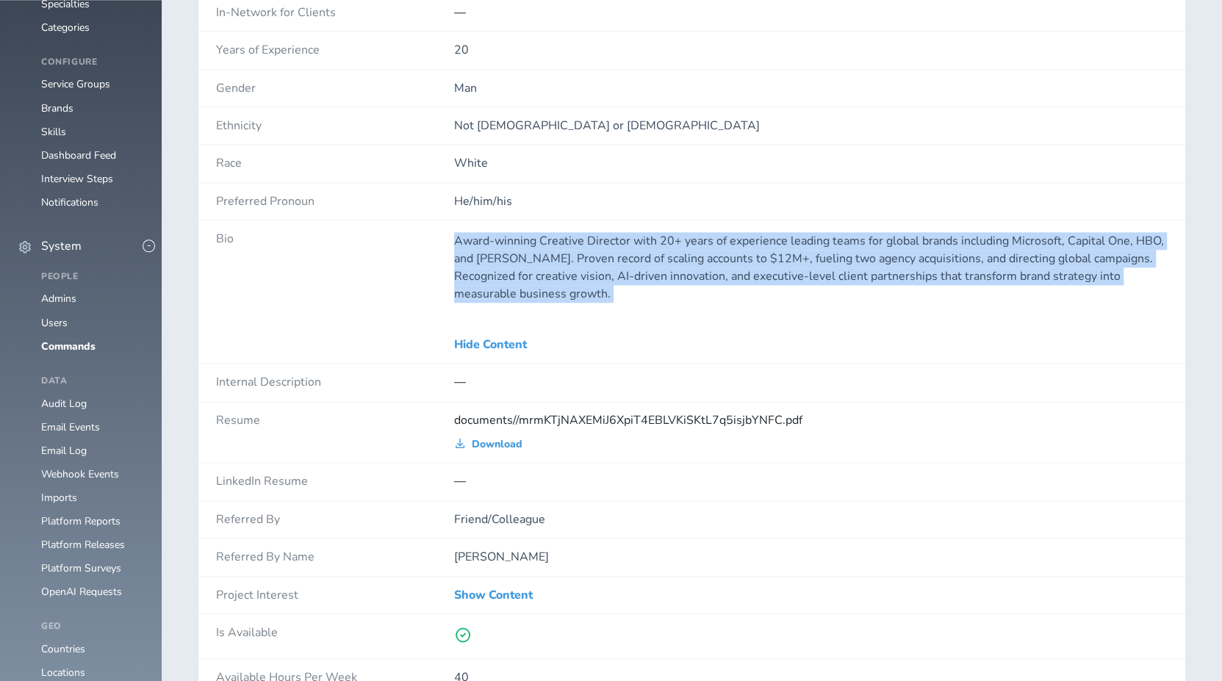
click at [711, 257] on p "Award-winning Creative Director with 20+ years of experience leading teams for …" at bounding box center [810, 267] width 713 height 71
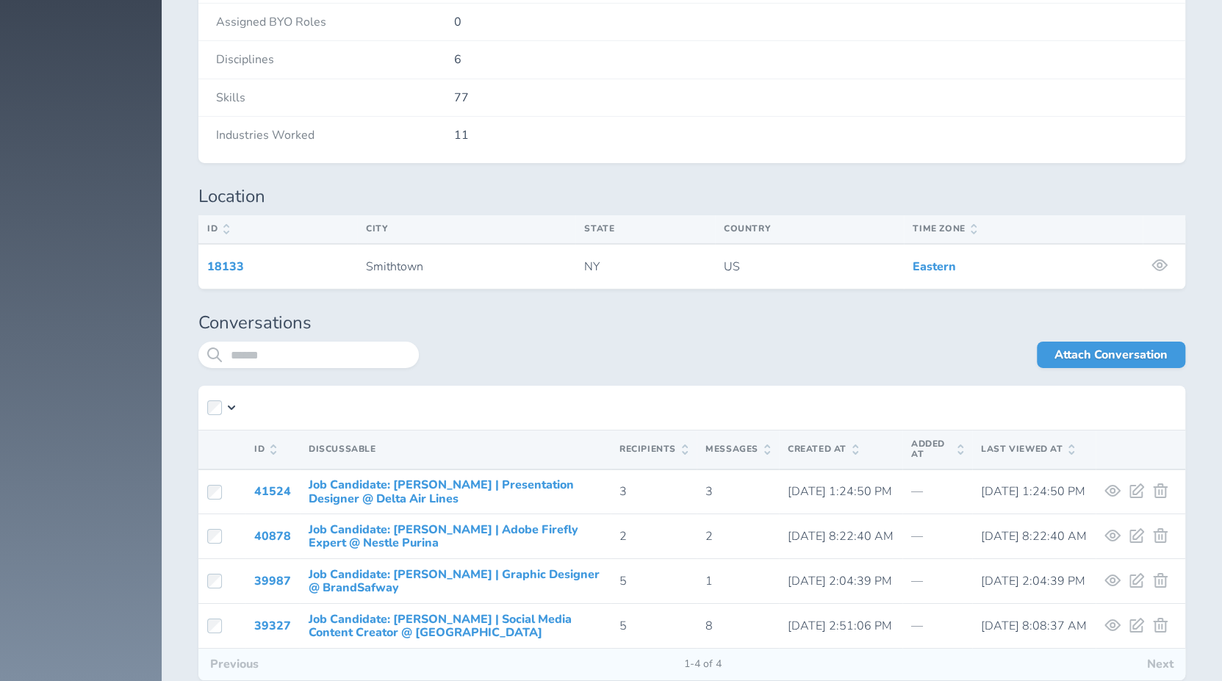
scroll to position [3175, 0]
